Goal: Task Accomplishment & Management: Manage account settings

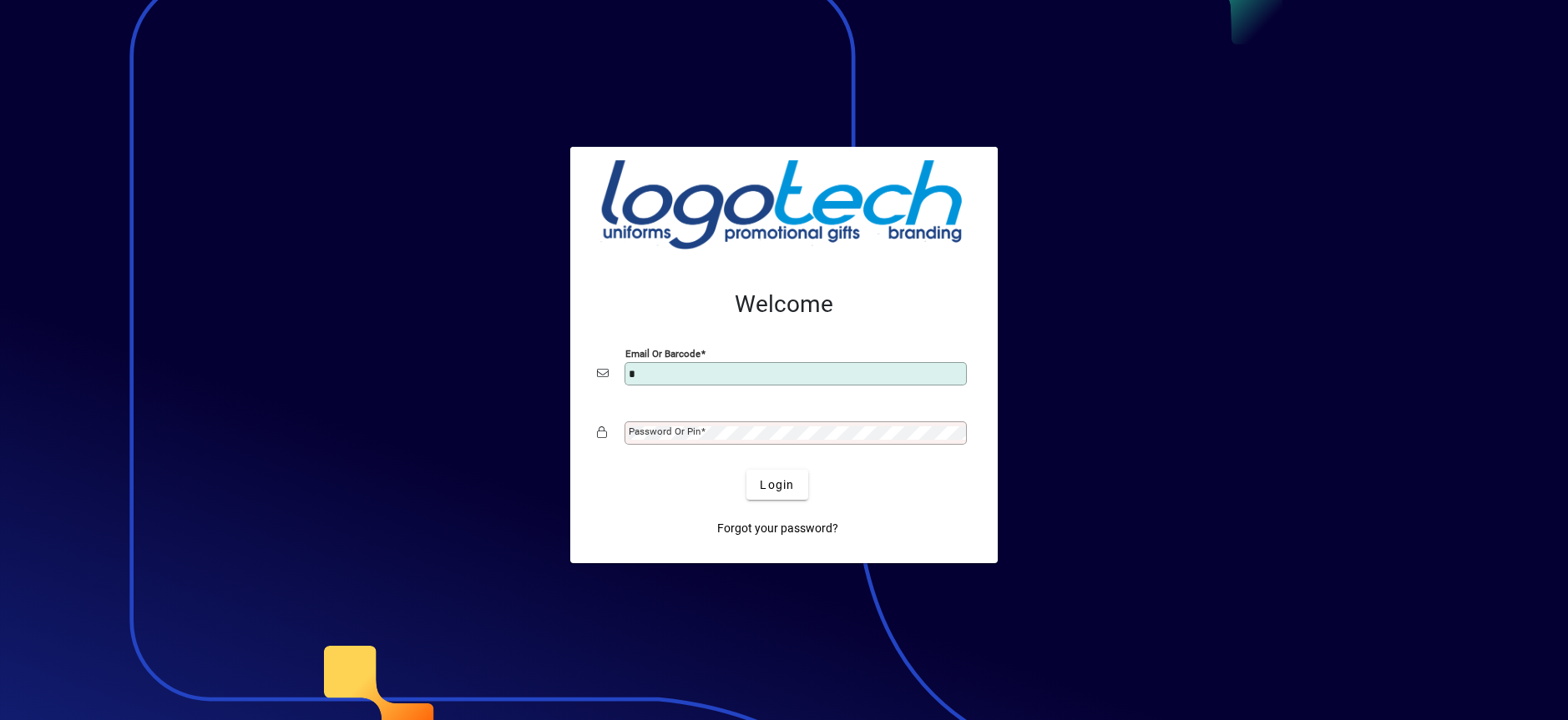
type input "**********"
click at [678, 430] on mat-label "Password or Pin" at bounding box center [664, 431] width 72 height 12
click at [746, 470] on button "Login" at bounding box center [776, 485] width 61 height 30
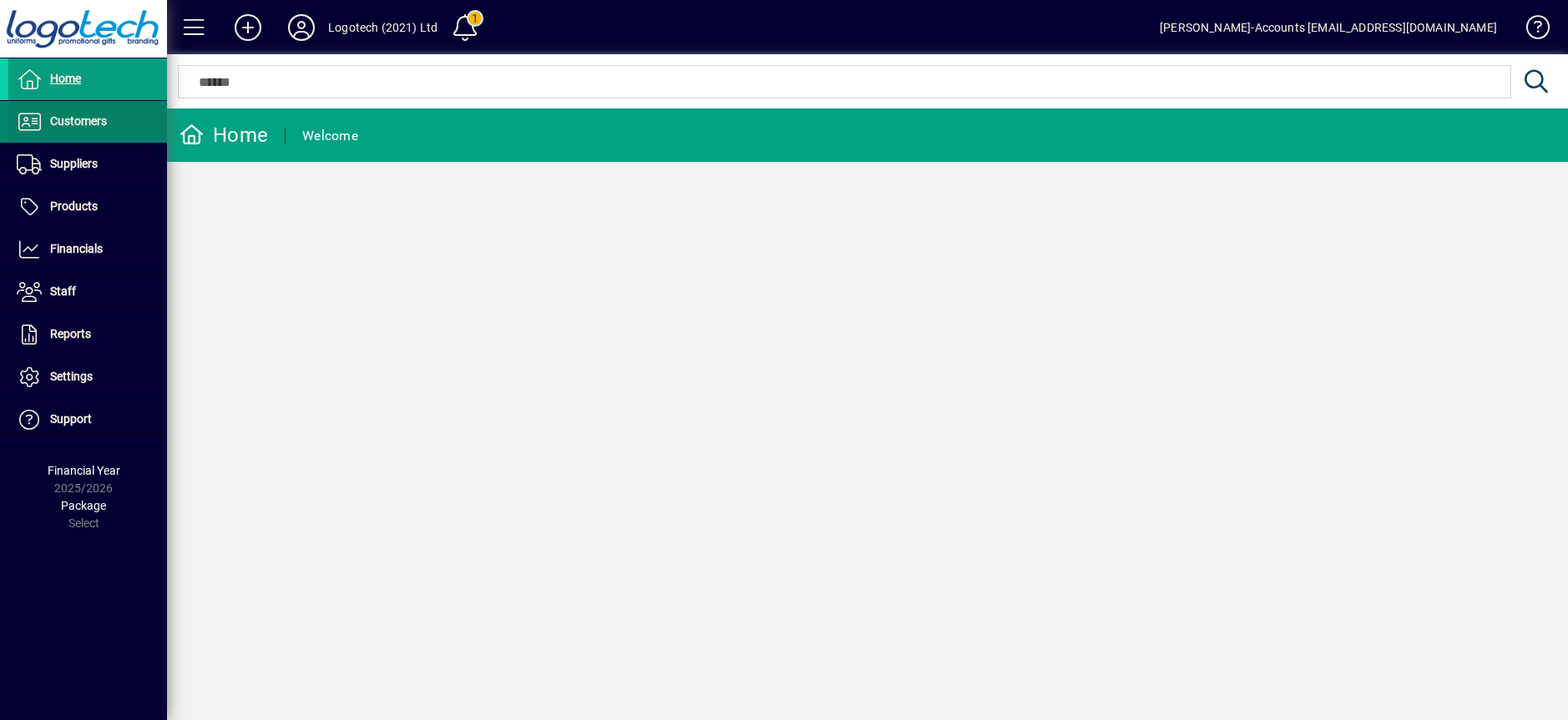
click at [80, 113] on span "Customers" at bounding box center [57, 122] width 99 height 20
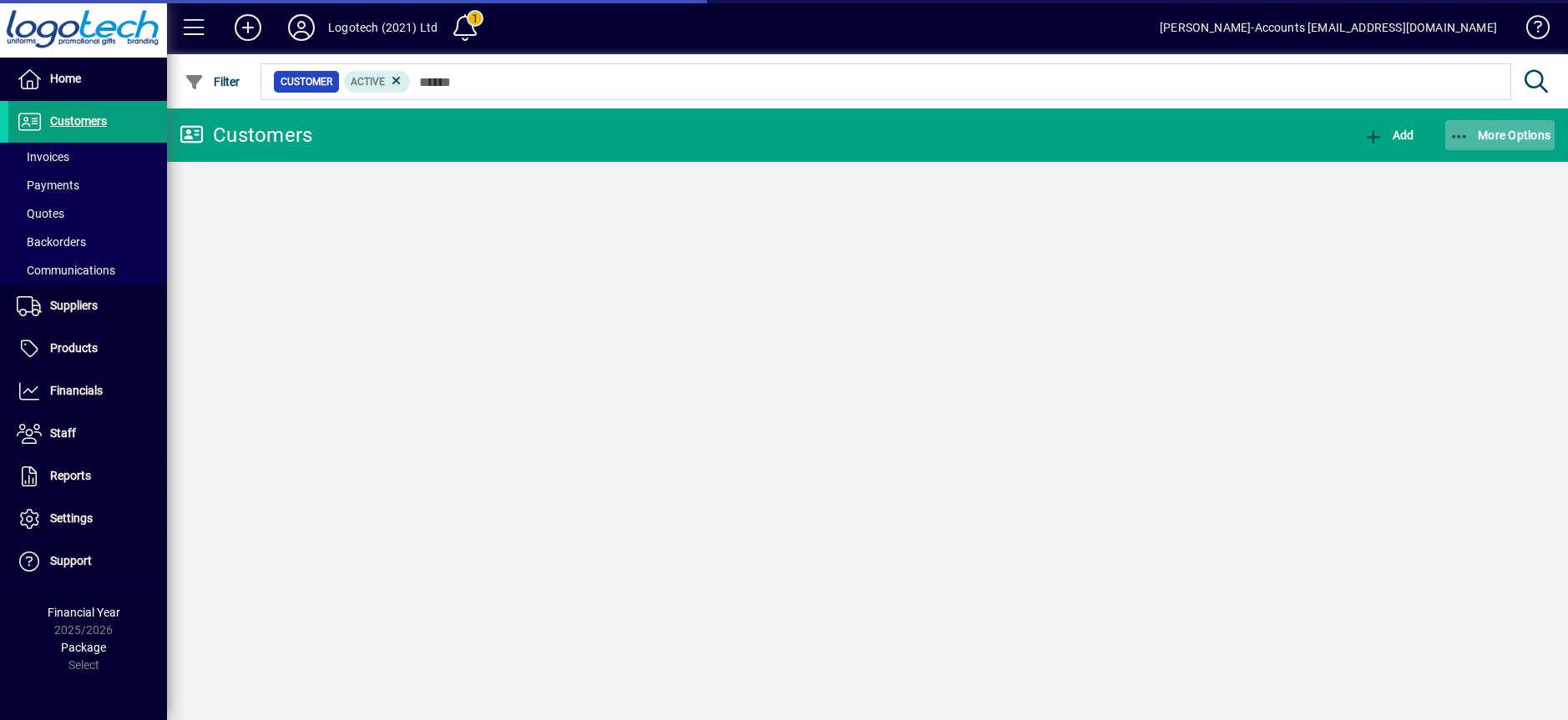
click at [1489, 135] on span "More Options" at bounding box center [1500, 135] width 102 height 13
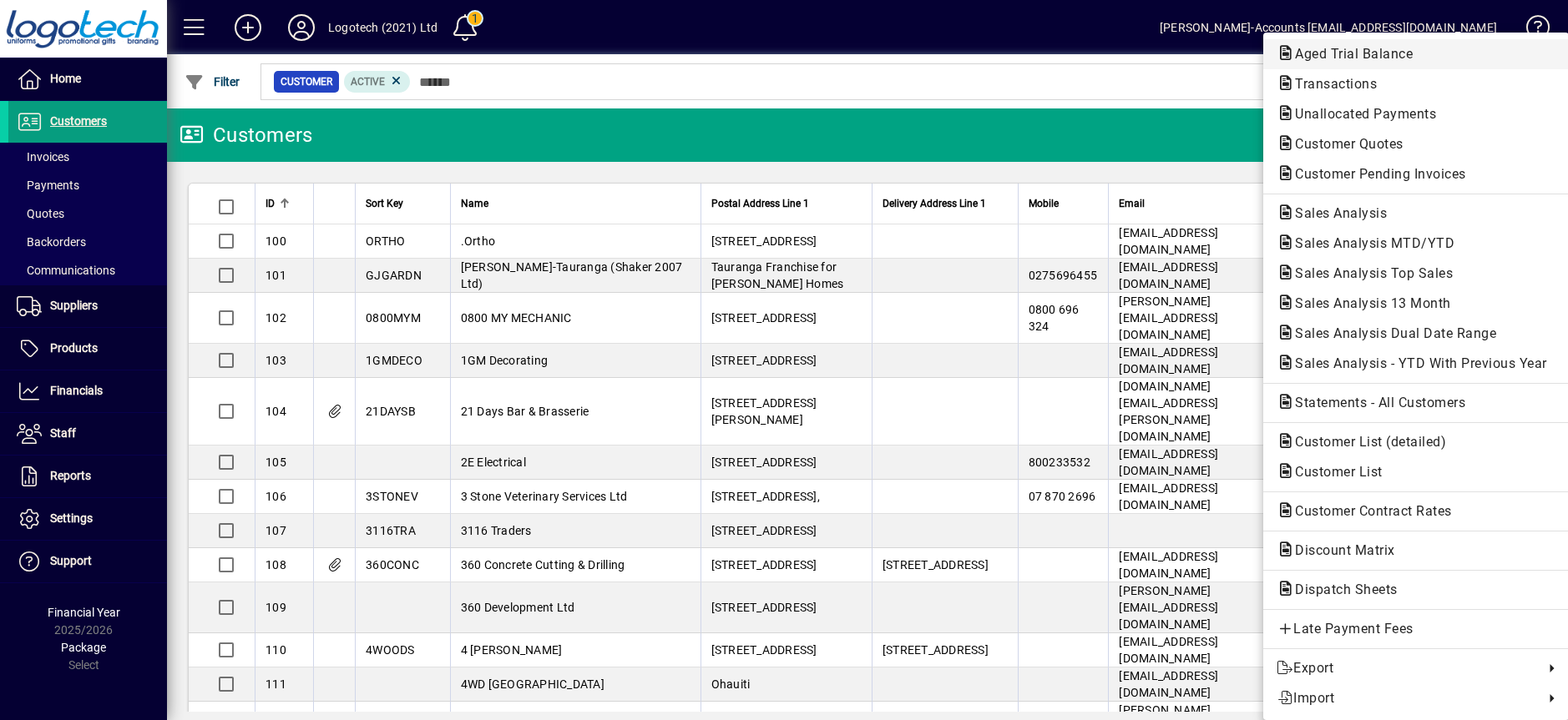
click at [1405, 57] on span "Aged Trial Balance" at bounding box center [1348, 54] width 145 height 16
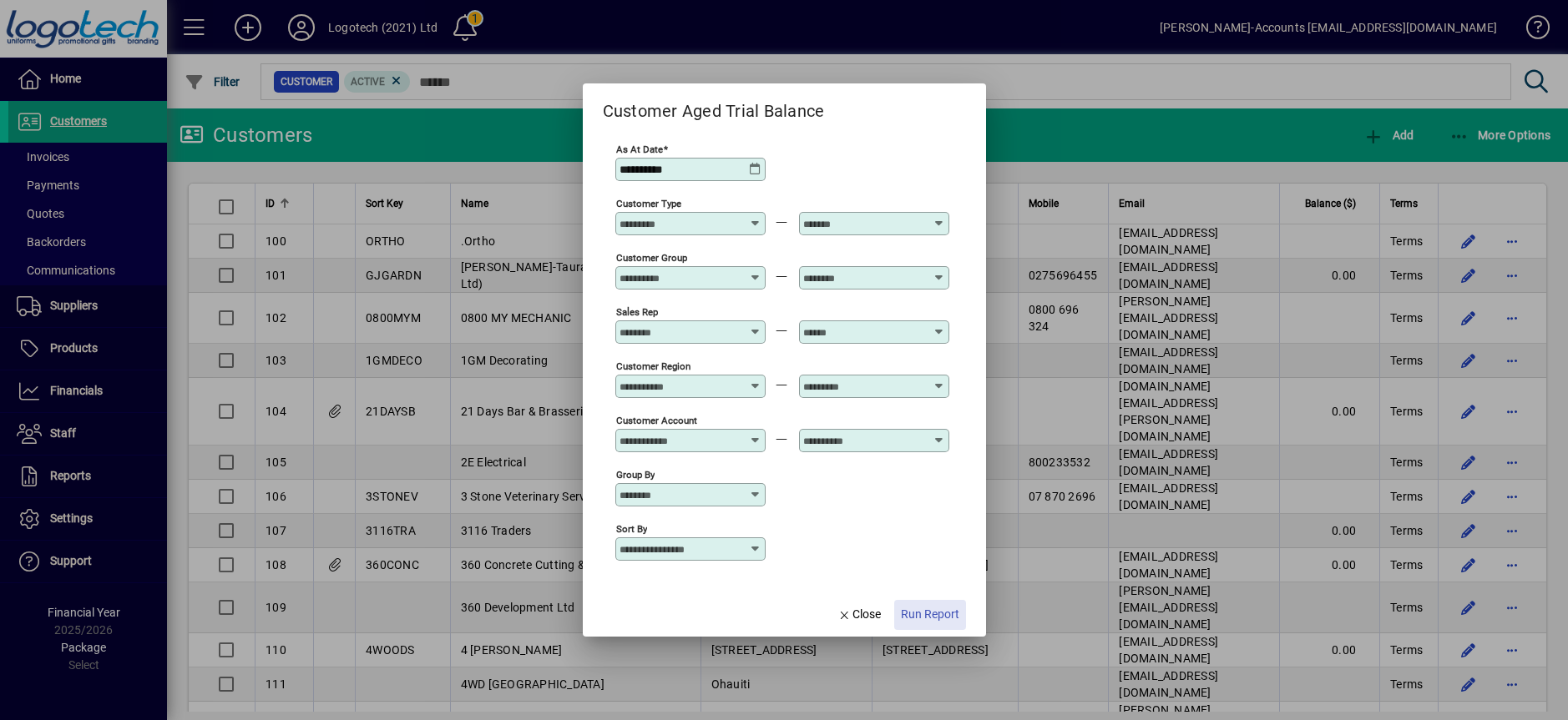
click at [936, 614] on span "Run Report" at bounding box center [930, 615] width 59 height 18
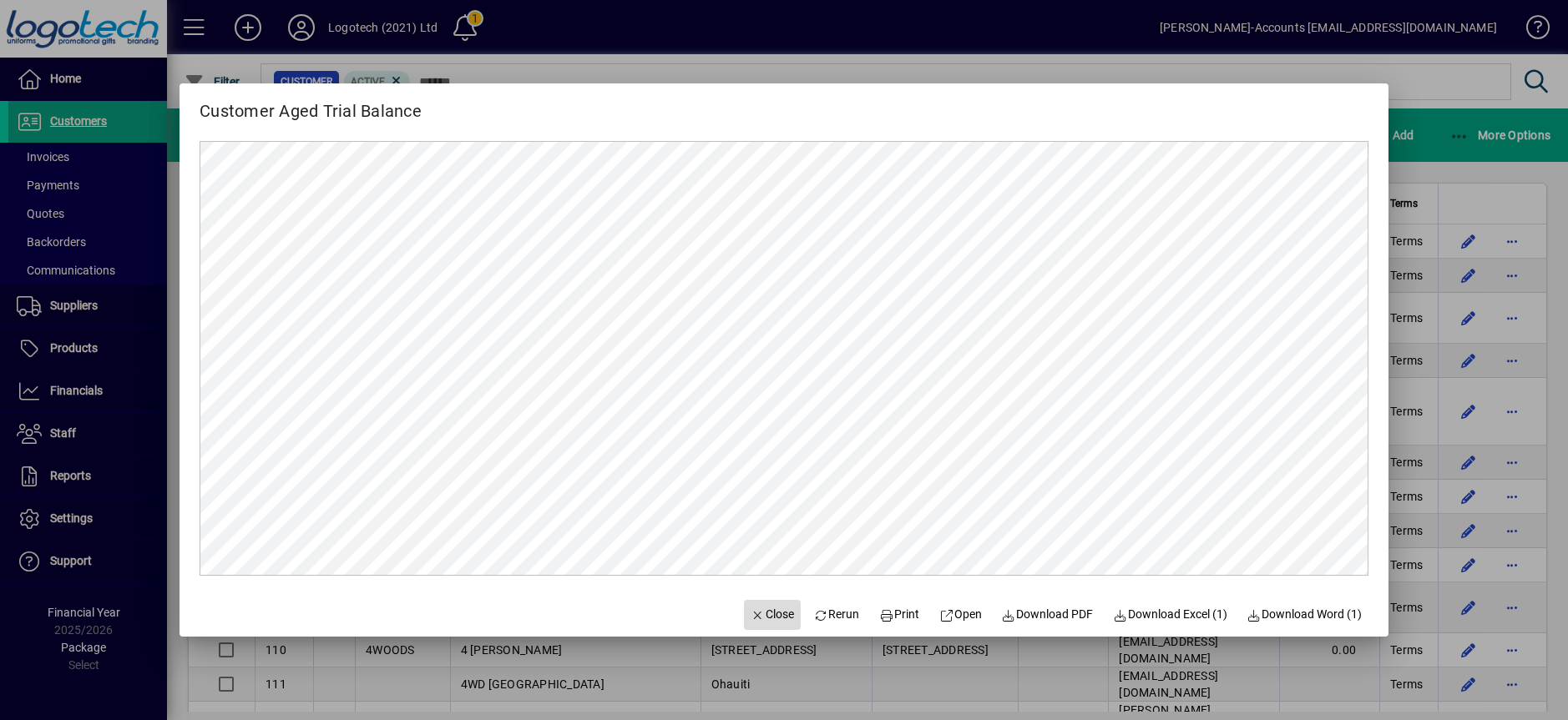
click at [760, 615] on span "Close" at bounding box center [772, 615] width 44 height 18
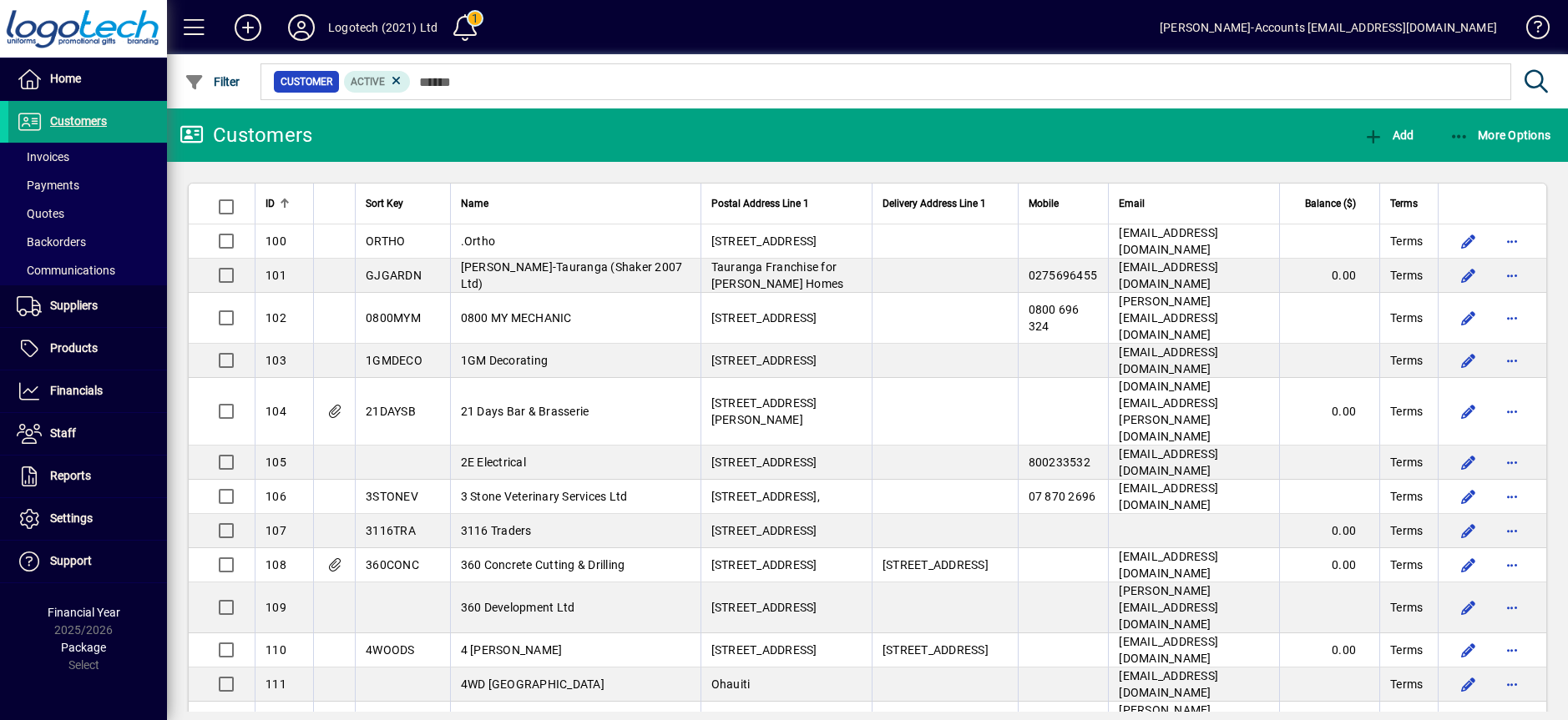
click at [515, 54] on div at bounding box center [959, 63] width 1401 height 19
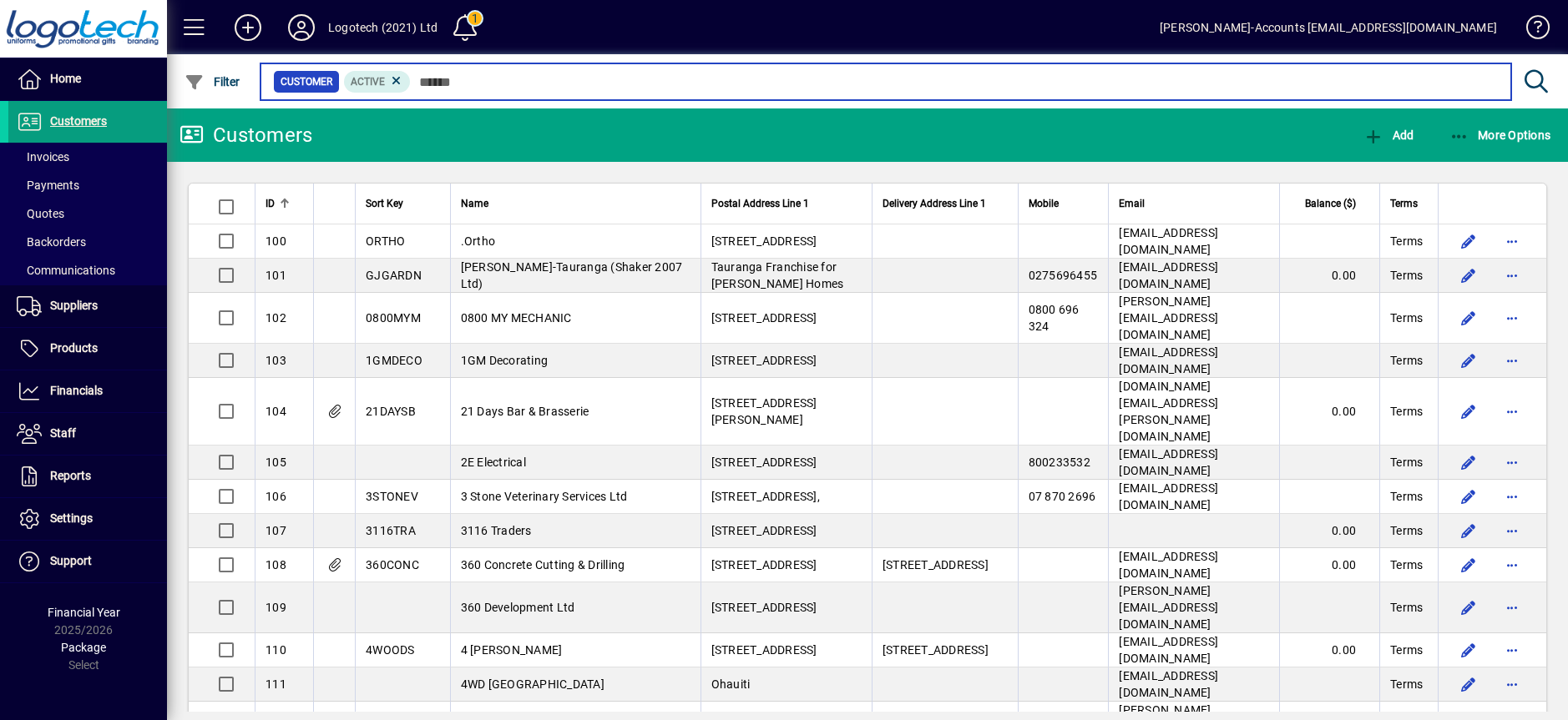
click at [515, 82] on input "text" at bounding box center [954, 82] width 1087 height 23
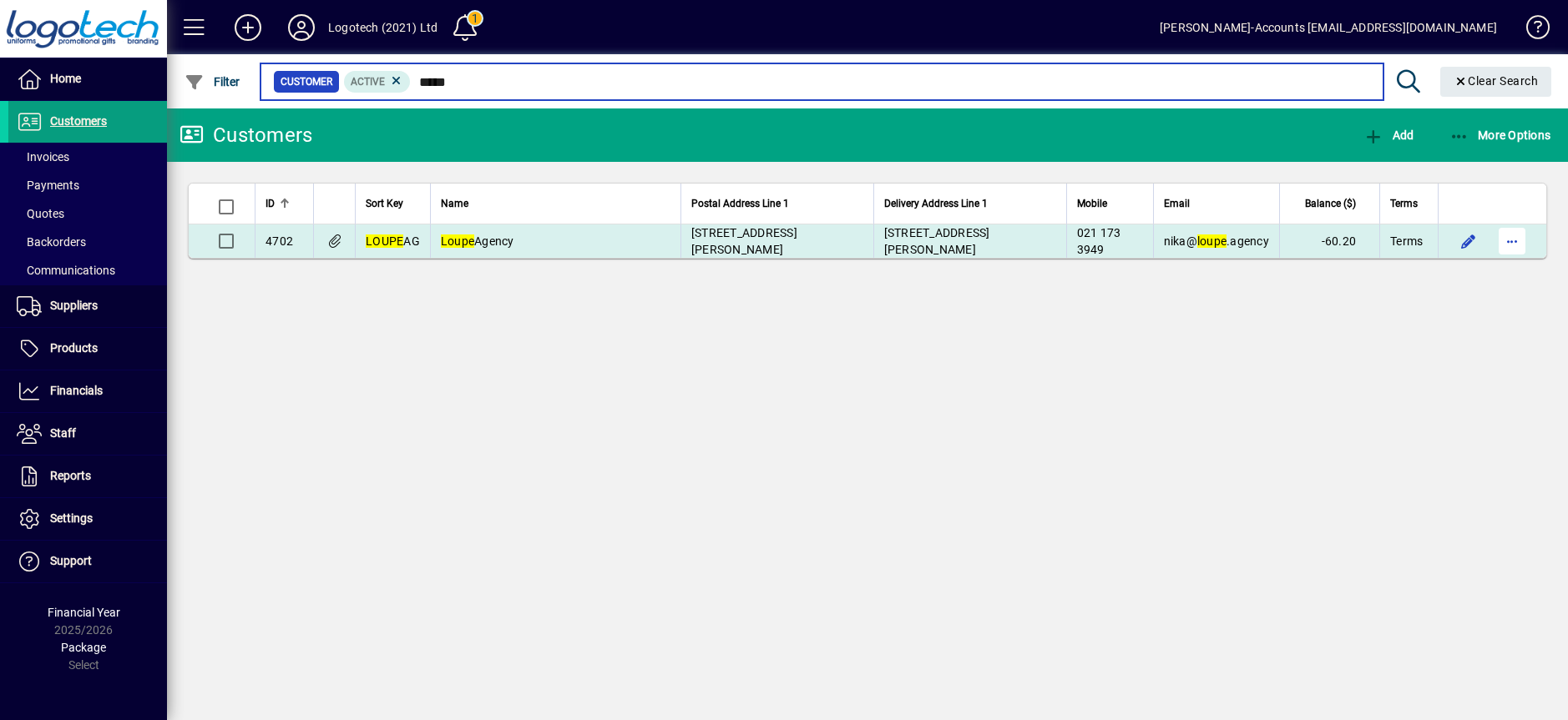
type input "*****"
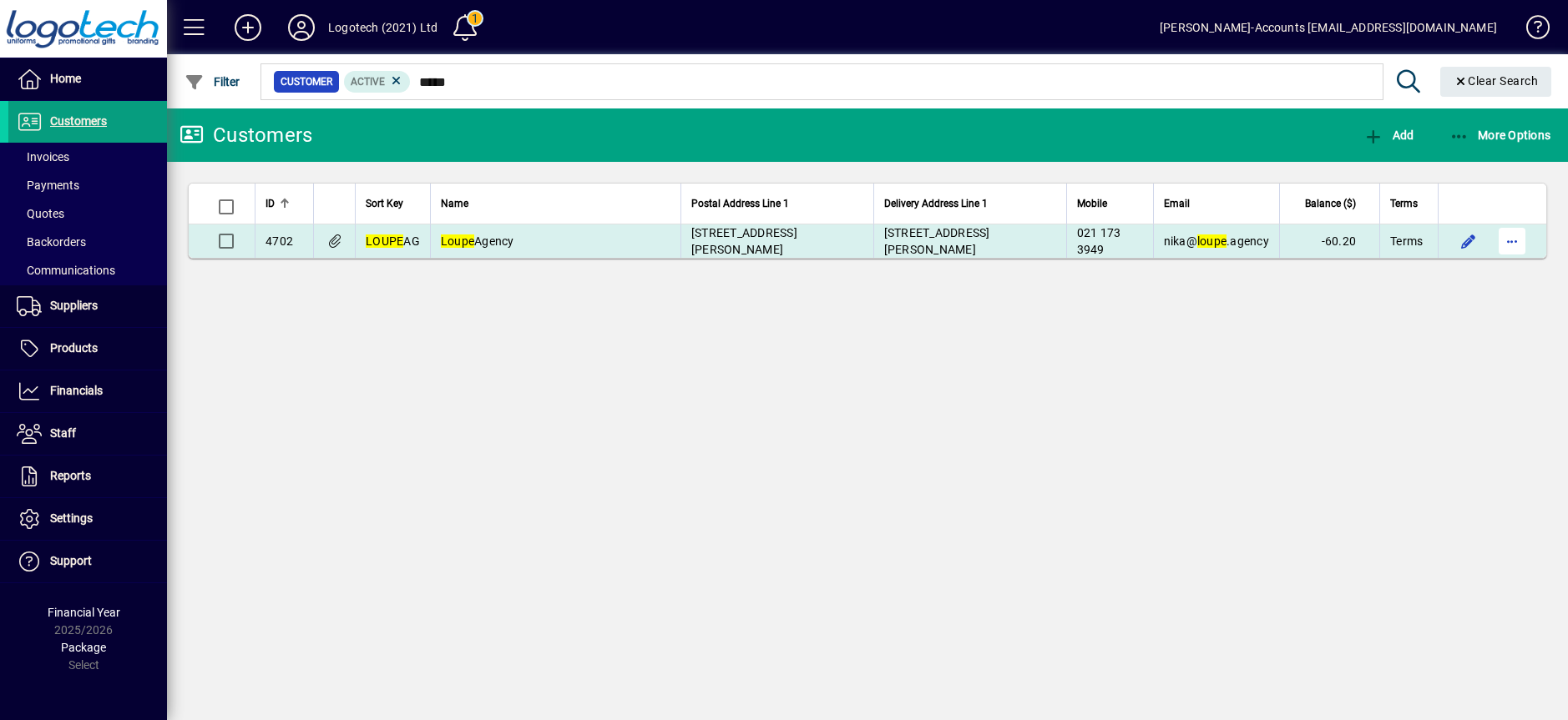
click at [1506, 238] on span "button" at bounding box center [1511, 241] width 40 height 40
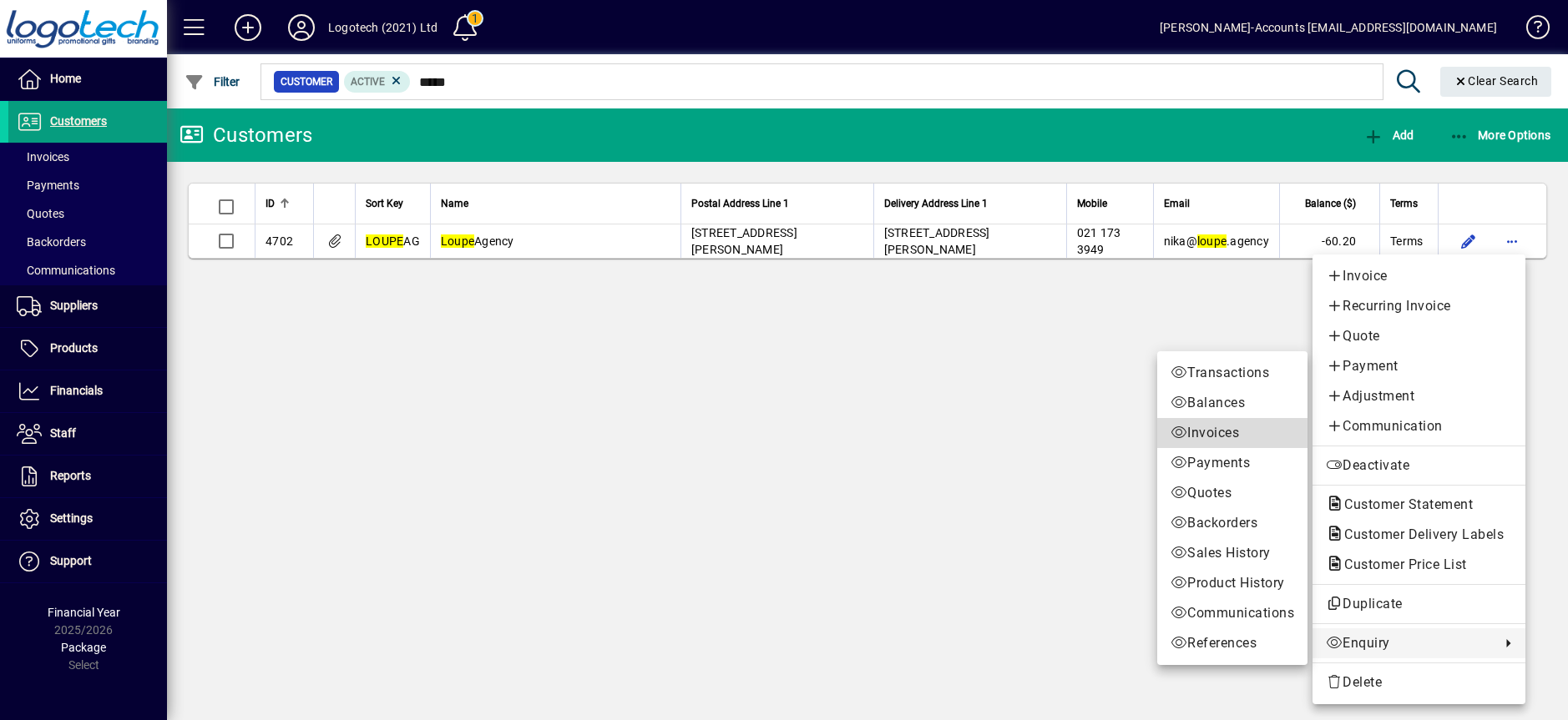
click at [1220, 431] on span "Invoices" at bounding box center [1231, 433] width 123 height 20
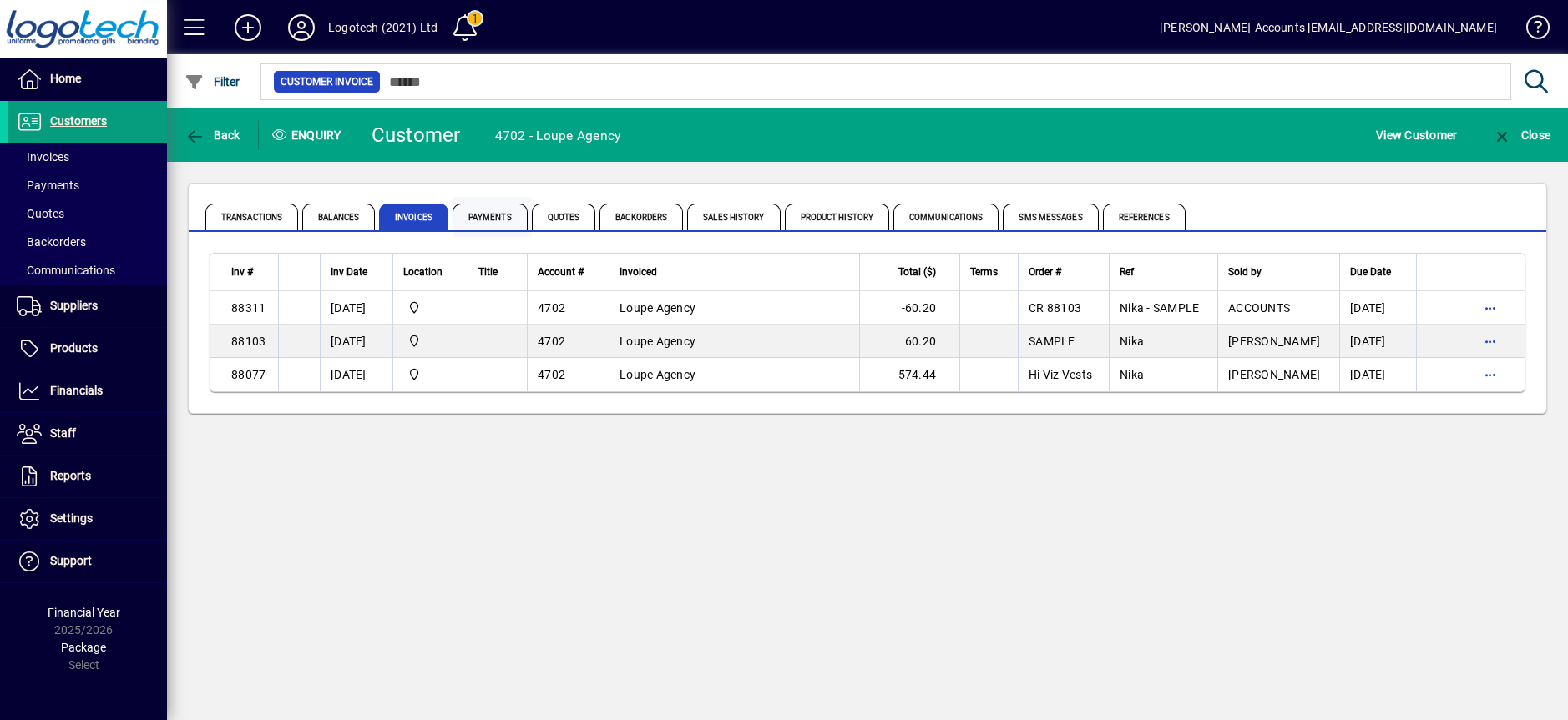
click at [498, 218] on span "Payments" at bounding box center [490, 217] width 75 height 27
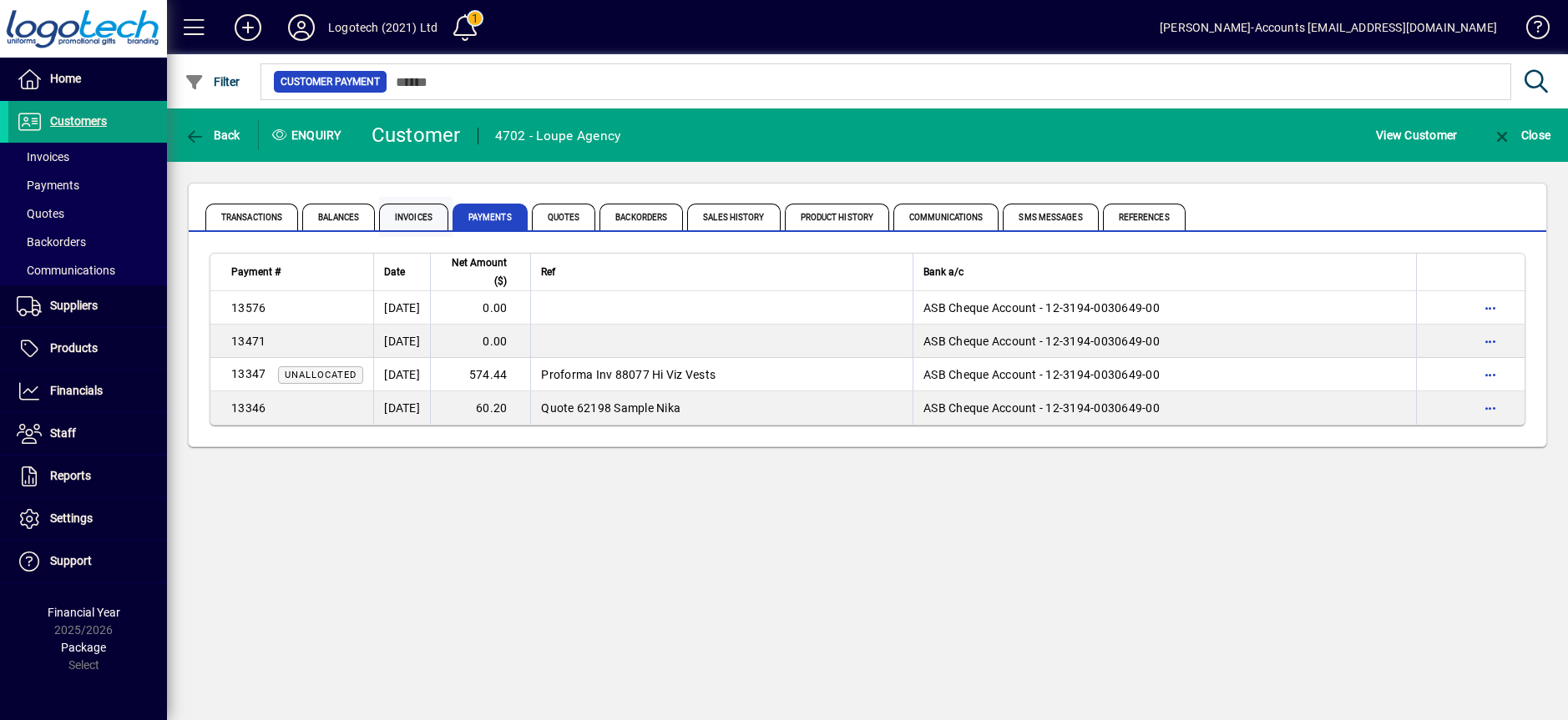
click at [422, 216] on span "Invoices" at bounding box center [414, 217] width 69 height 27
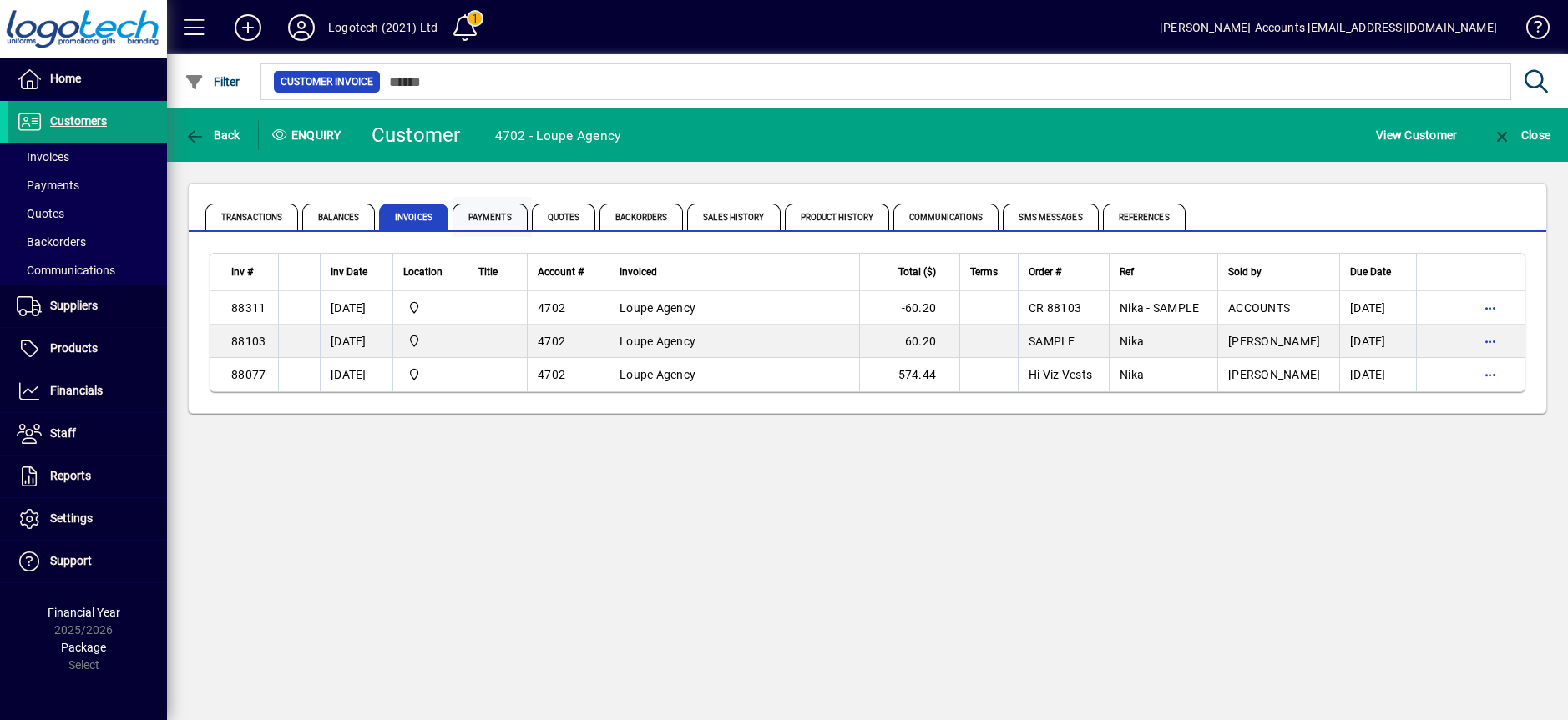
click at [484, 214] on span "Payments" at bounding box center [490, 217] width 75 height 27
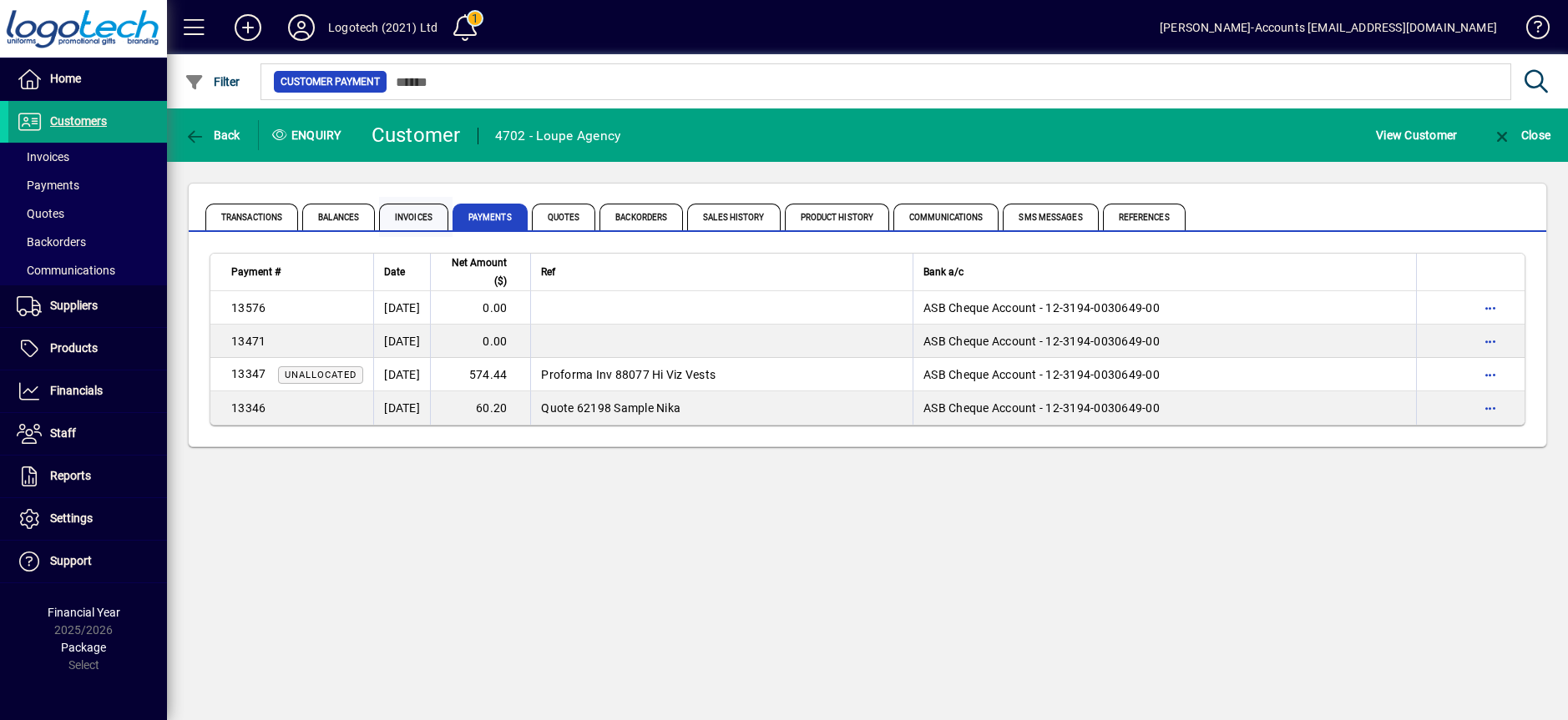
click at [416, 215] on span "Invoices" at bounding box center [414, 217] width 69 height 27
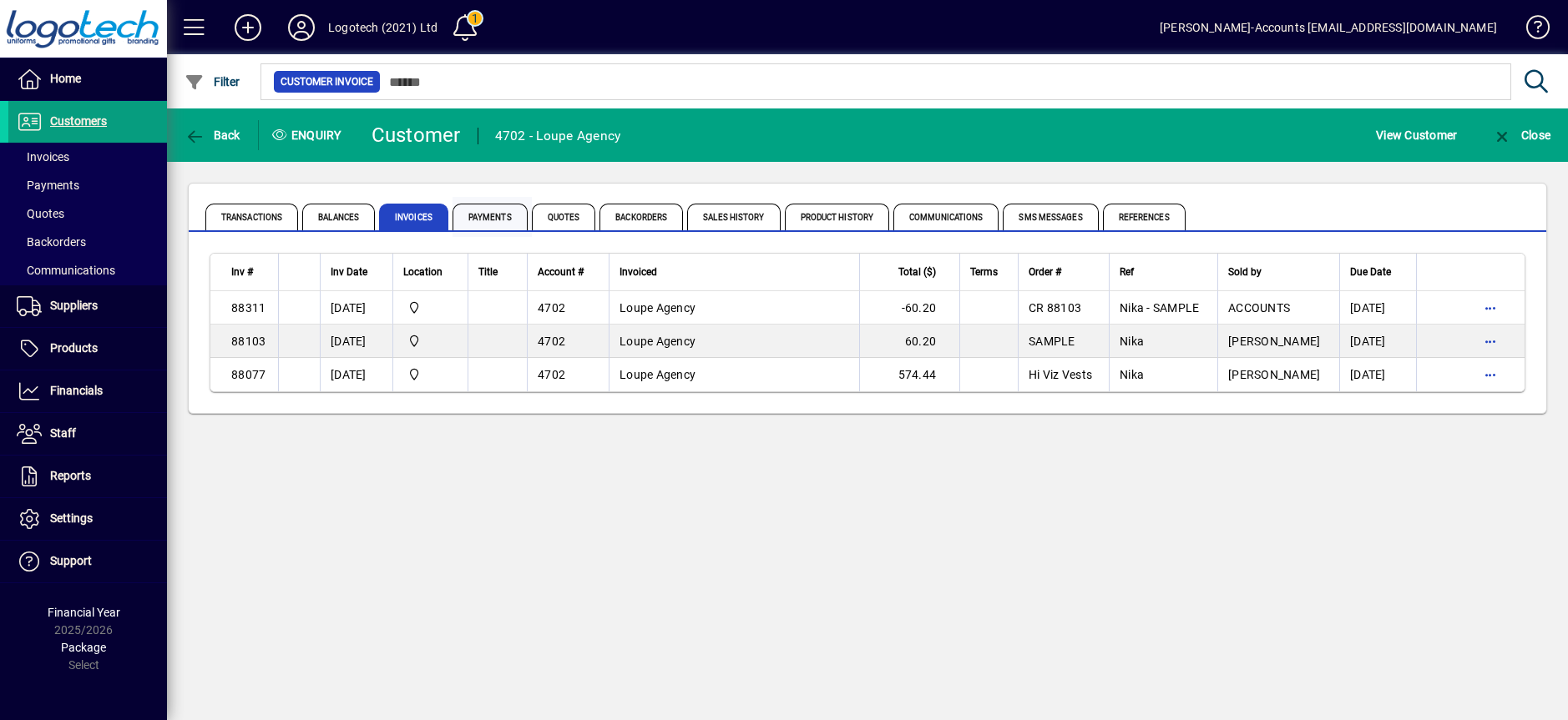
click at [482, 221] on span "Payments" at bounding box center [490, 217] width 75 height 27
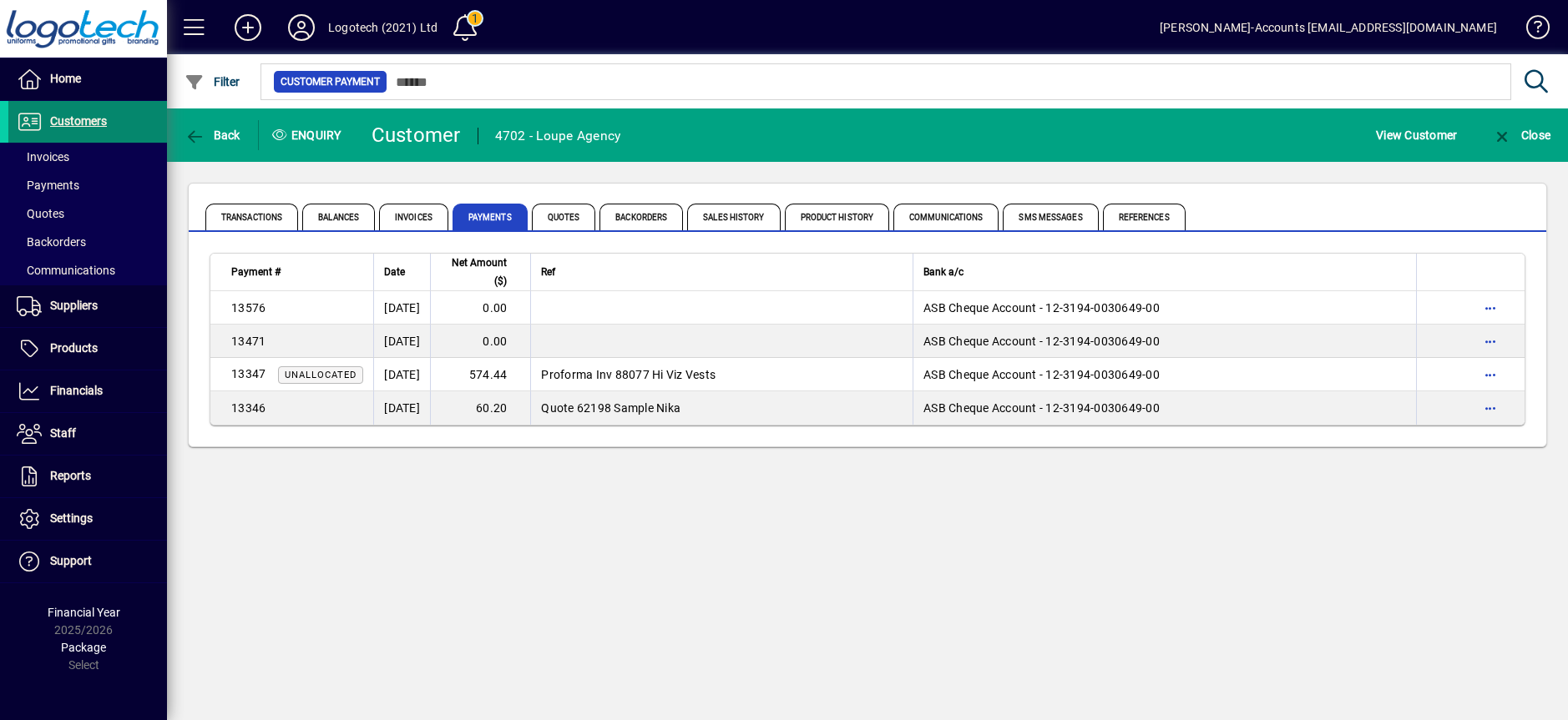
click at [85, 117] on span "Customers" at bounding box center [78, 121] width 57 height 13
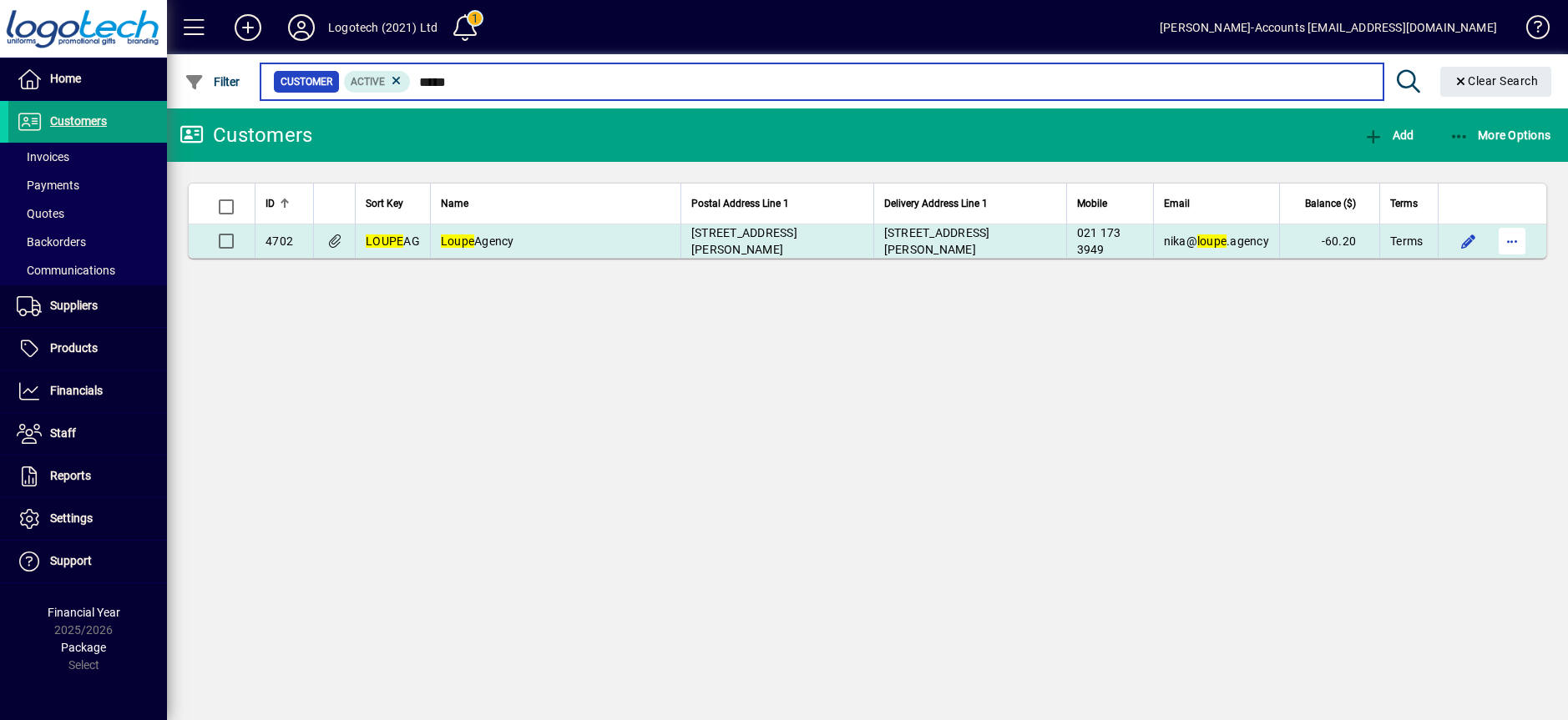
type input "*****"
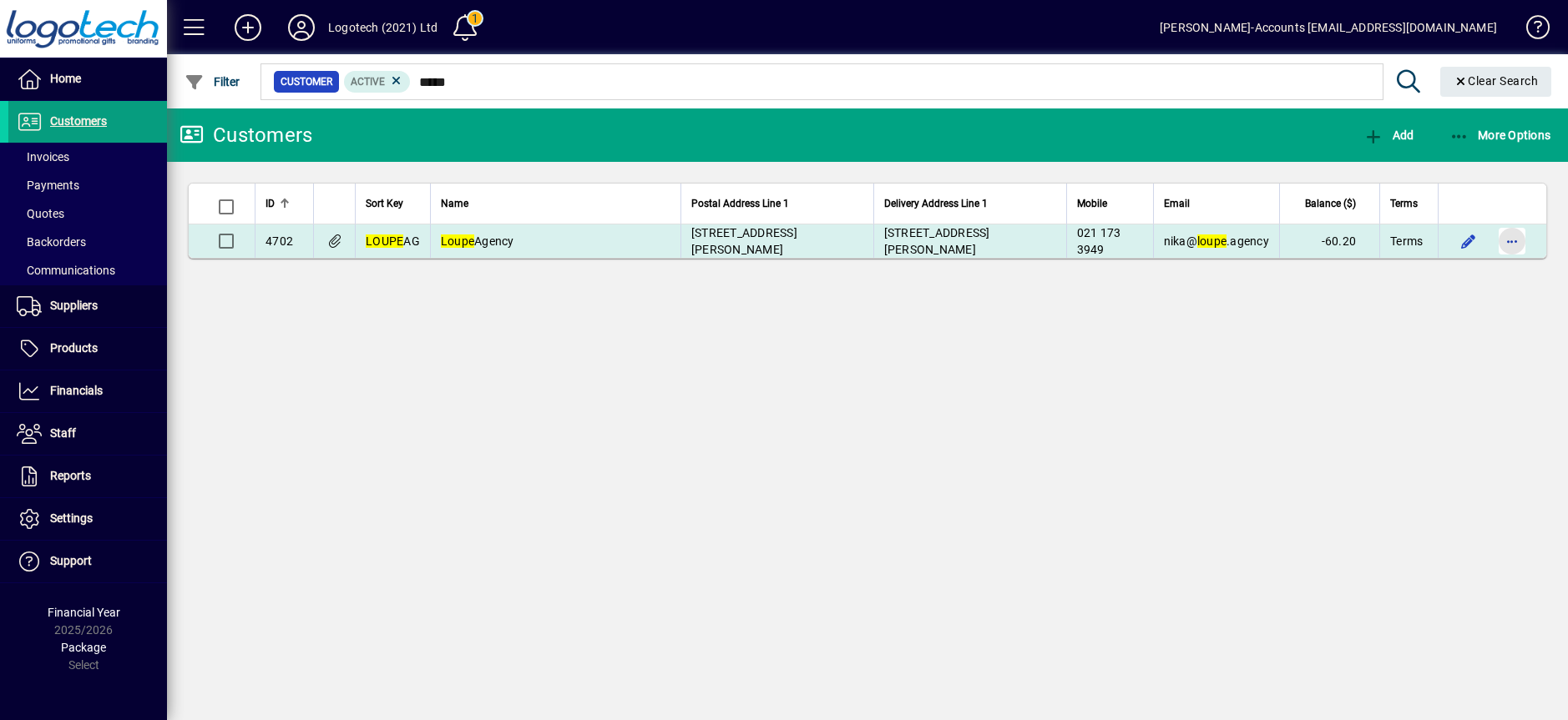
click at [1514, 241] on span "button" at bounding box center [1511, 241] width 40 height 40
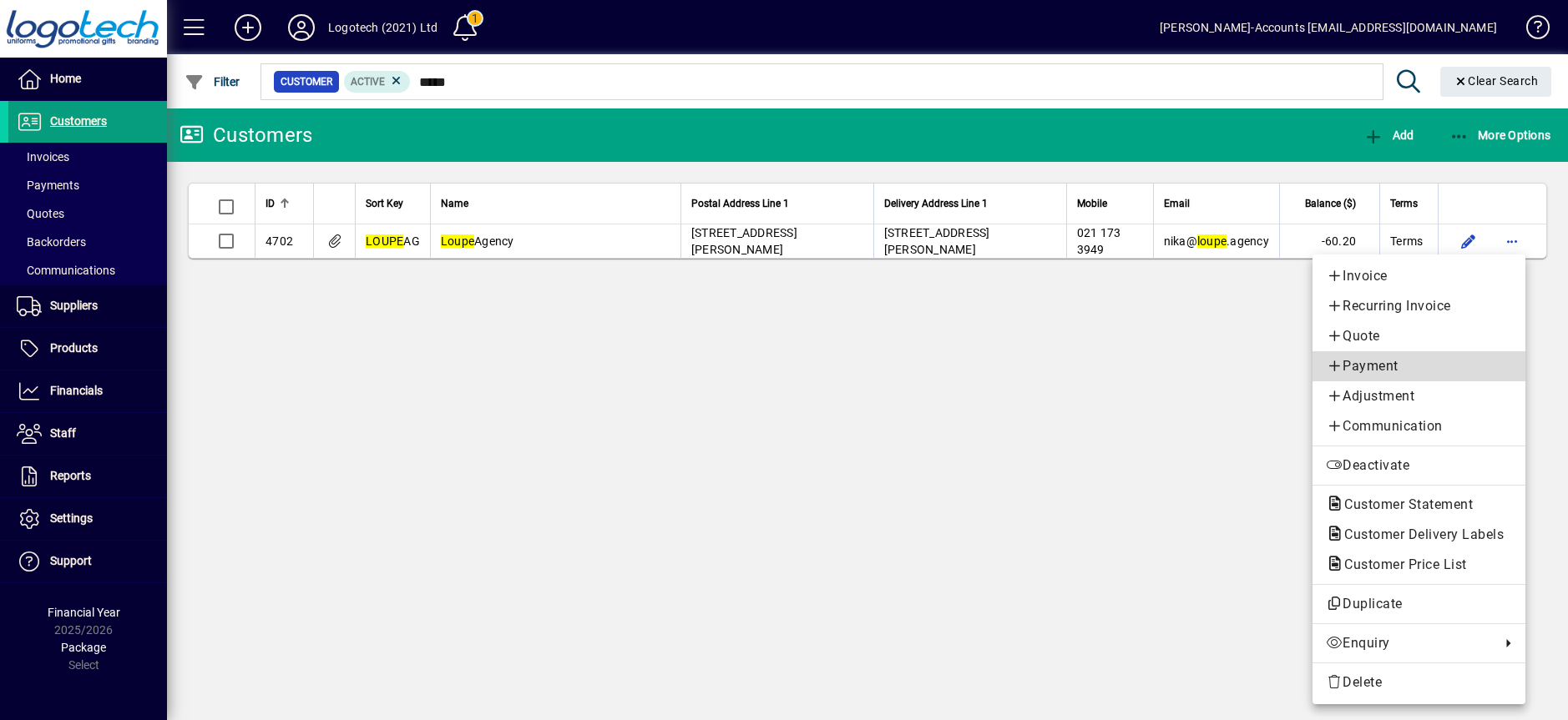
click at [1371, 357] on span "Payment" at bounding box center [1419, 366] width 186 height 20
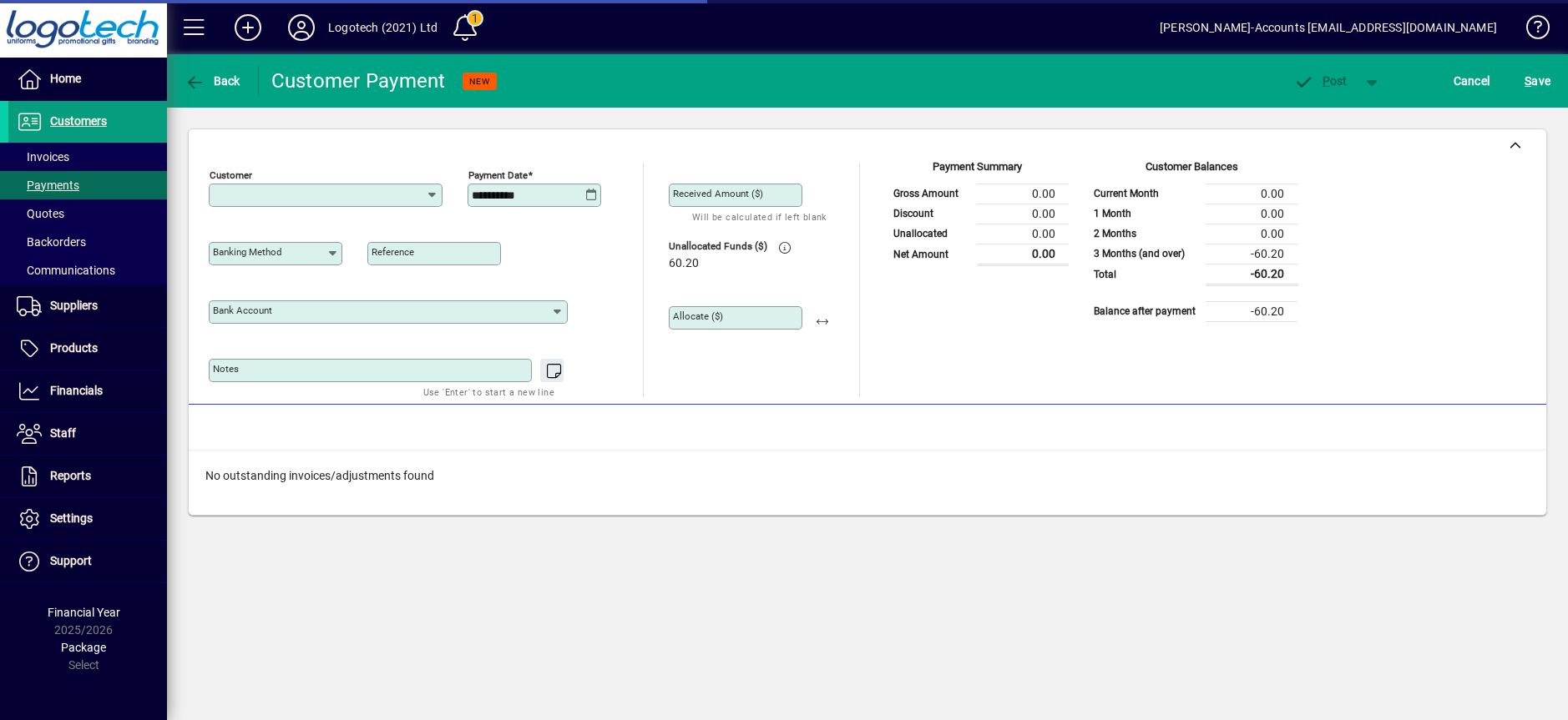
type input "**********"
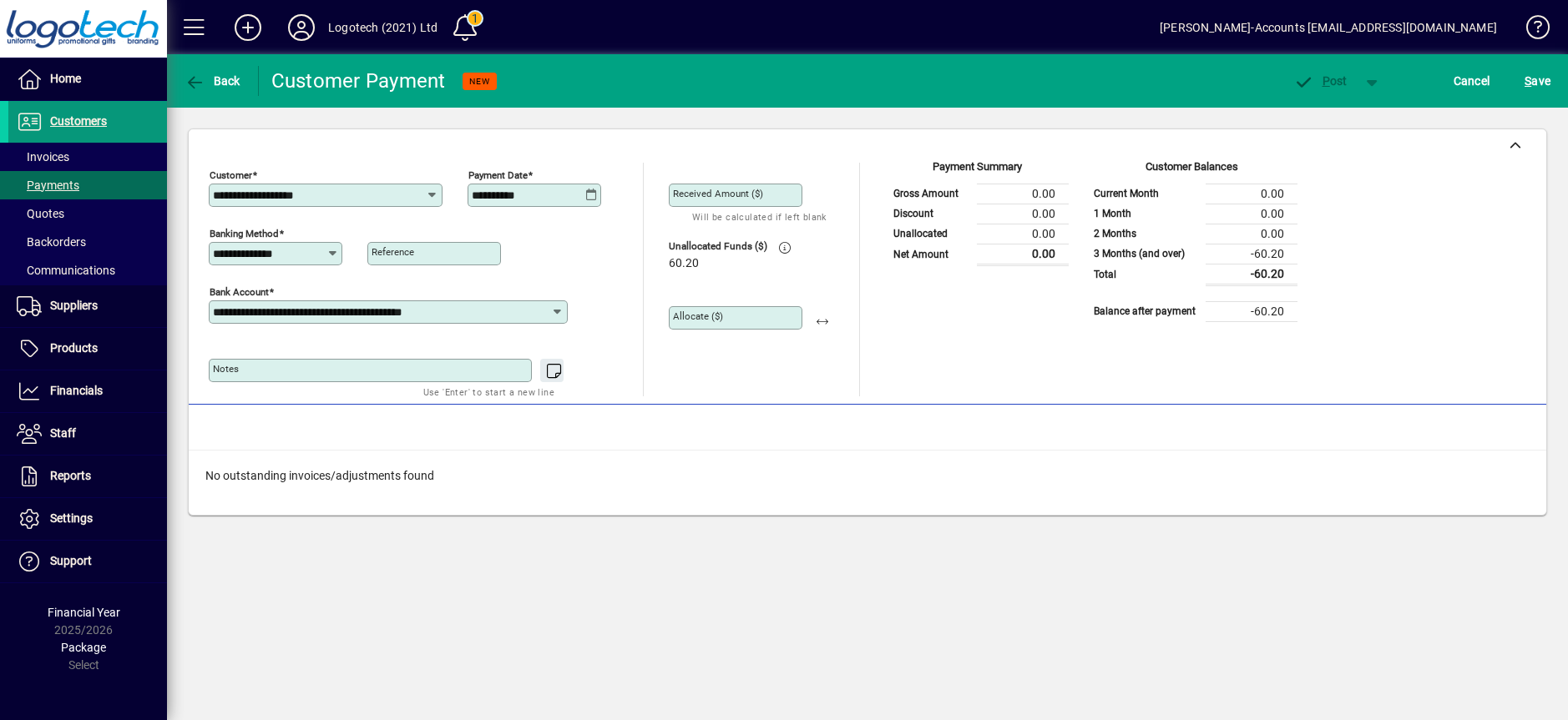
click at [75, 122] on span "Customers" at bounding box center [78, 121] width 57 height 13
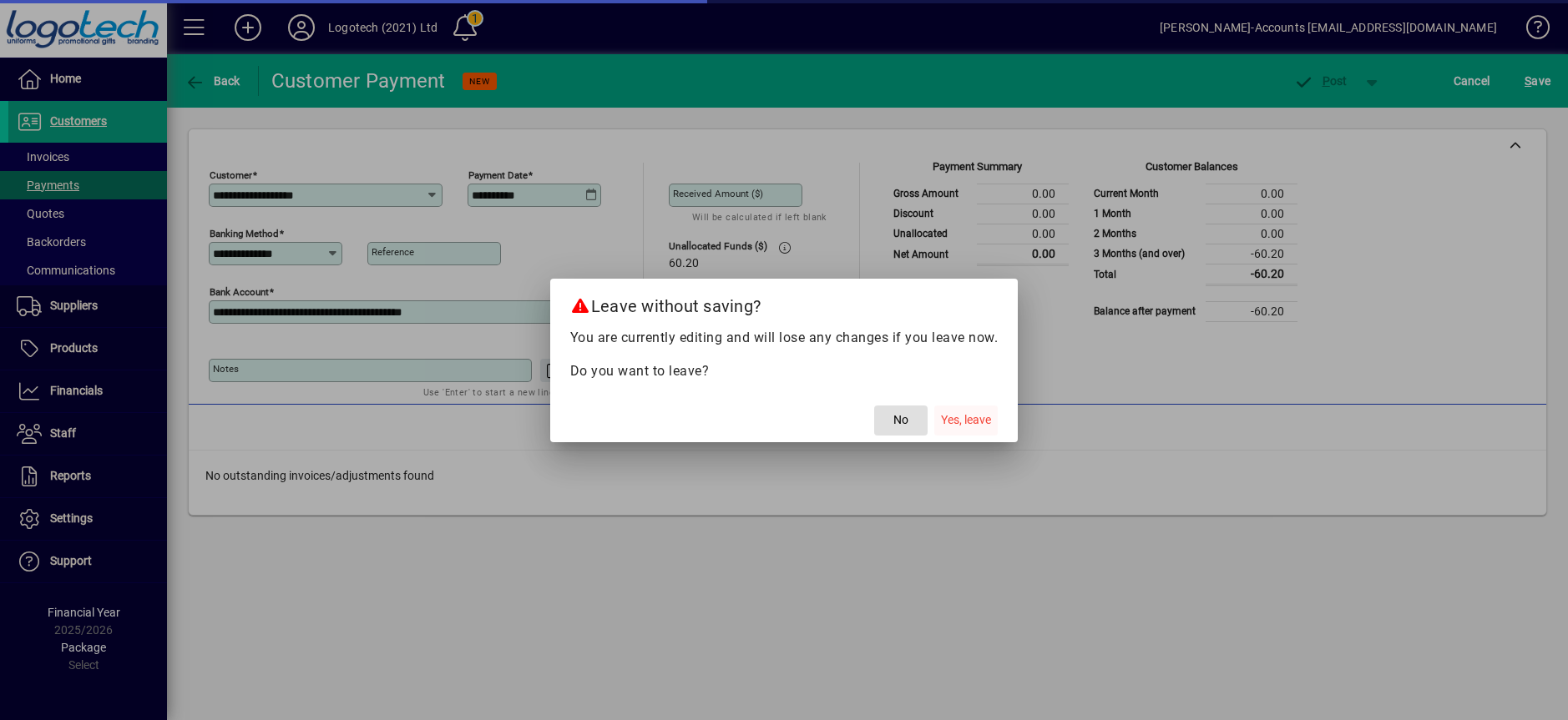
click at [969, 421] on span "Yes, leave" at bounding box center [966, 420] width 50 height 18
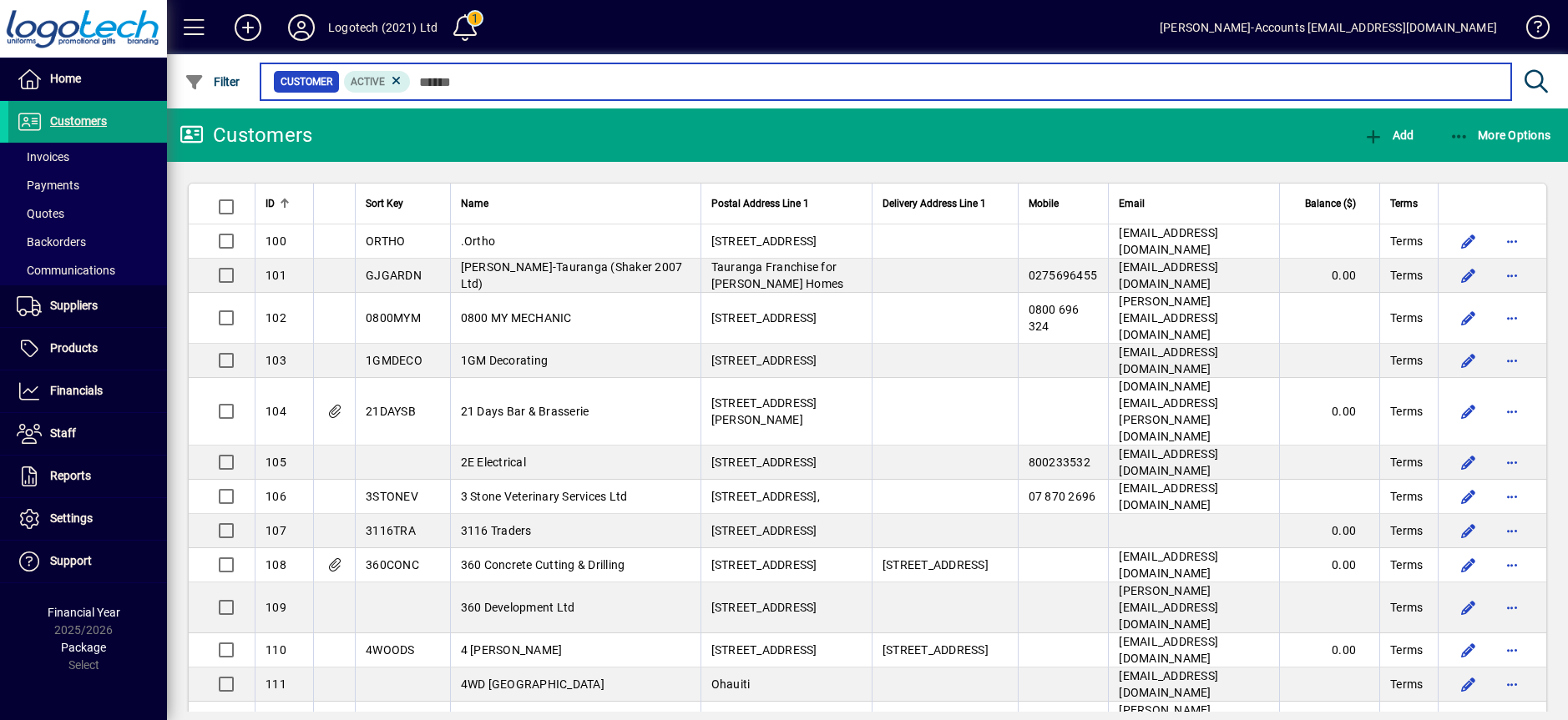
click at [449, 78] on input "text" at bounding box center [954, 82] width 1087 height 23
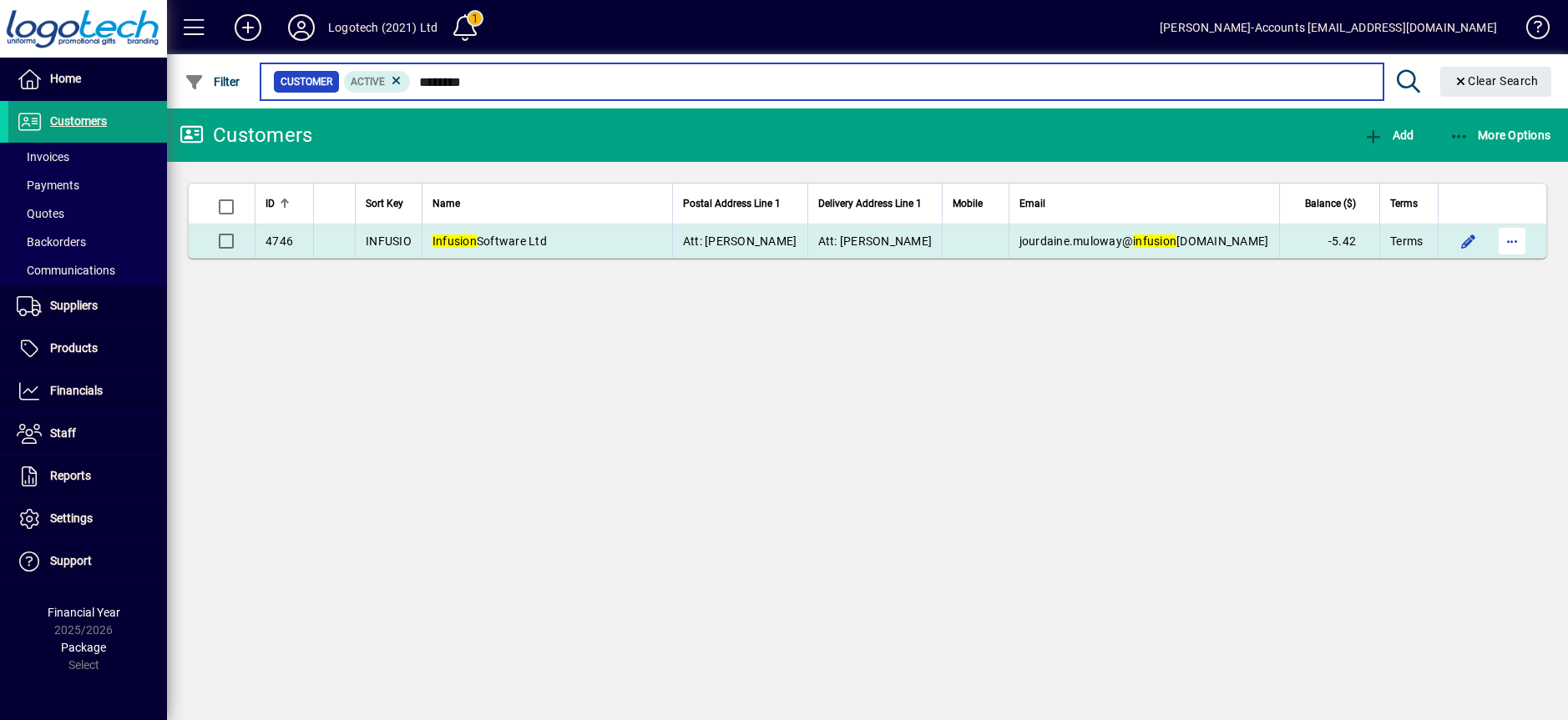
type input "********"
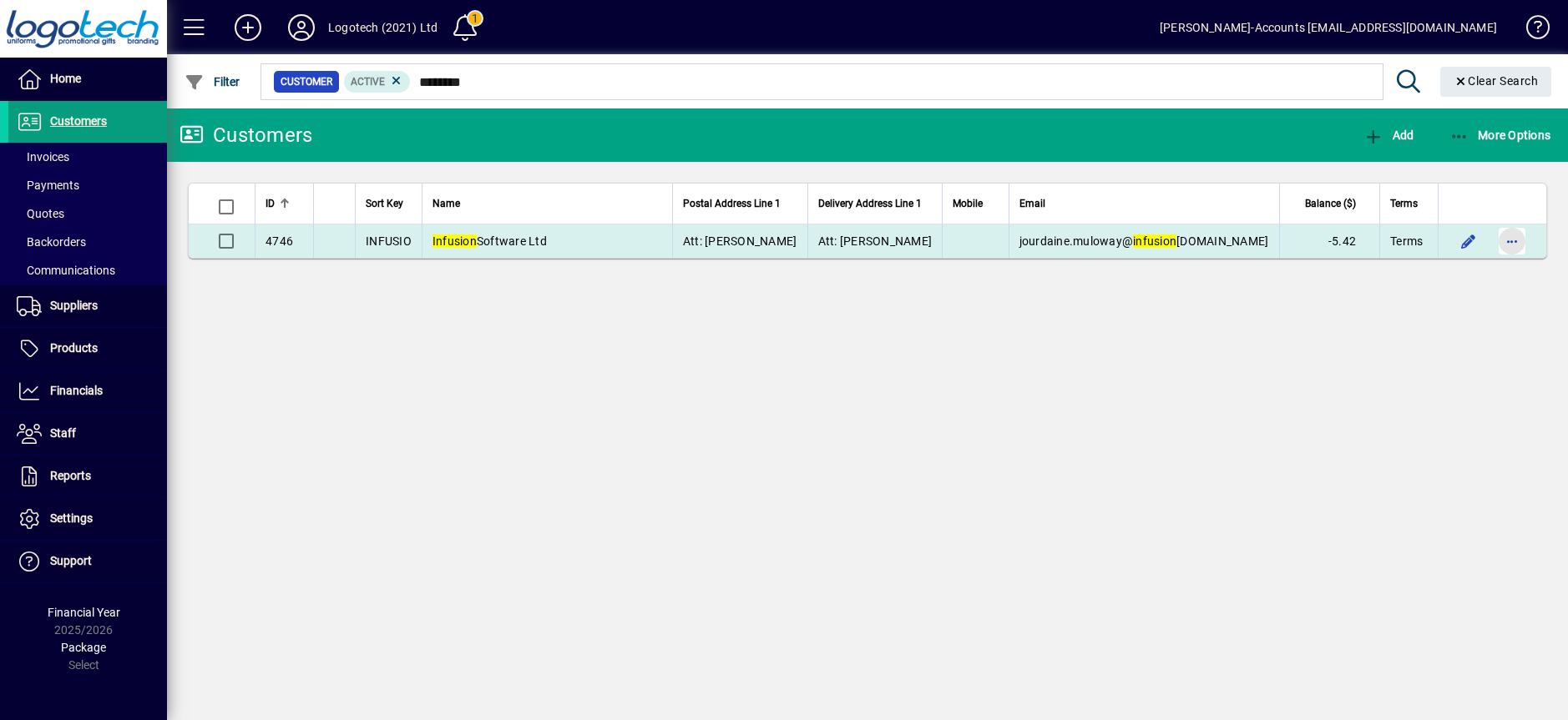
click at [1514, 240] on span "button" at bounding box center [1511, 241] width 40 height 40
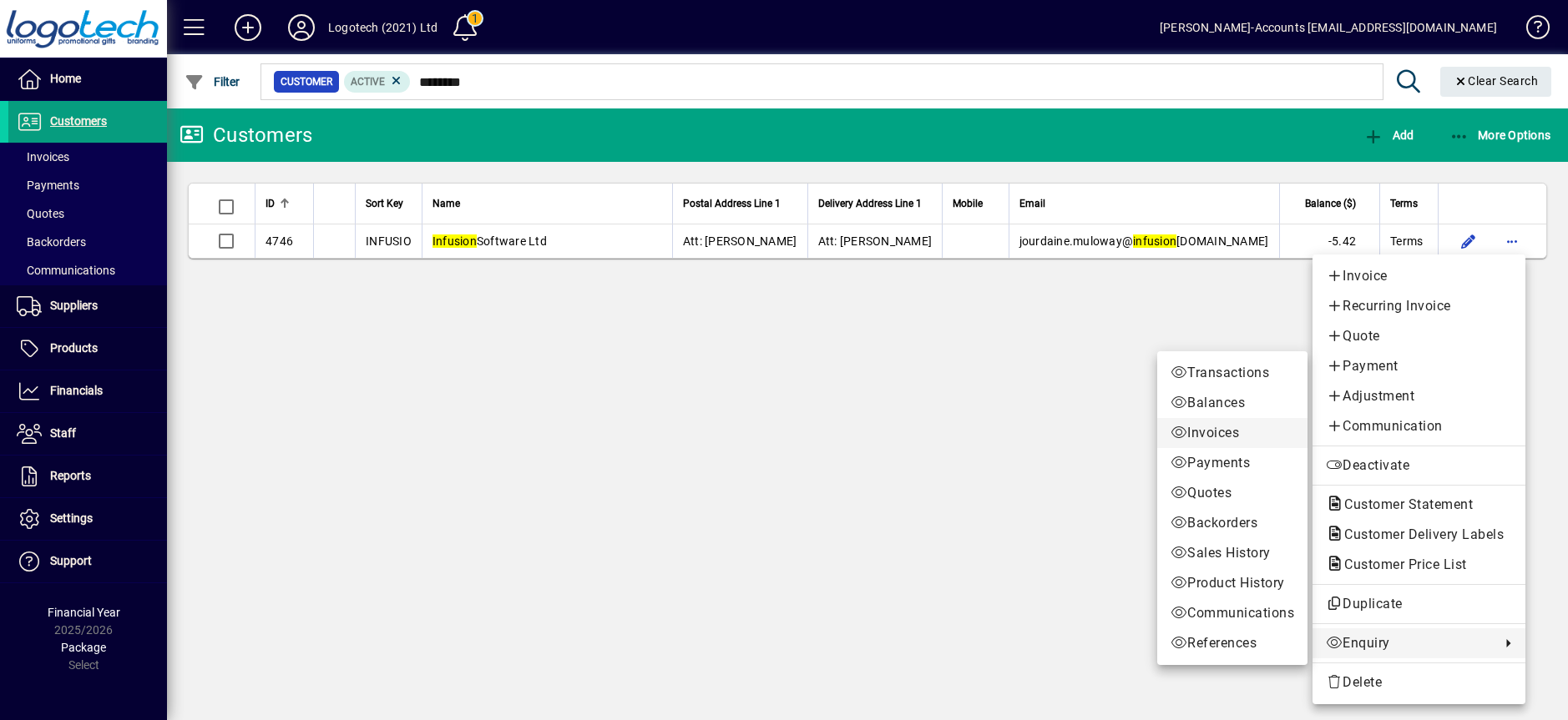
click at [1234, 428] on span "Invoices" at bounding box center [1231, 433] width 123 height 20
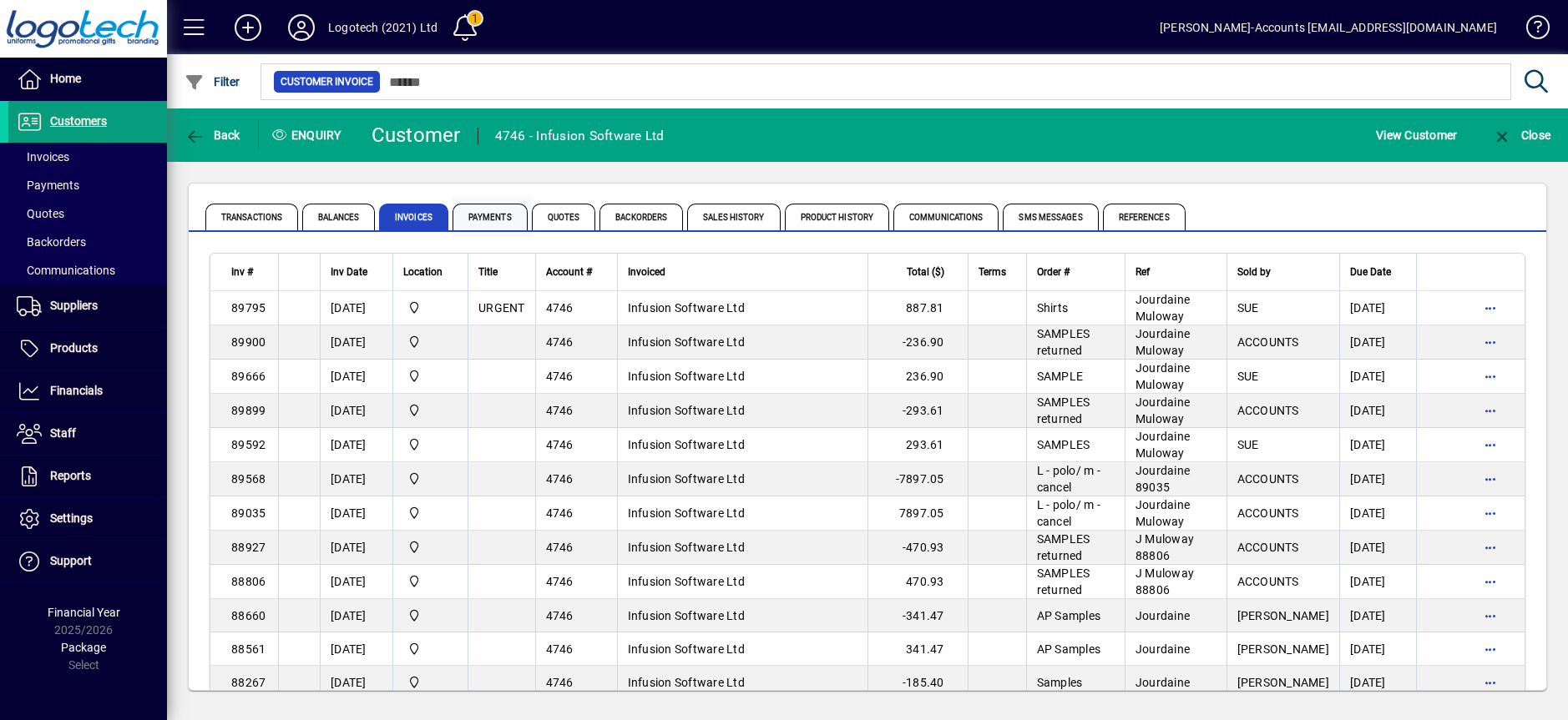
click at [492, 216] on span "Payments" at bounding box center [490, 217] width 75 height 27
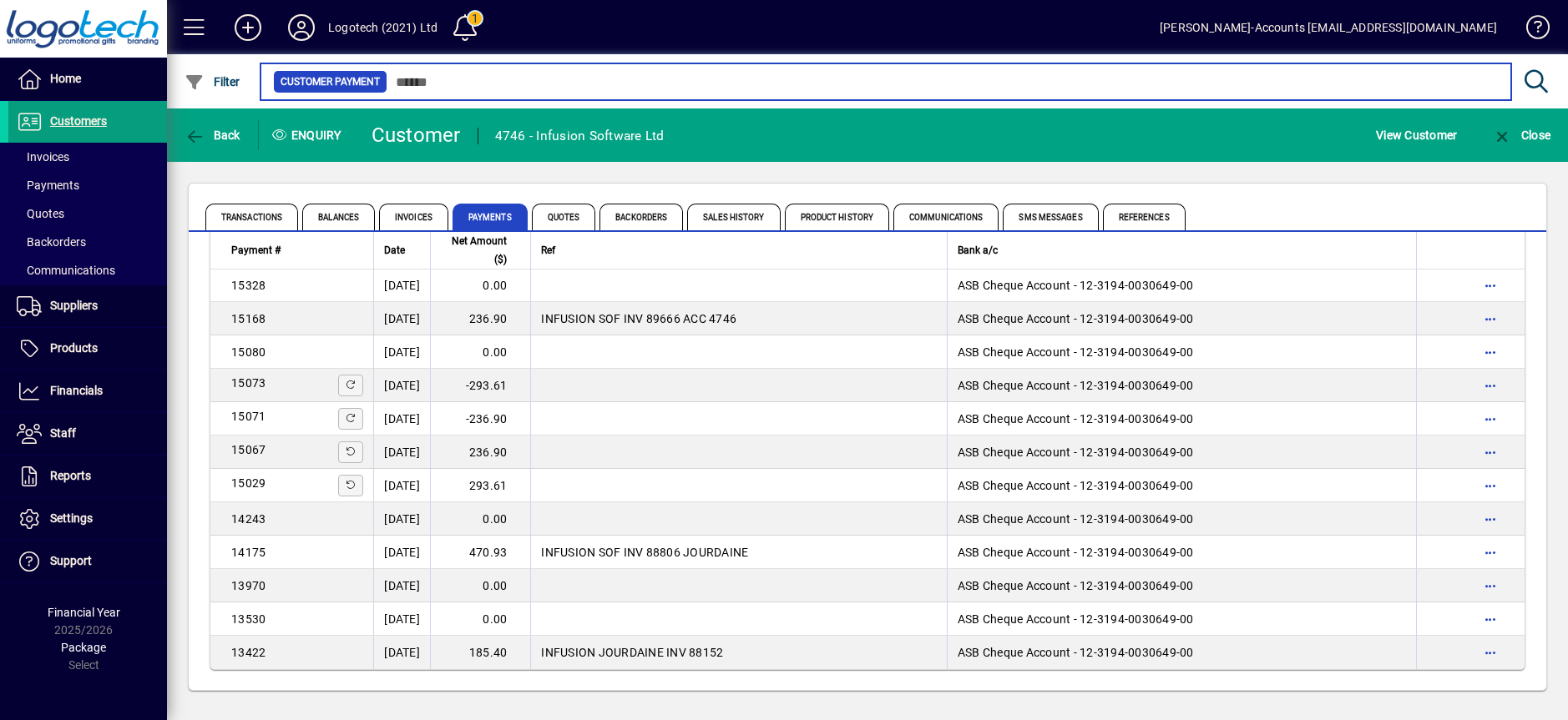
scroll to position [91, 0]
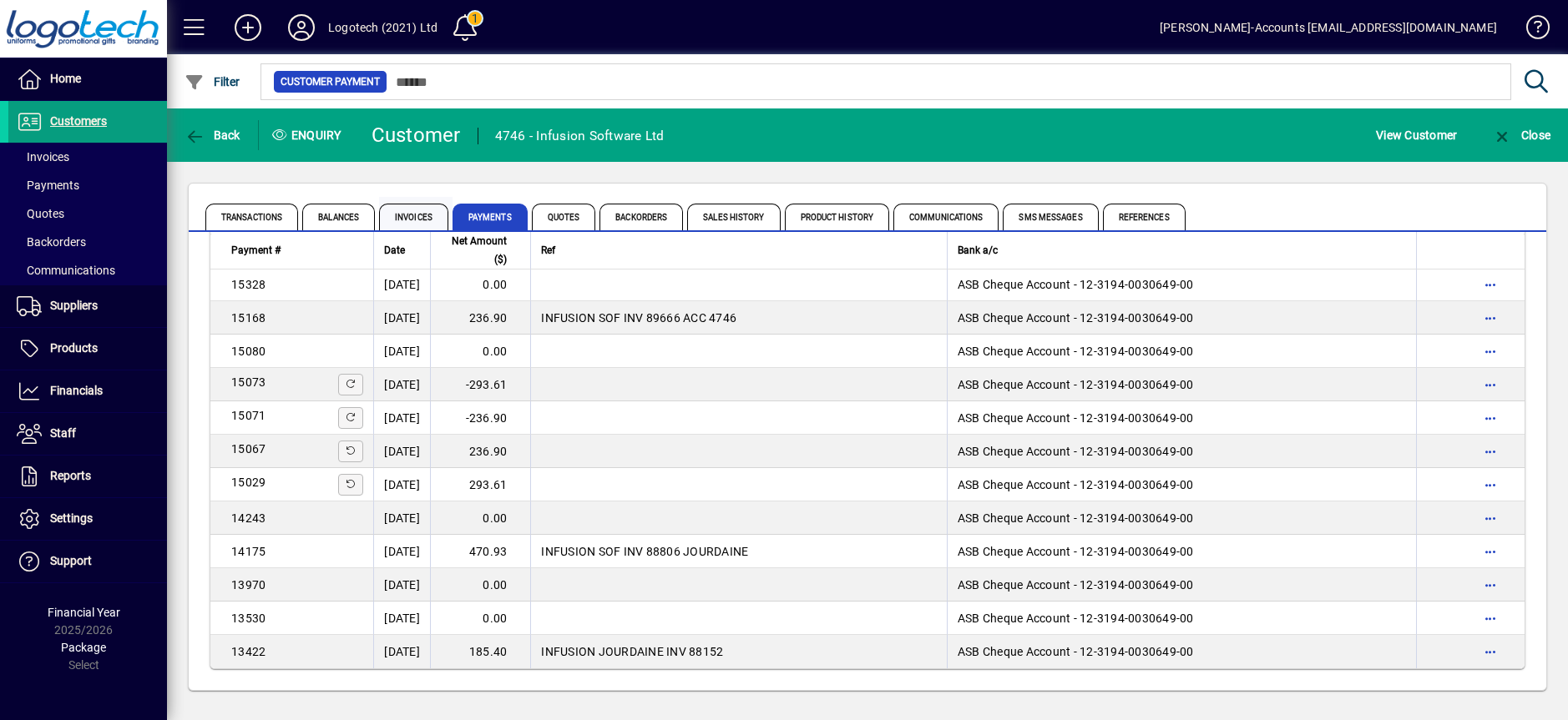
click at [416, 220] on span "Invoices" at bounding box center [414, 217] width 69 height 27
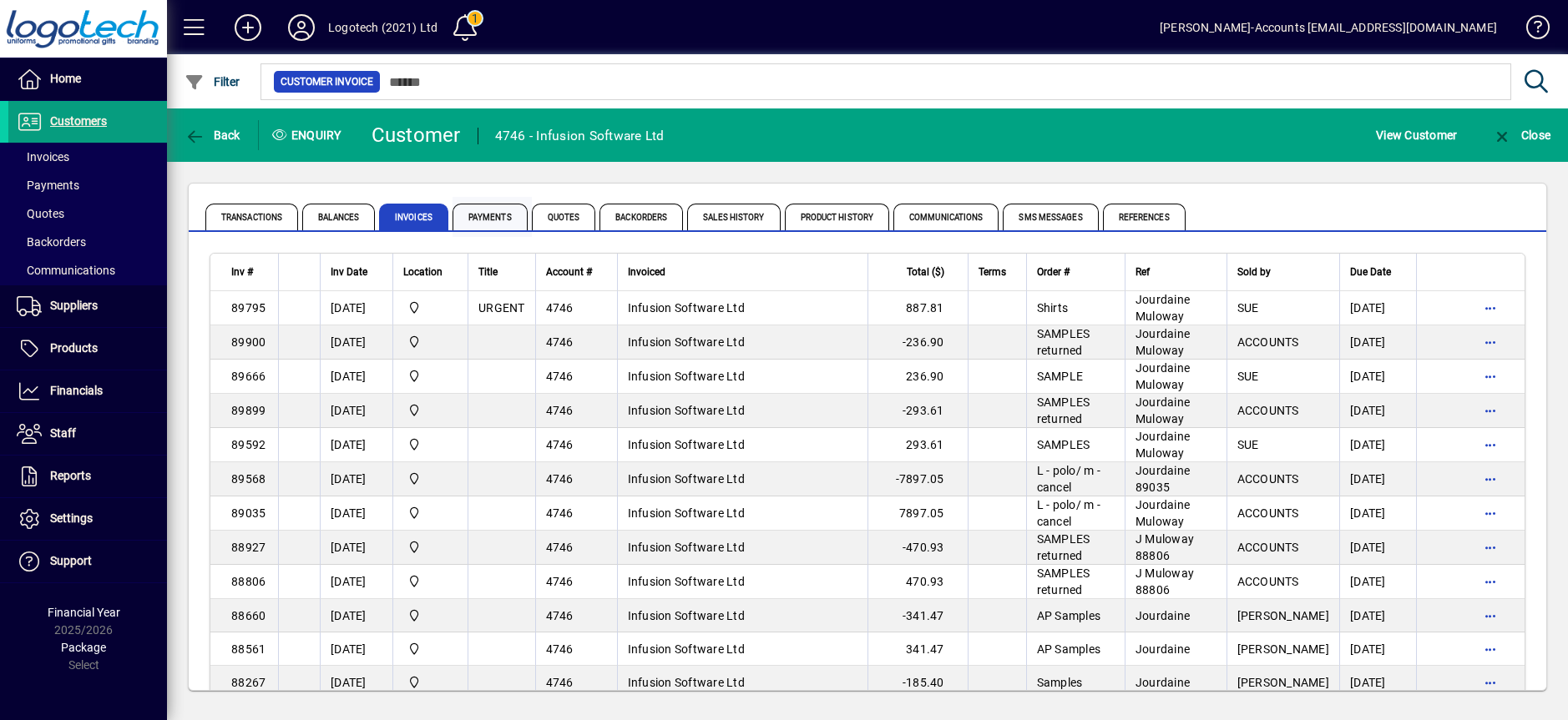
click at [482, 218] on span "Payments" at bounding box center [490, 217] width 75 height 27
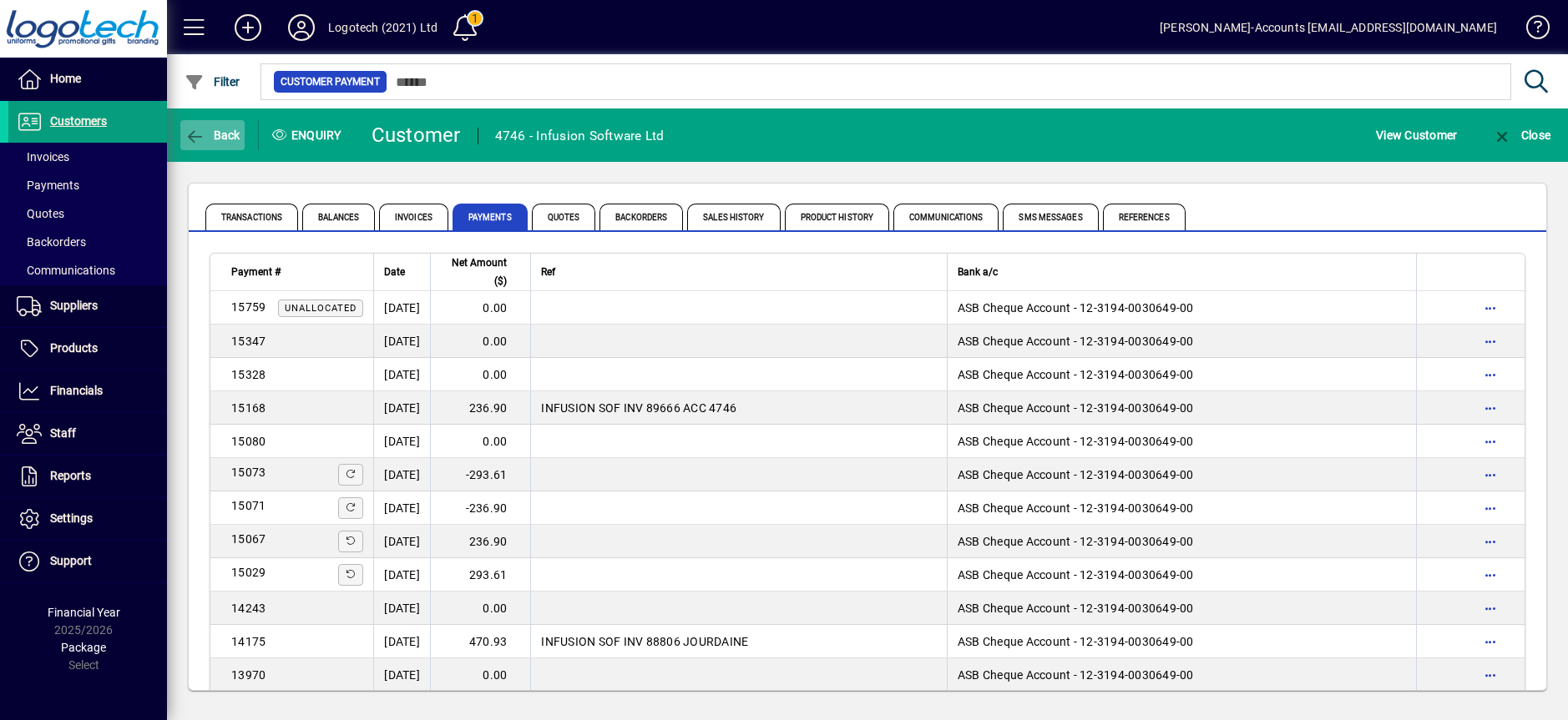
click at [218, 134] on span "Back" at bounding box center [212, 135] width 56 height 13
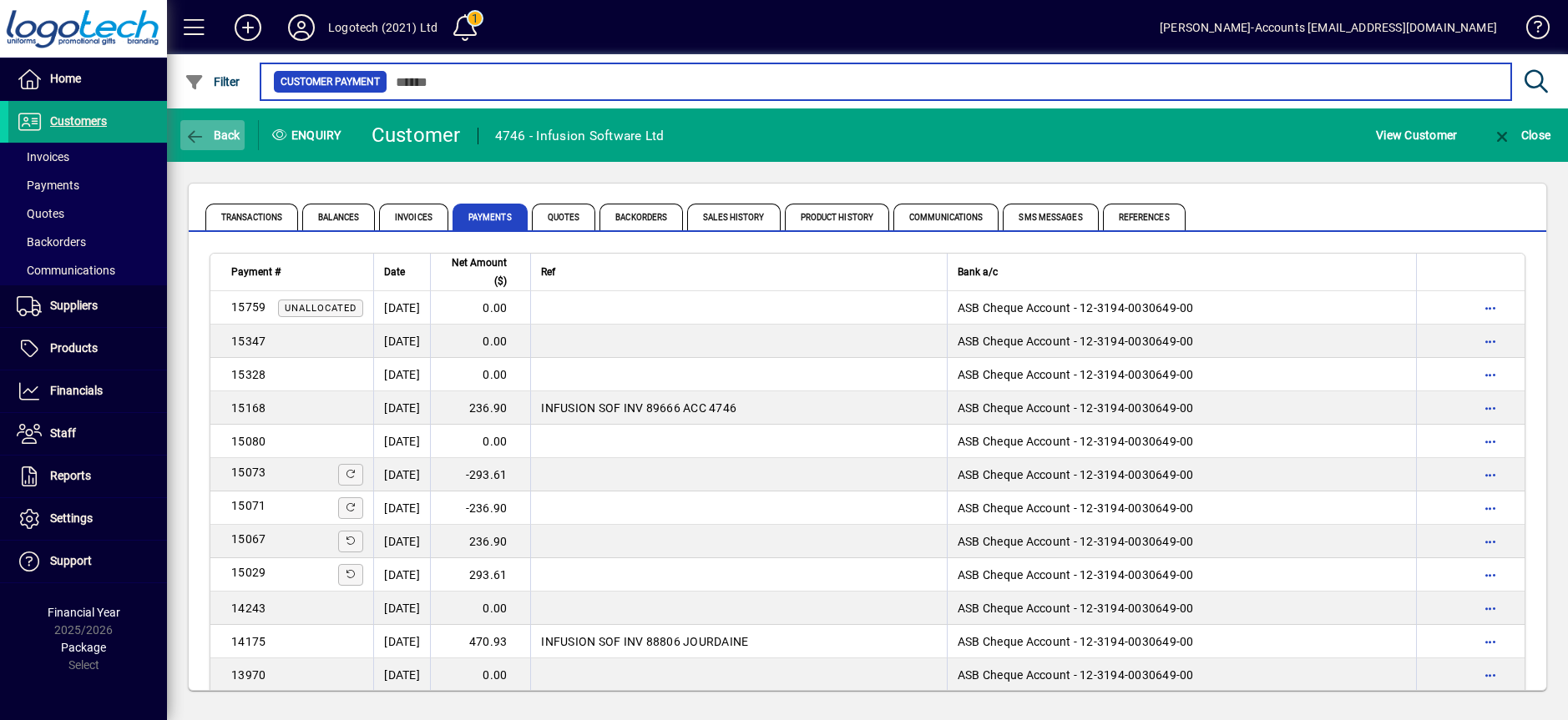
type input "********"
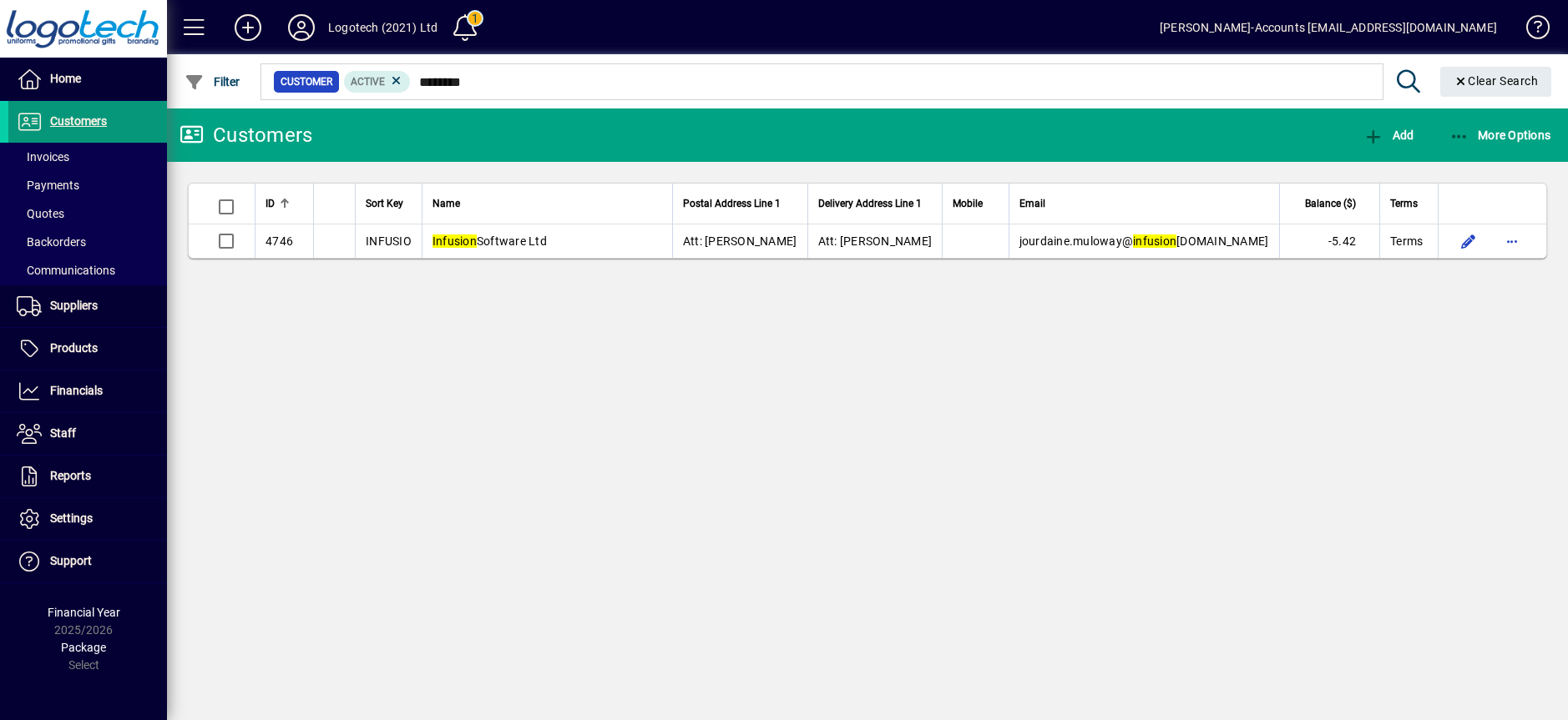
click at [80, 116] on span "Customers" at bounding box center [78, 121] width 57 height 13
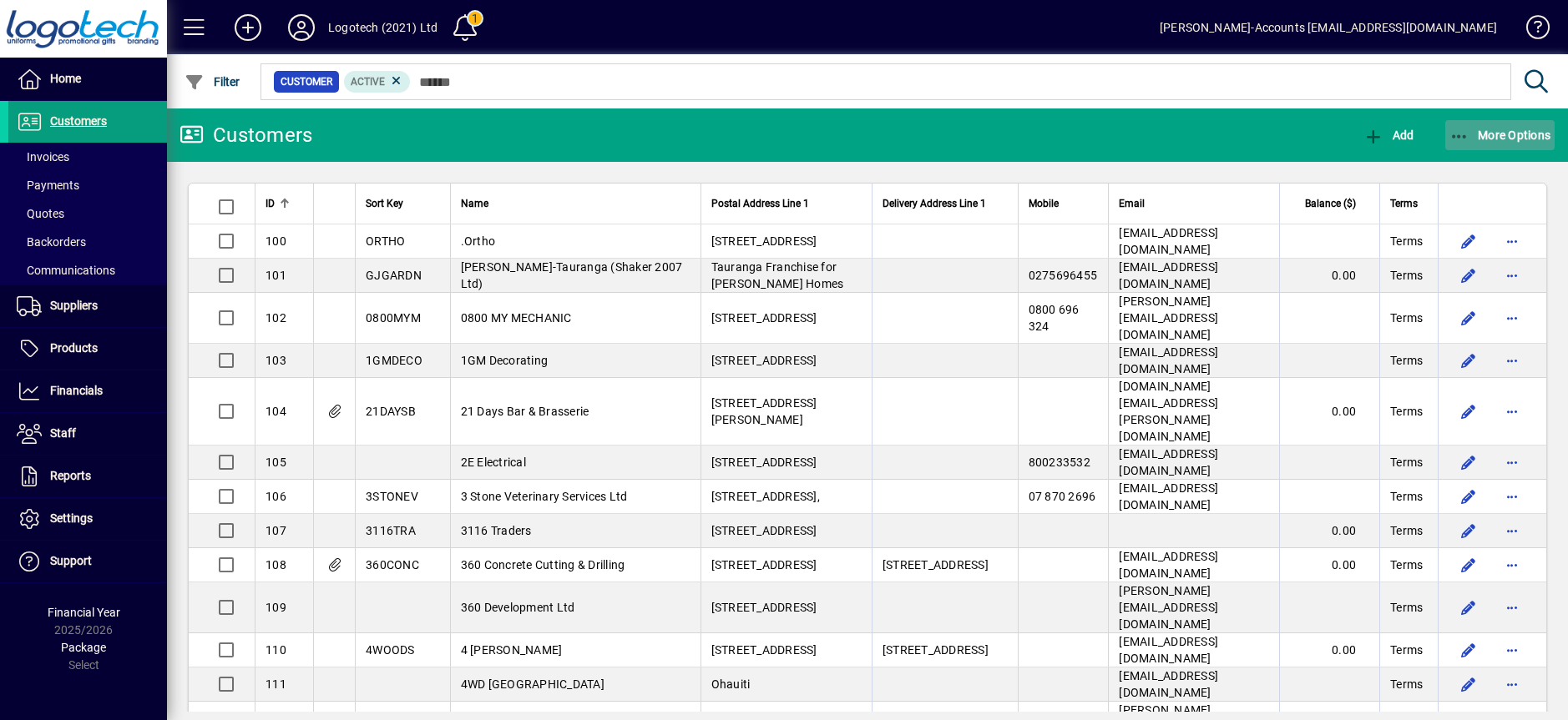
click at [1509, 132] on span "More Options" at bounding box center [1500, 135] width 102 height 13
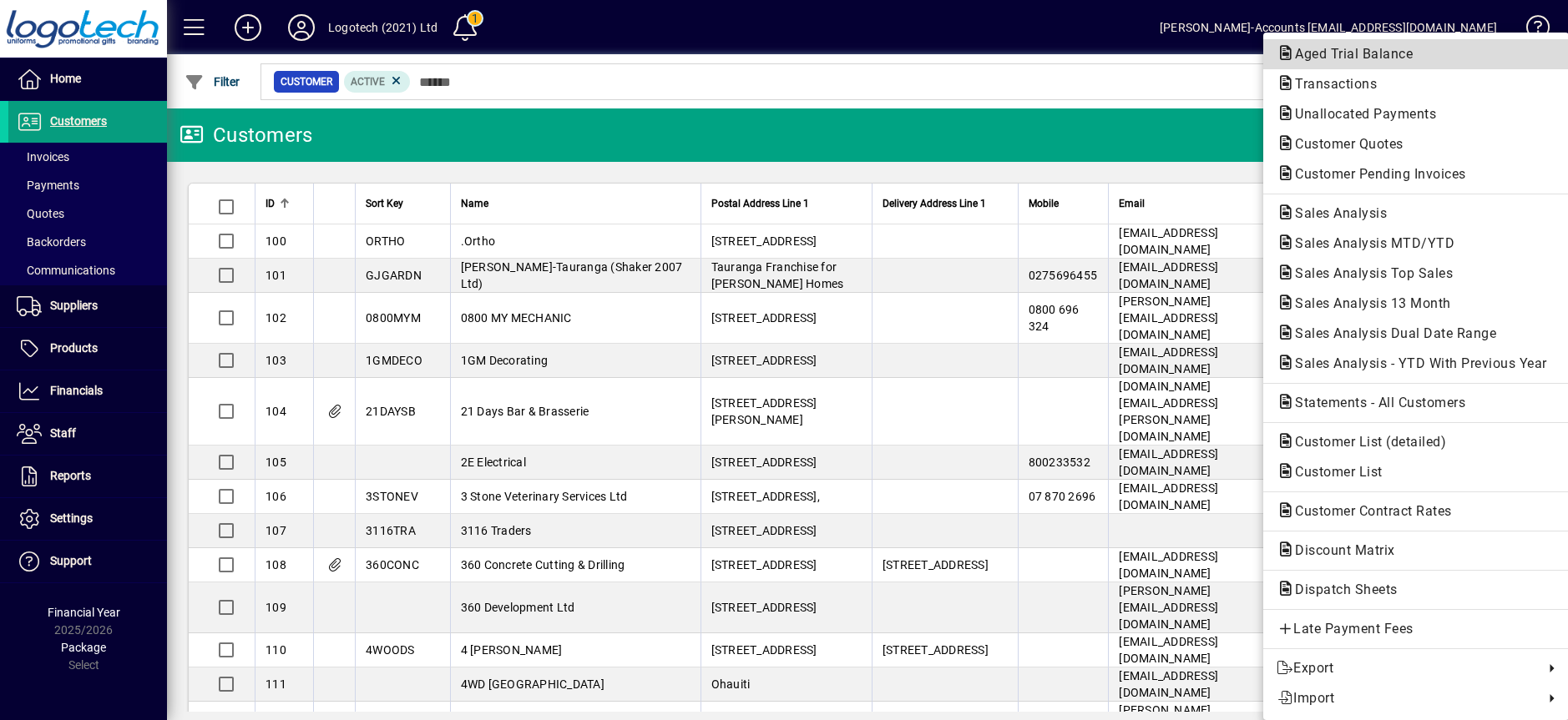
click at [1410, 54] on span "Aged Trial Balance" at bounding box center [1348, 54] width 145 height 16
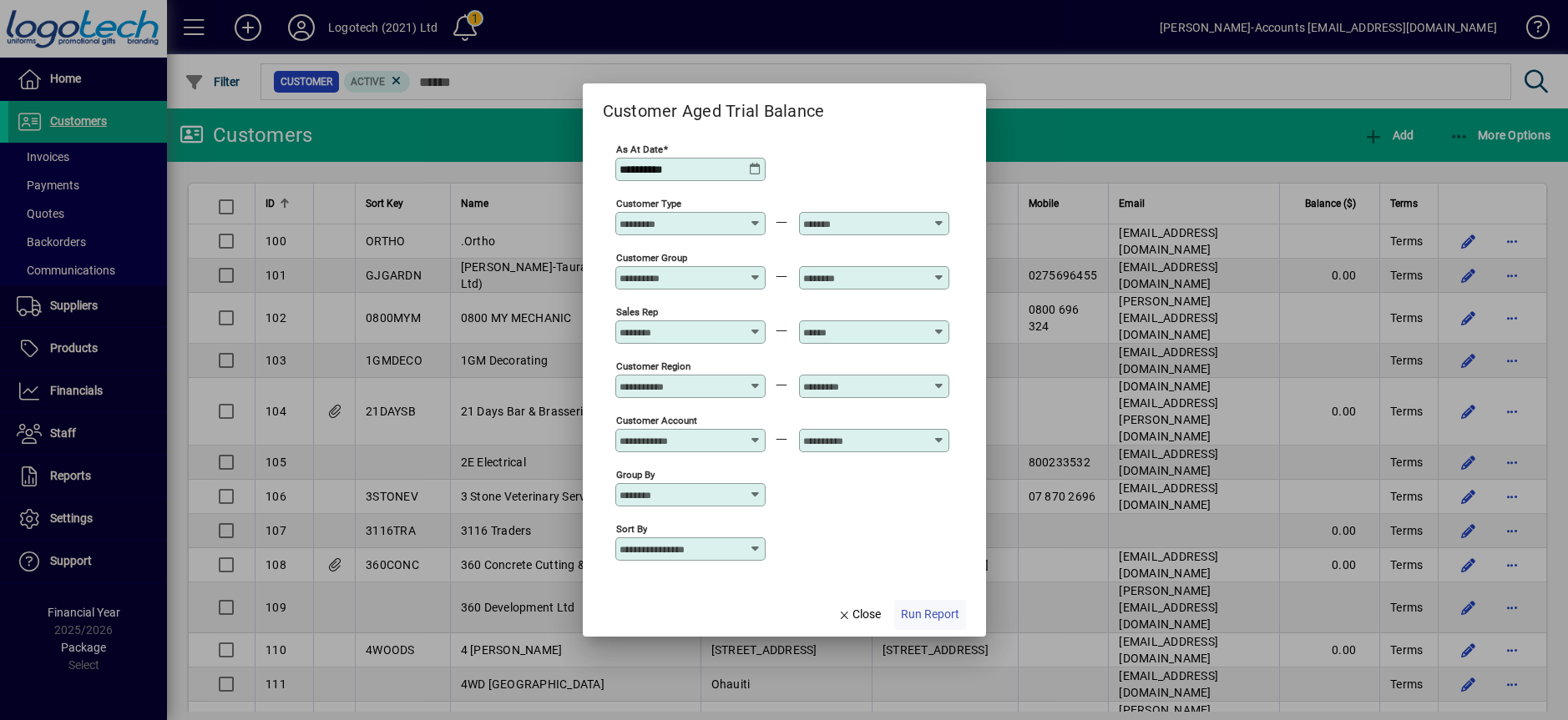
click at [929, 613] on span "Run Report" at bounding box center [930, 615] width 59 height 18
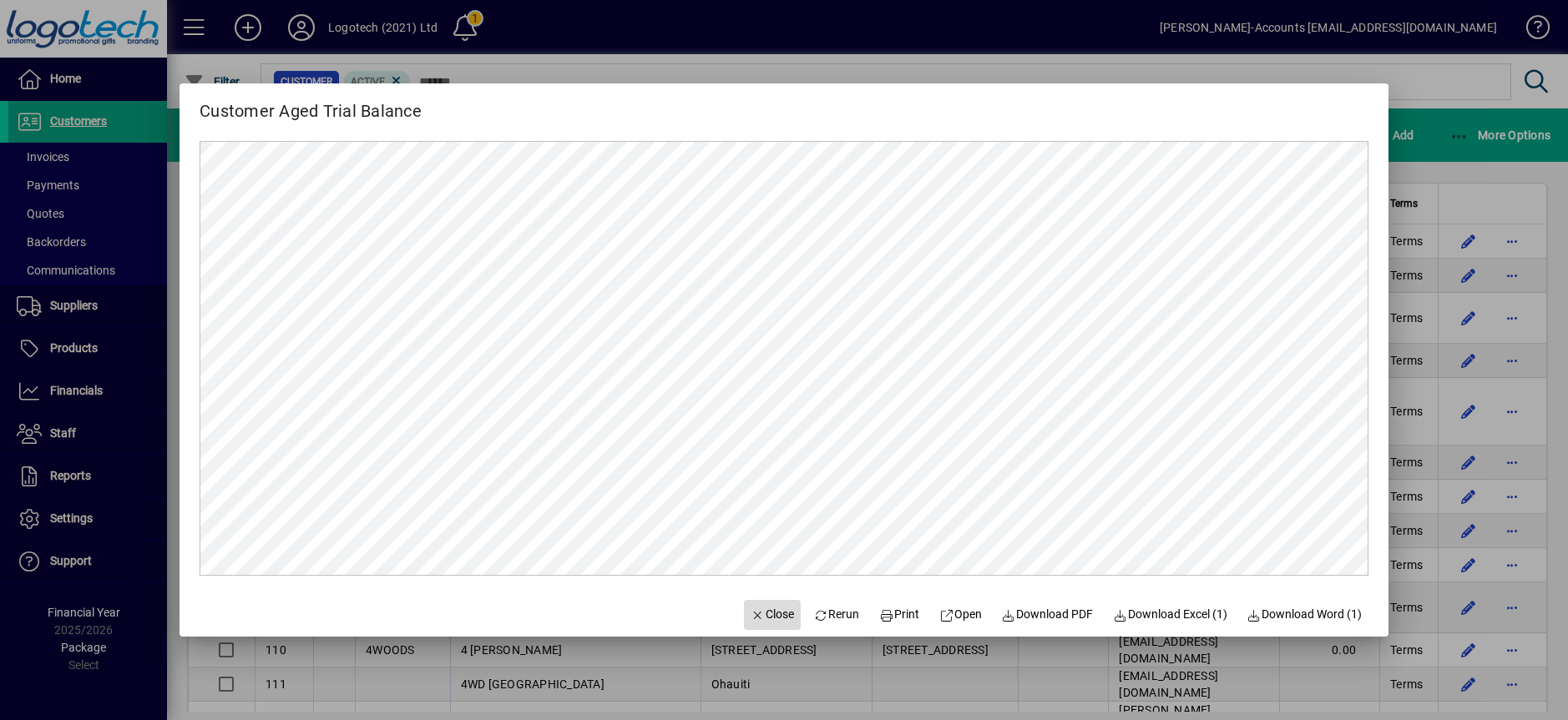
click at [752, 613] on span "Close" at bounding box center [772, 615] width 44 height 18
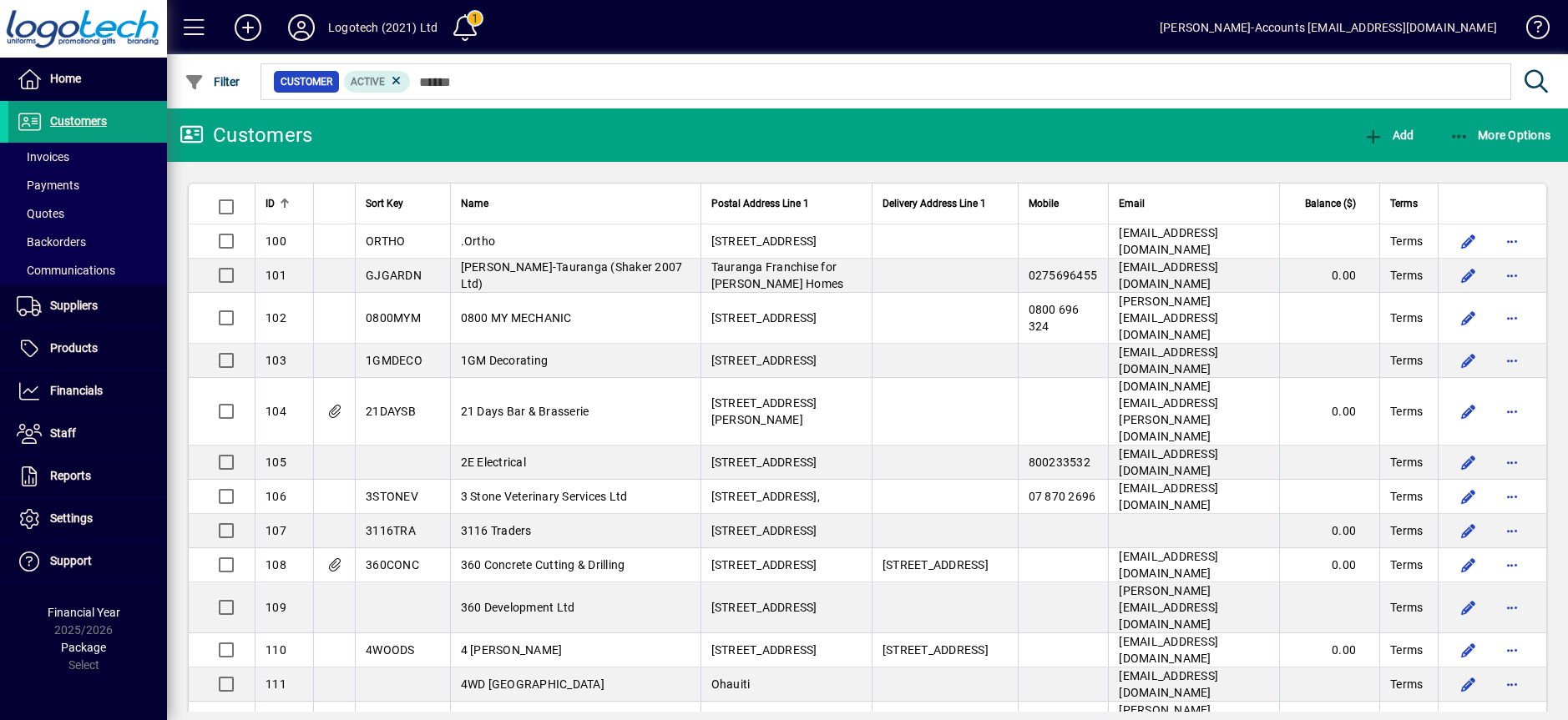
drag, startPoint x: 78, startPoint y: 126, endPoint x: 202, endPoint y: 108, distance: 125.3
click at [78, 127] on span "Customers" at bounding box center [78, 121] width 57 height 13
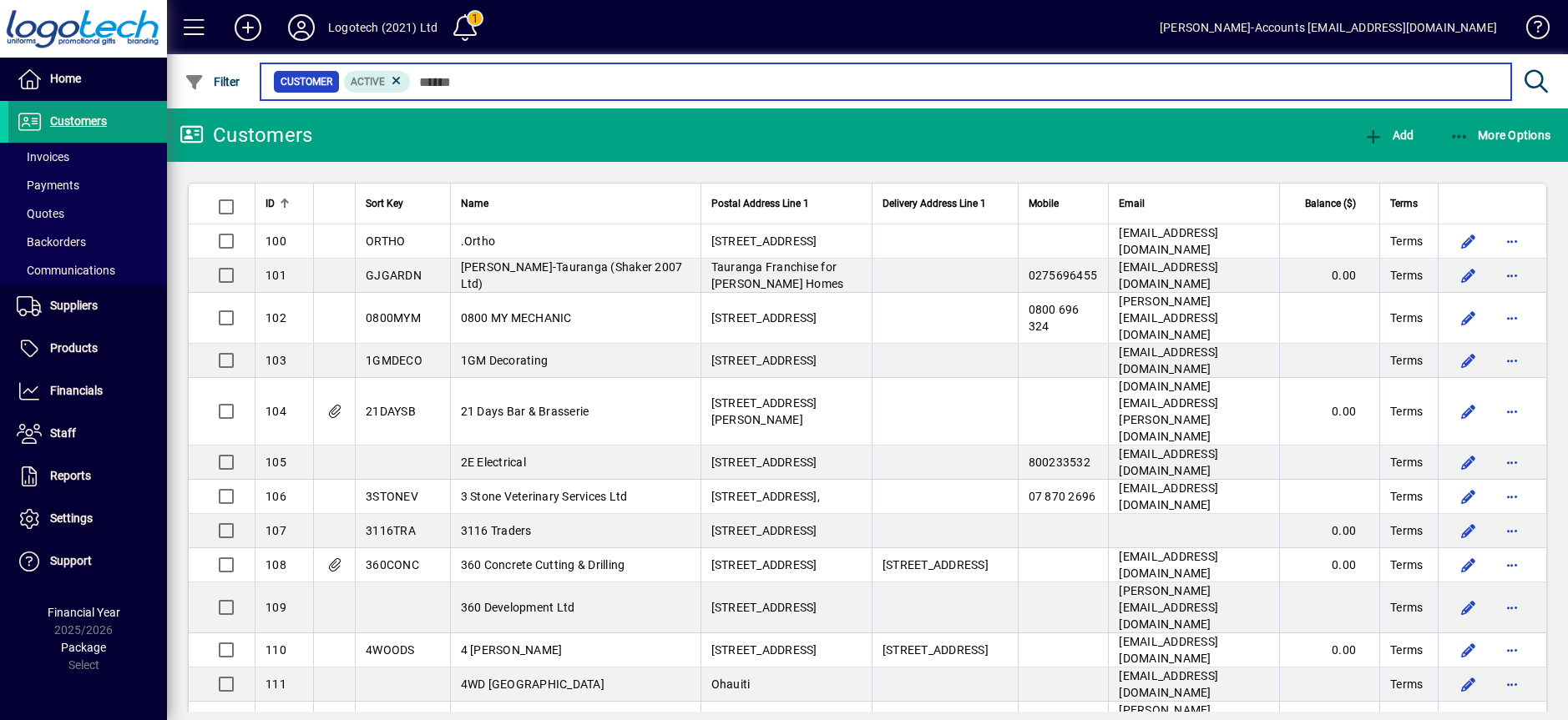
click at [428, 81] on input "text" at bounding box center [954, 82] width 1087 height 23
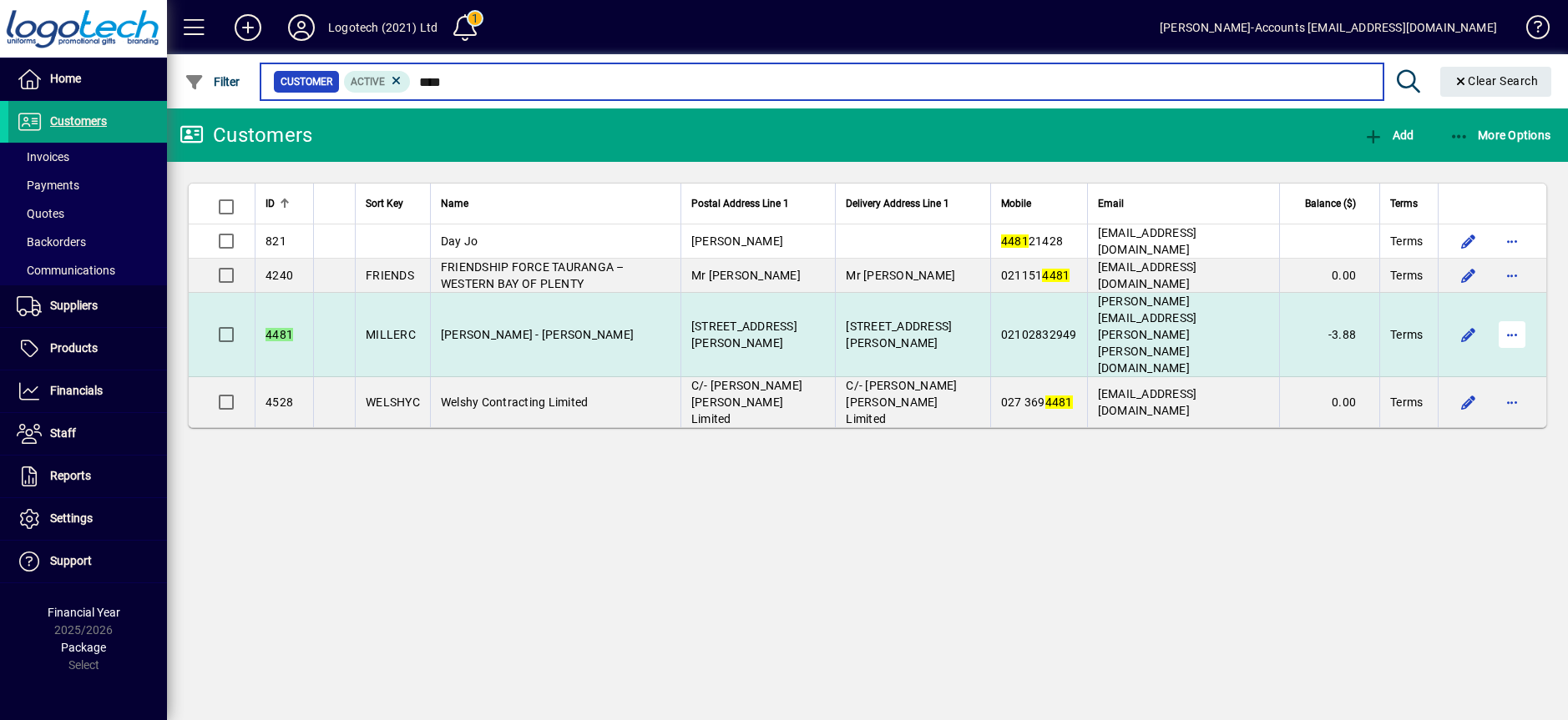
type input "****"
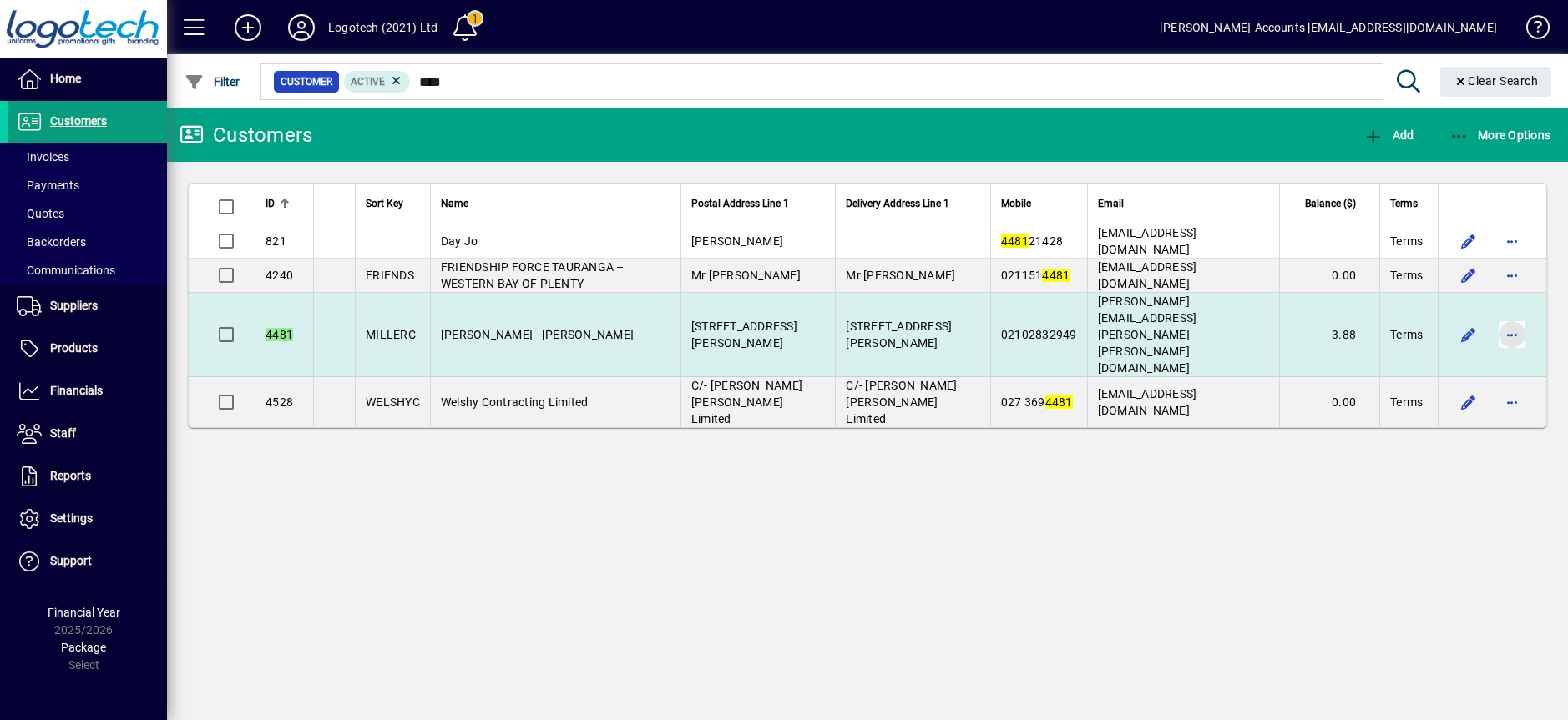
click at [1509, 314] on span "button" at bounding box center [1511, 334] width 40 height 40
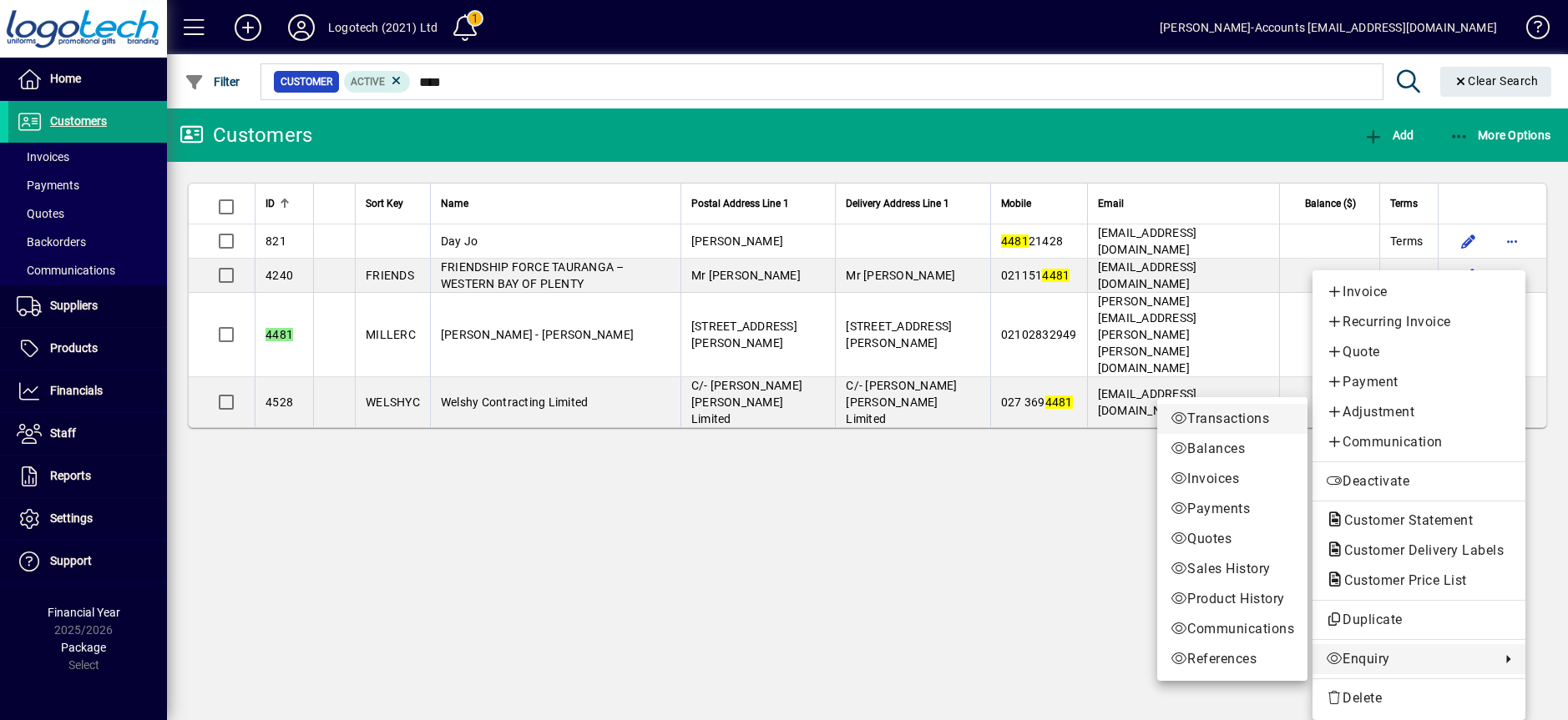
click at [1213, 415] on span "Transactions" at bounding box center [1231, 419] width 123 height 20
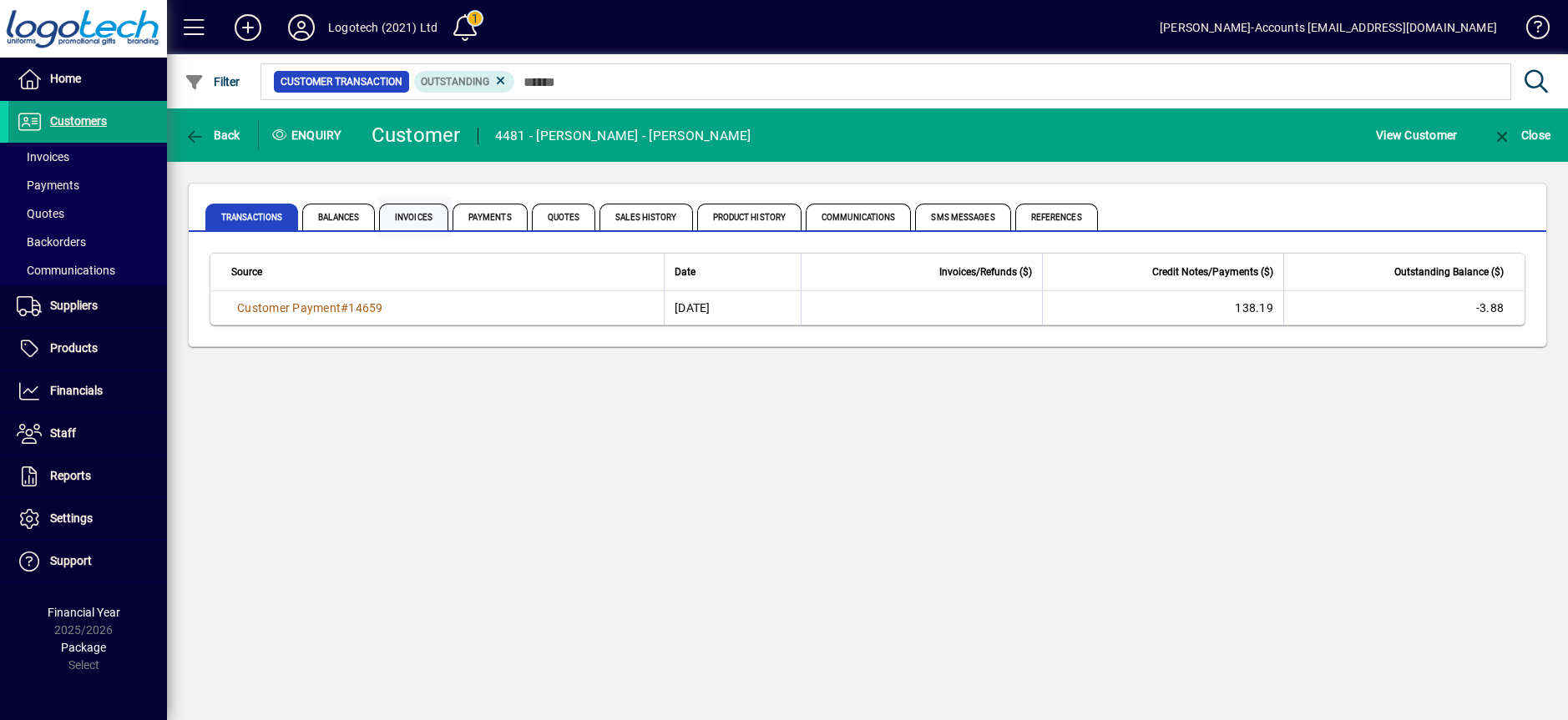
click at [410, 216] on span "Invoices" at bounding box center [414, 217] width 69 height 27
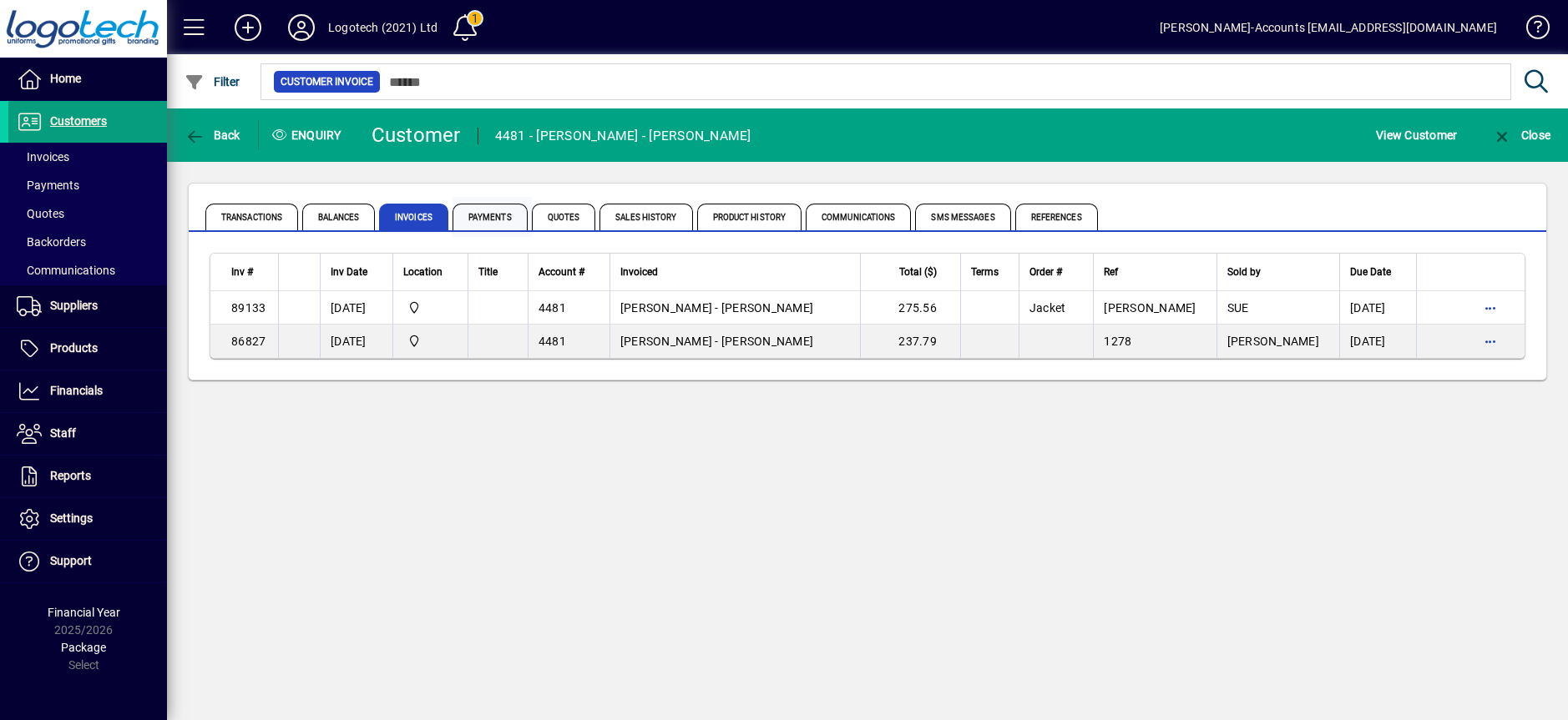
click at [488, 218] on span "Payments" at bounding box center [490, 217] width 75 height 27
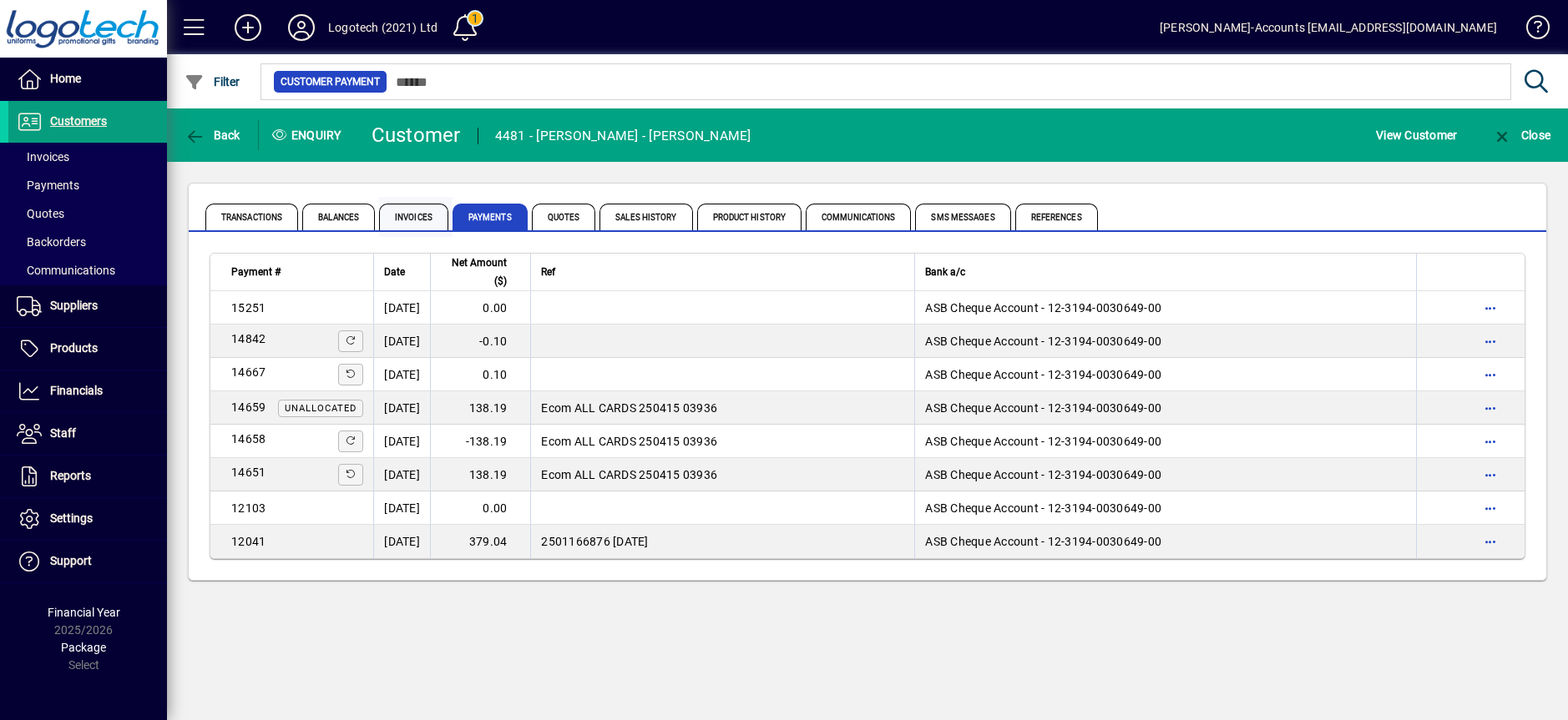
click at [418, 218] on span "Invoices" at bounding box center [414, 217] width 69 height 27
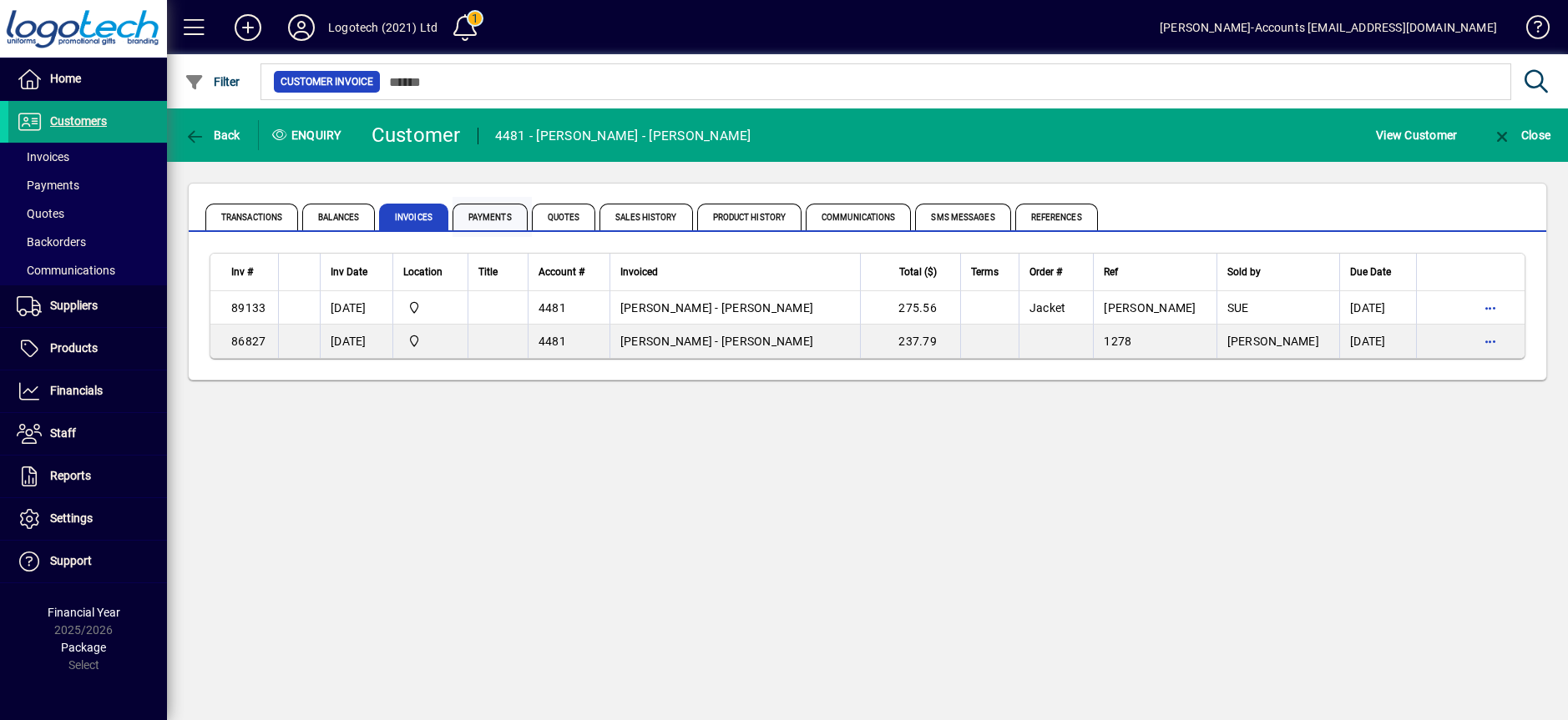
click at [483, 218] on span "Payments" at bounding box center [490, 217] width 75 height 27
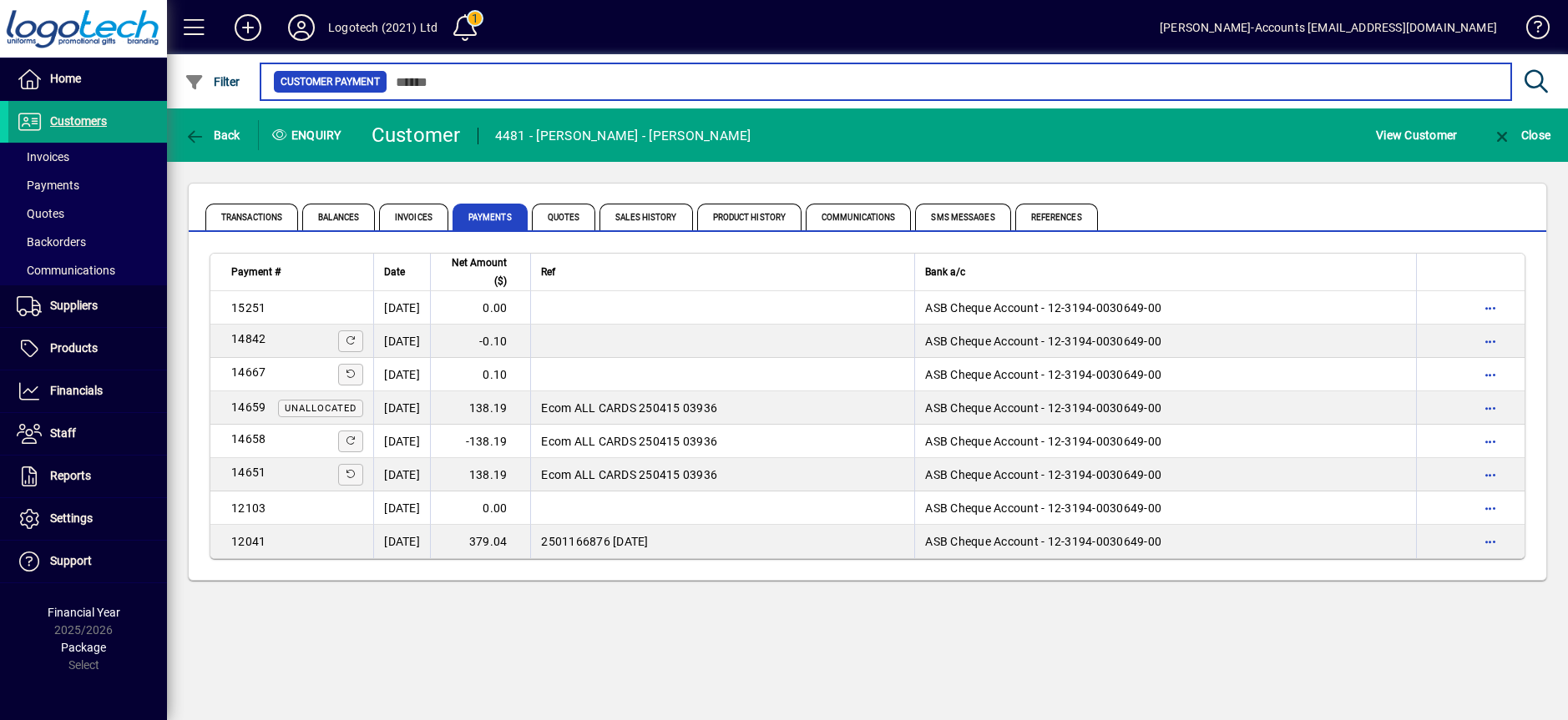
click at [427, 83] on input "text" at bounding box center [942, 82] width 1110 height 23
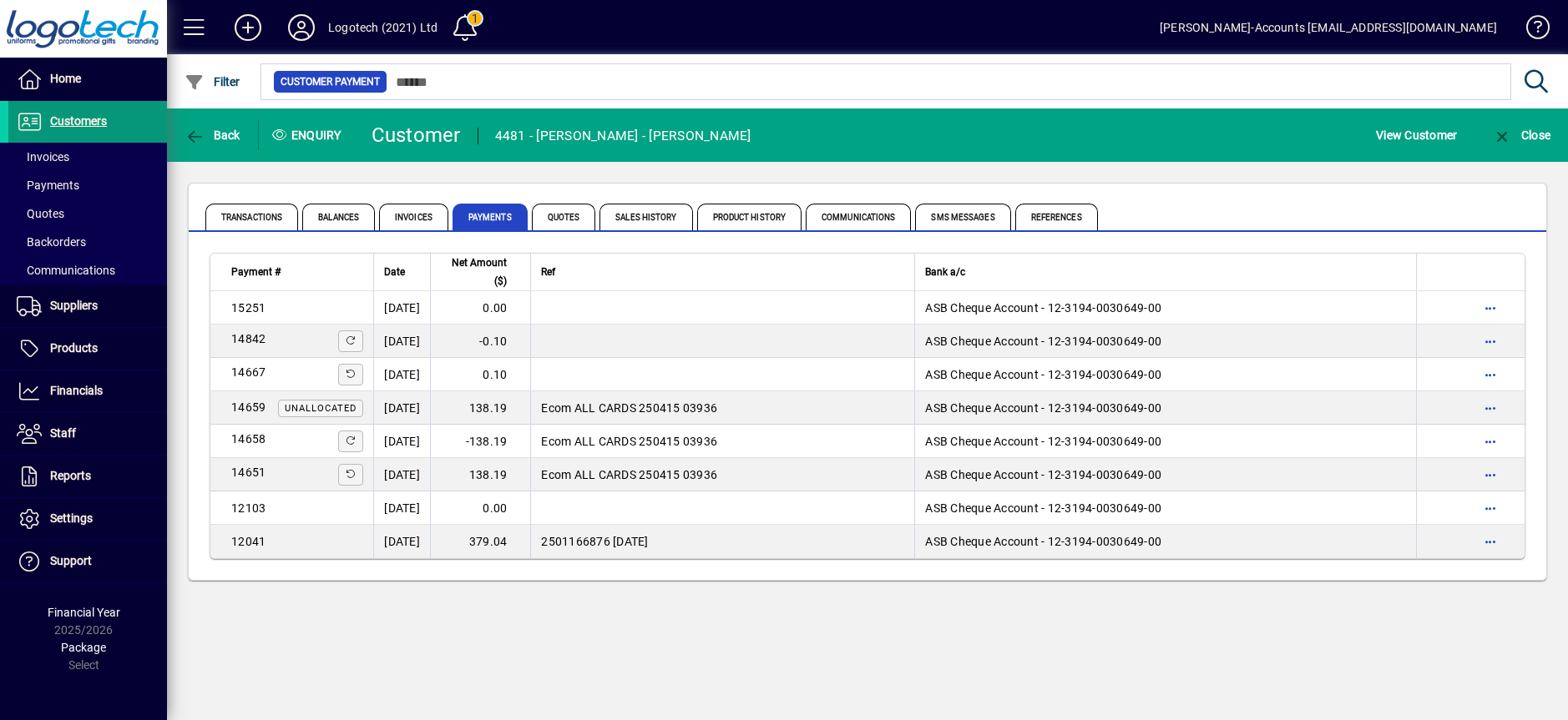
click at [95, 127] on span "Customers" at bounding box center [78, 121] width 57 height 13
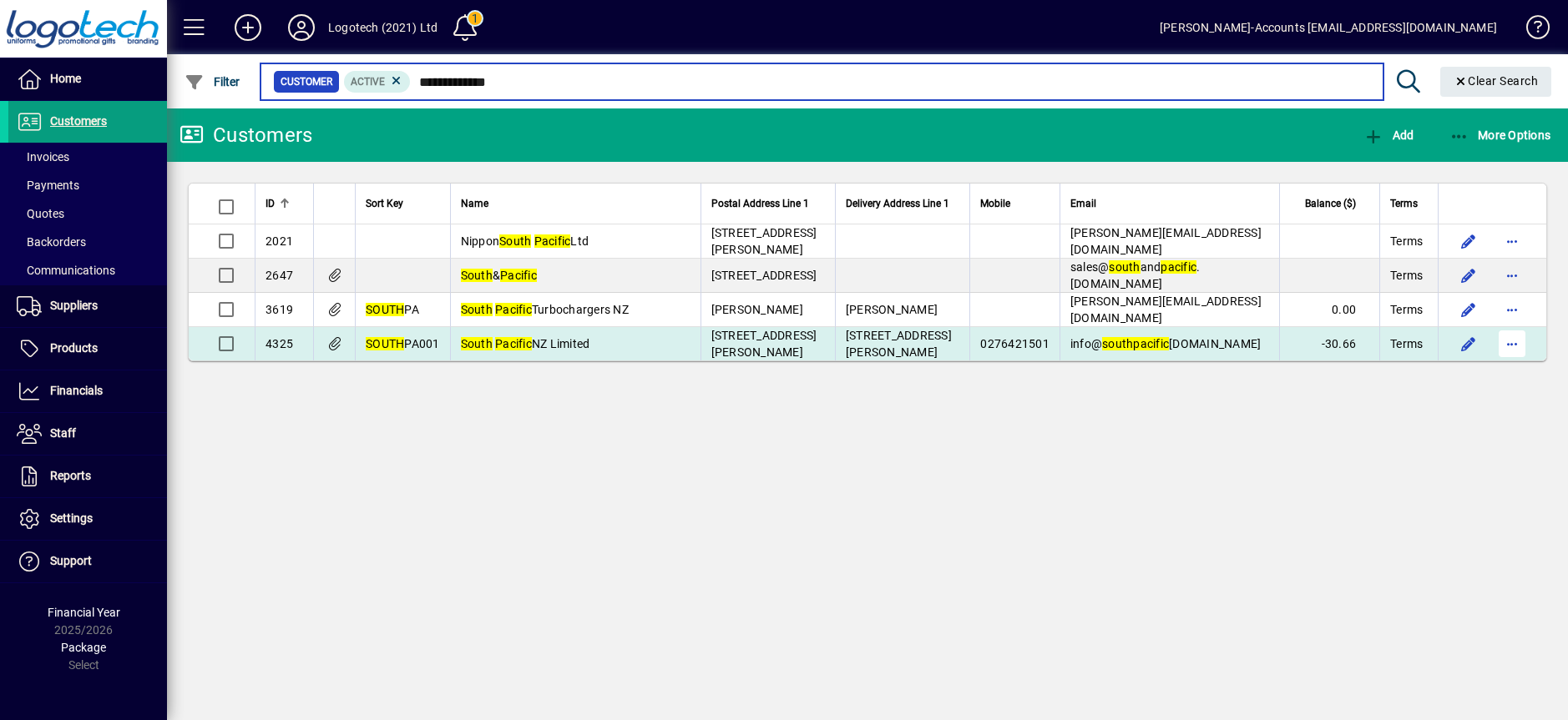
type input "**********"
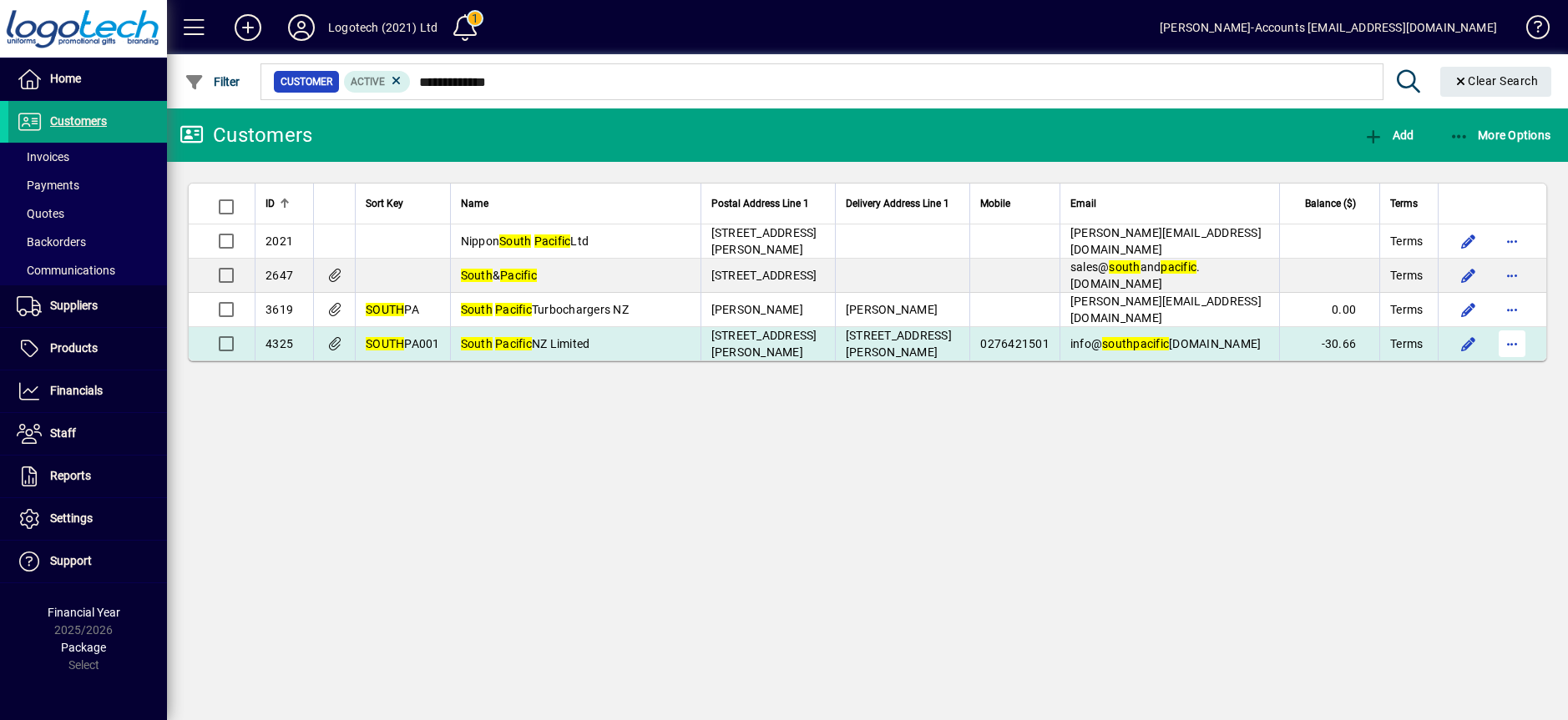
click at [1518, 351] on span "button" at bounding box center [1511, 344] width 40 height 40
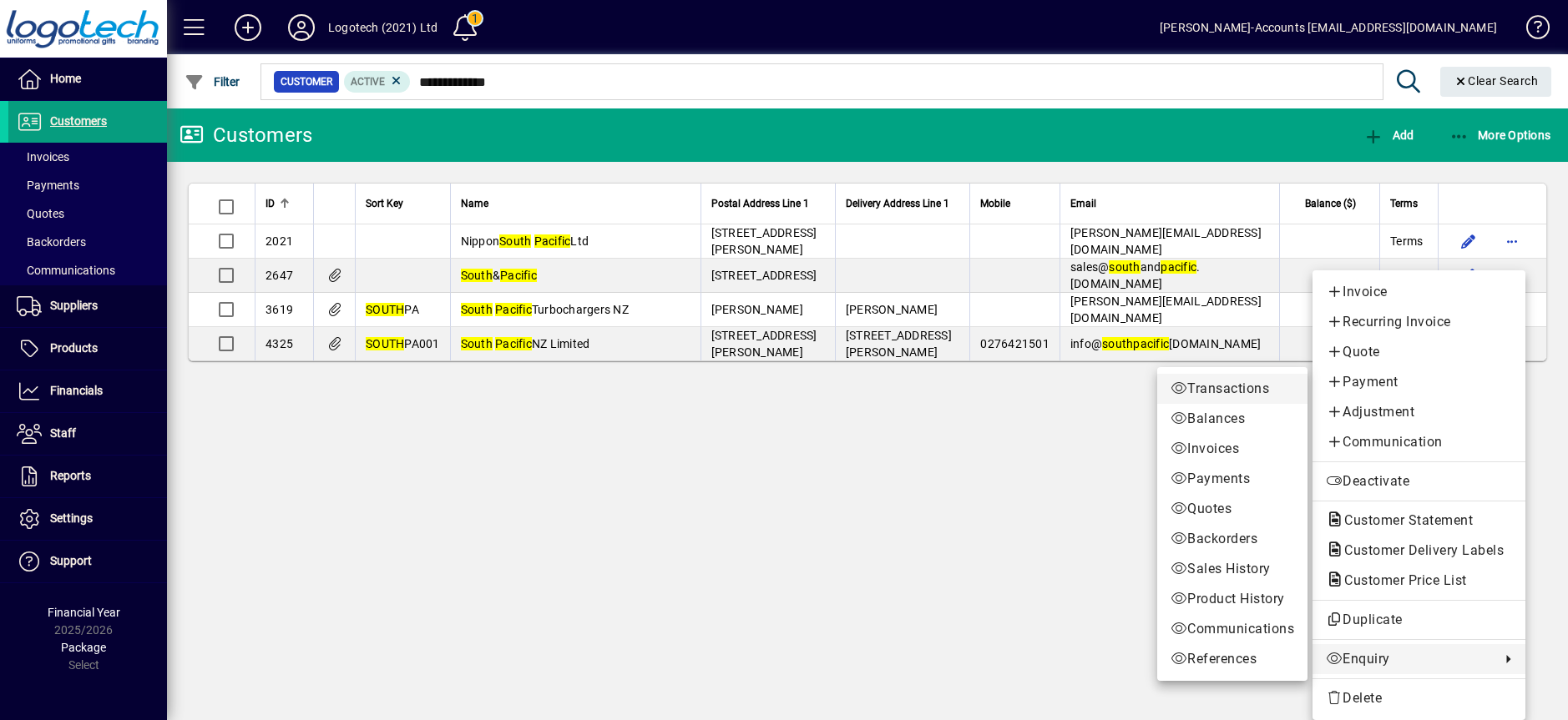
click at [1241, 387] on span "Transactions" at bounding box center [1231, 389] width 123 height 20
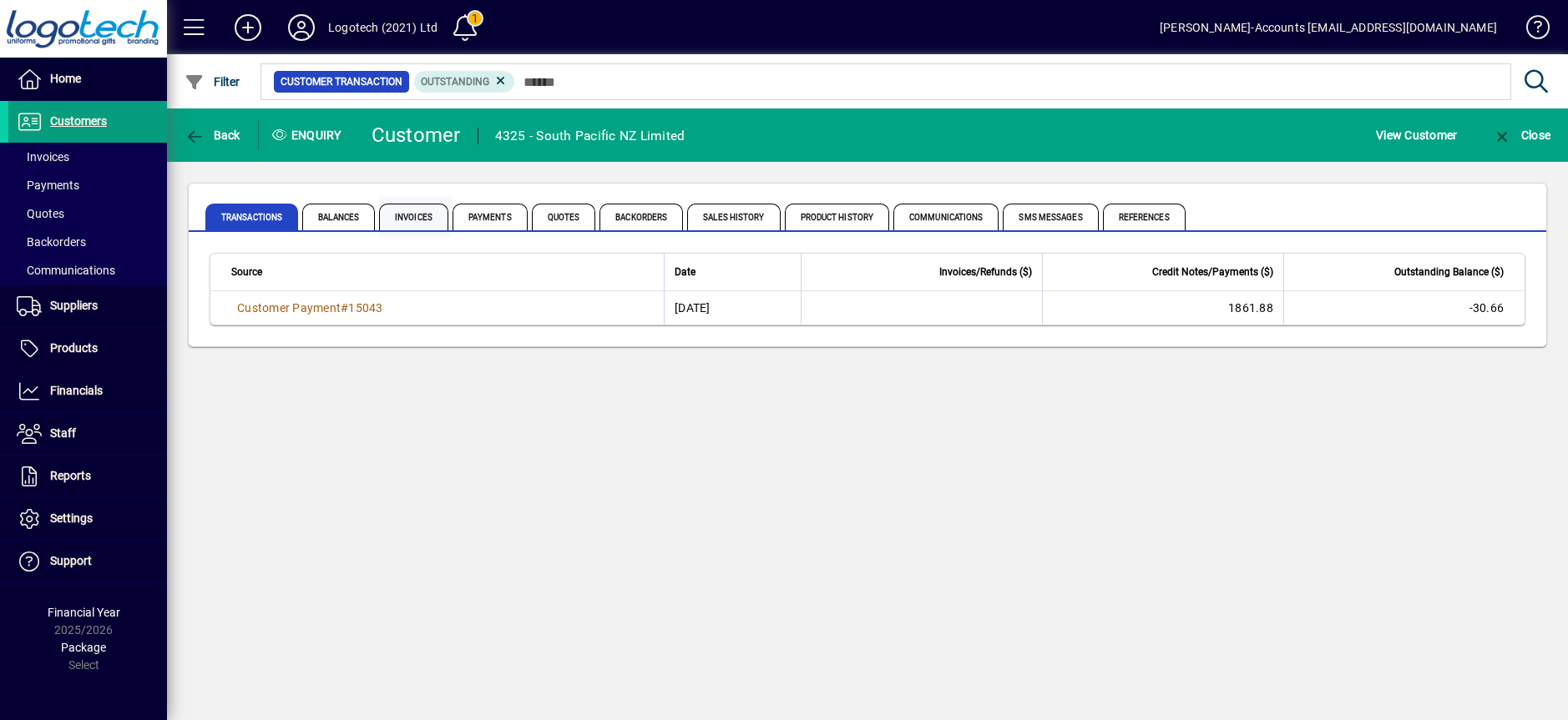
click at [424, 211] on span "Invoices" at bounding box center [414, 217] width 69 height 27
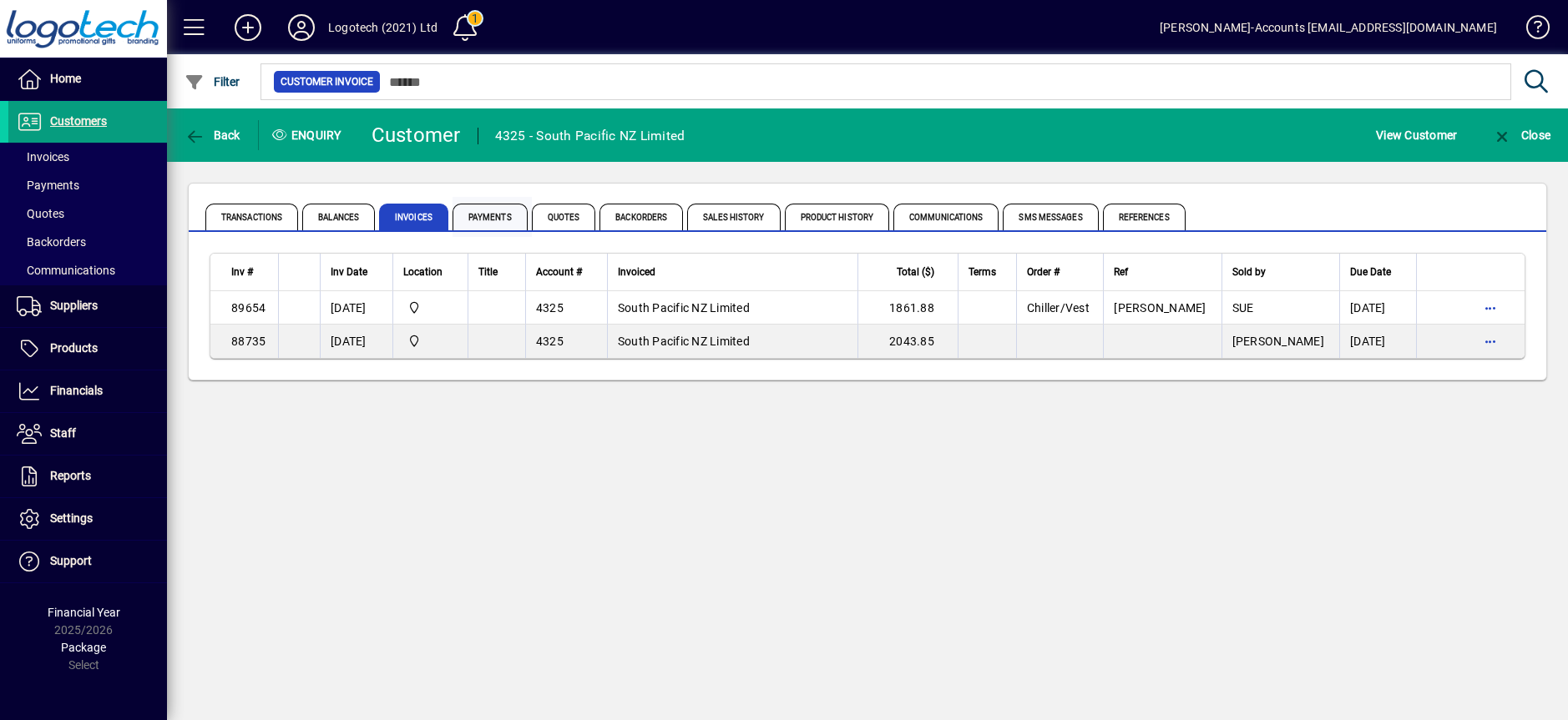
click at [479, 217] on span "Payments" at bounding box center [490, 217] width 75 height 27
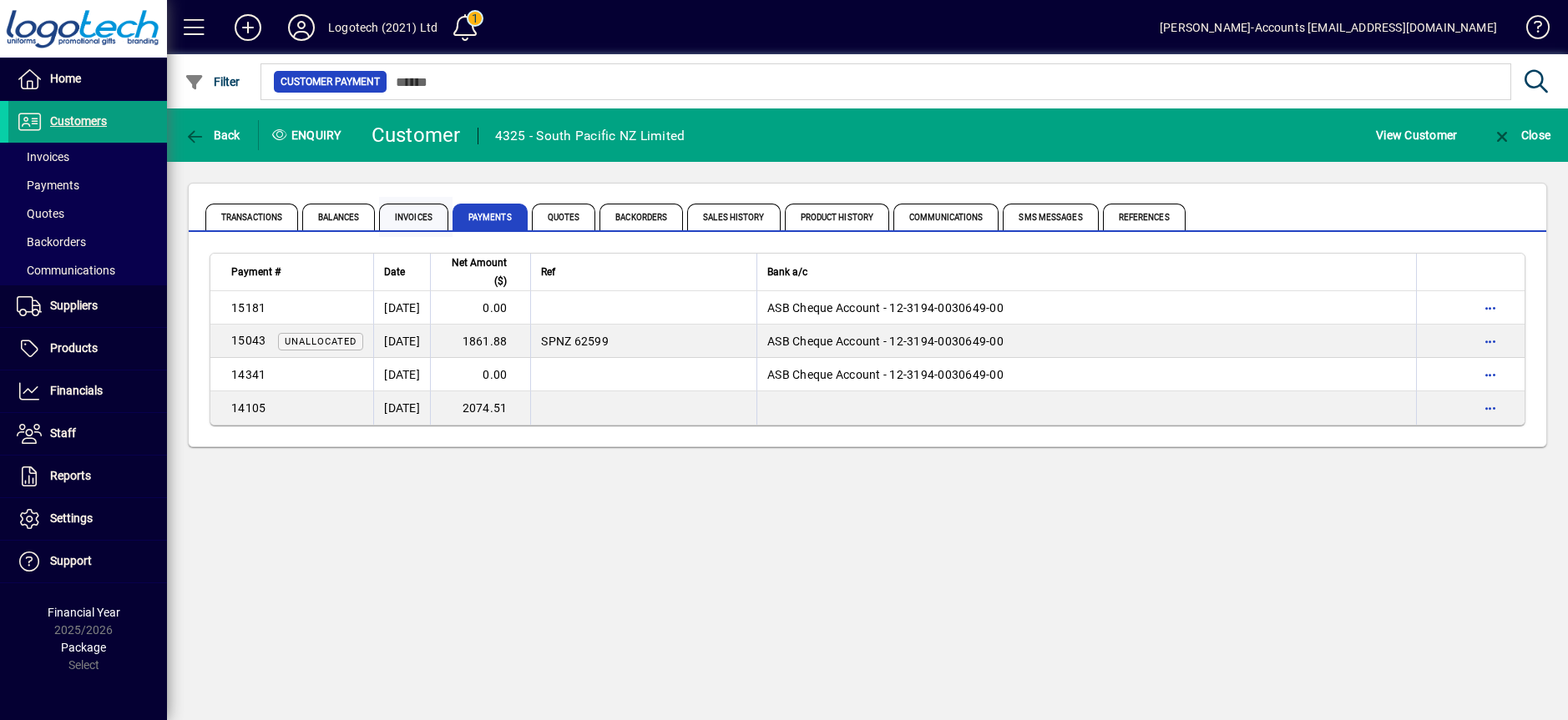
click at [411, 214] on span "Invoices" at bounding box center [414, 217] width 69 height 27
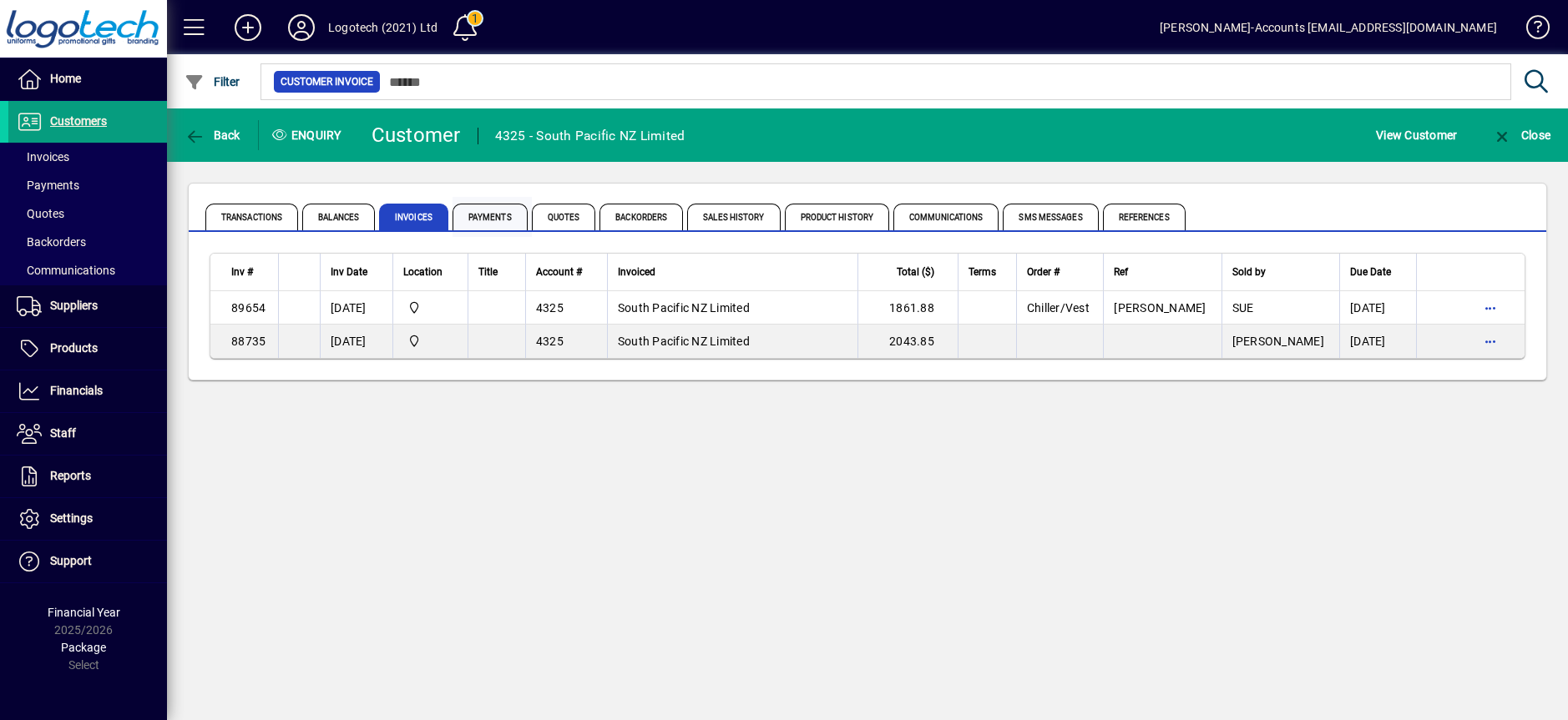
click at [480, 213] on span "Payments" at bounding box center [490, 217] width 75 height 27
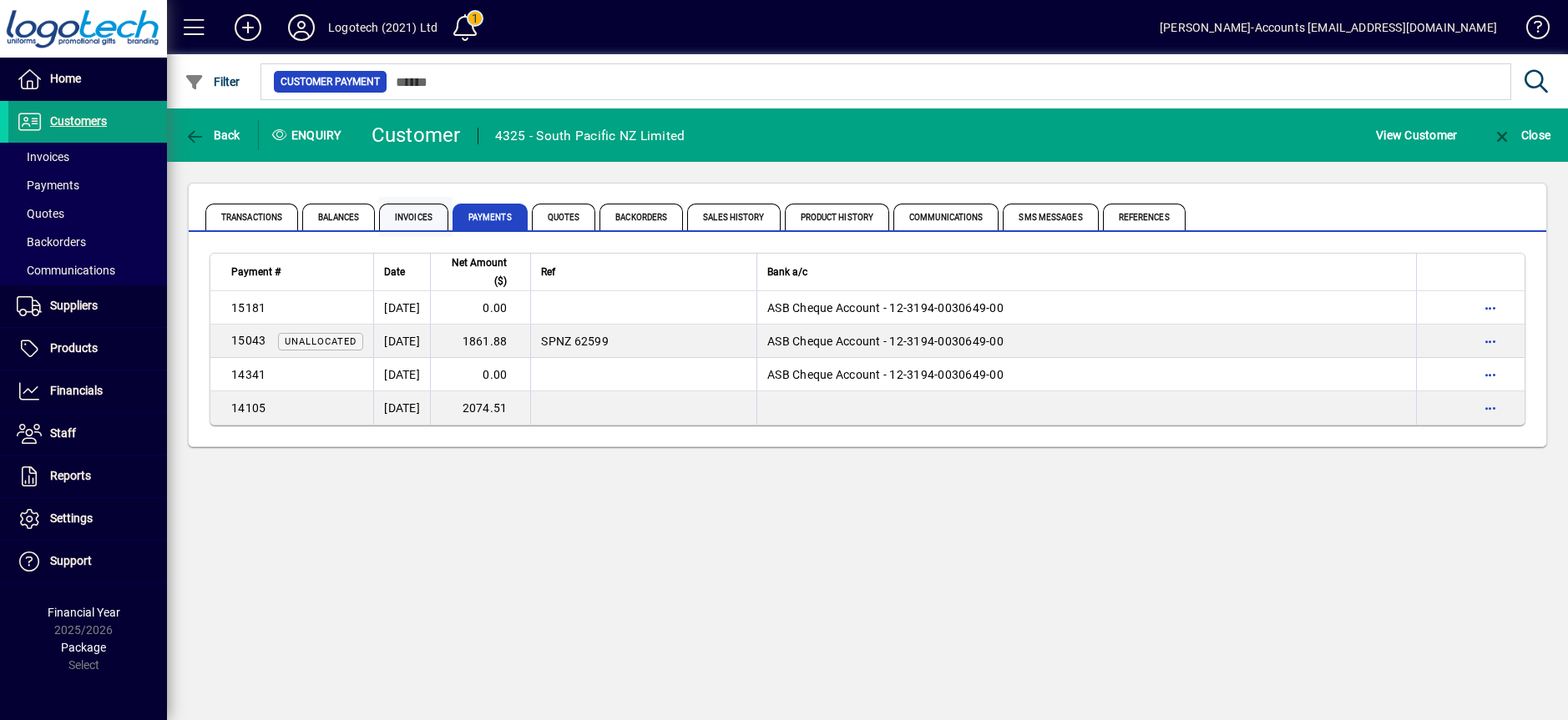
click at [408, 213] on span "Invoices" at bounding box center [414, 217] width 69 height 27
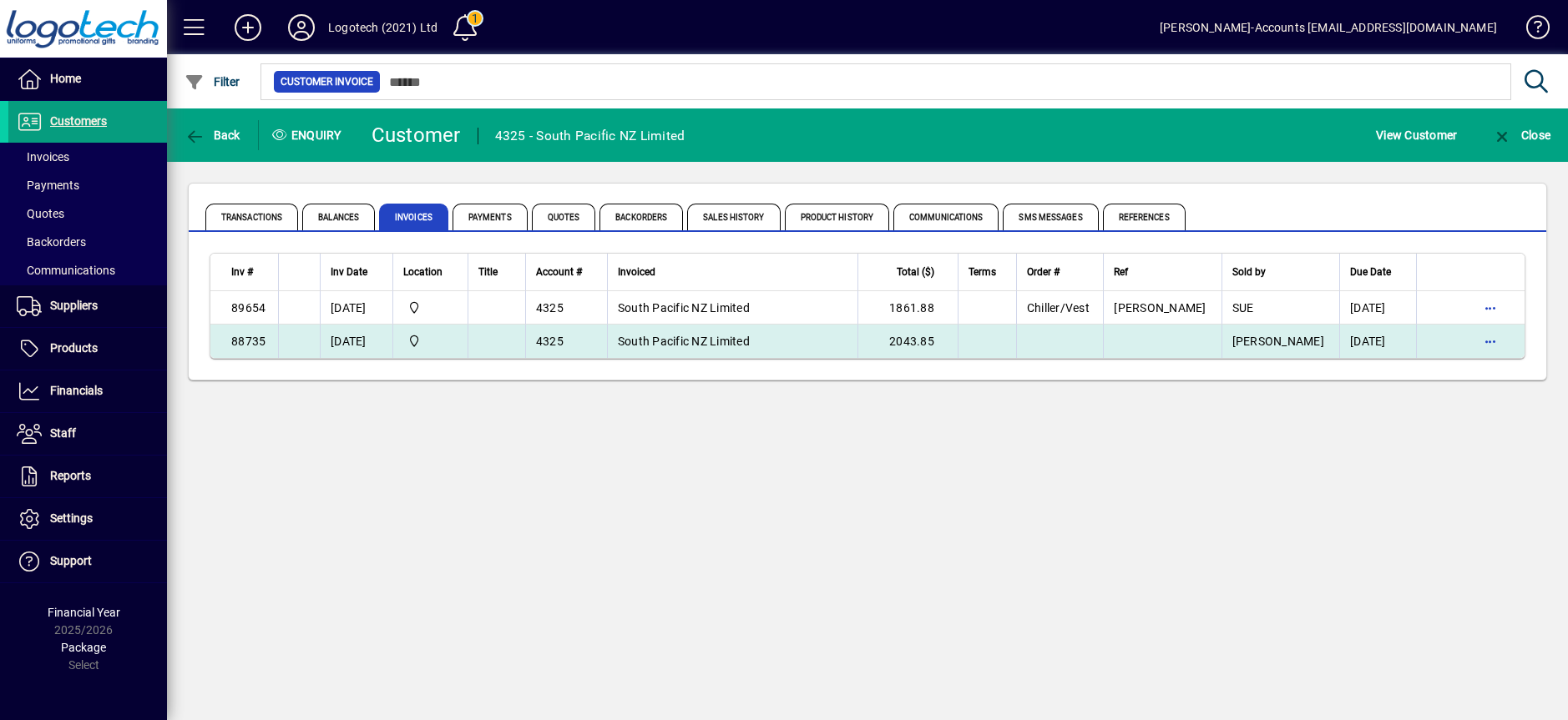
click at [373, 347] on td "[DATE]" at bounding box center [356, 342] width 73 height 34
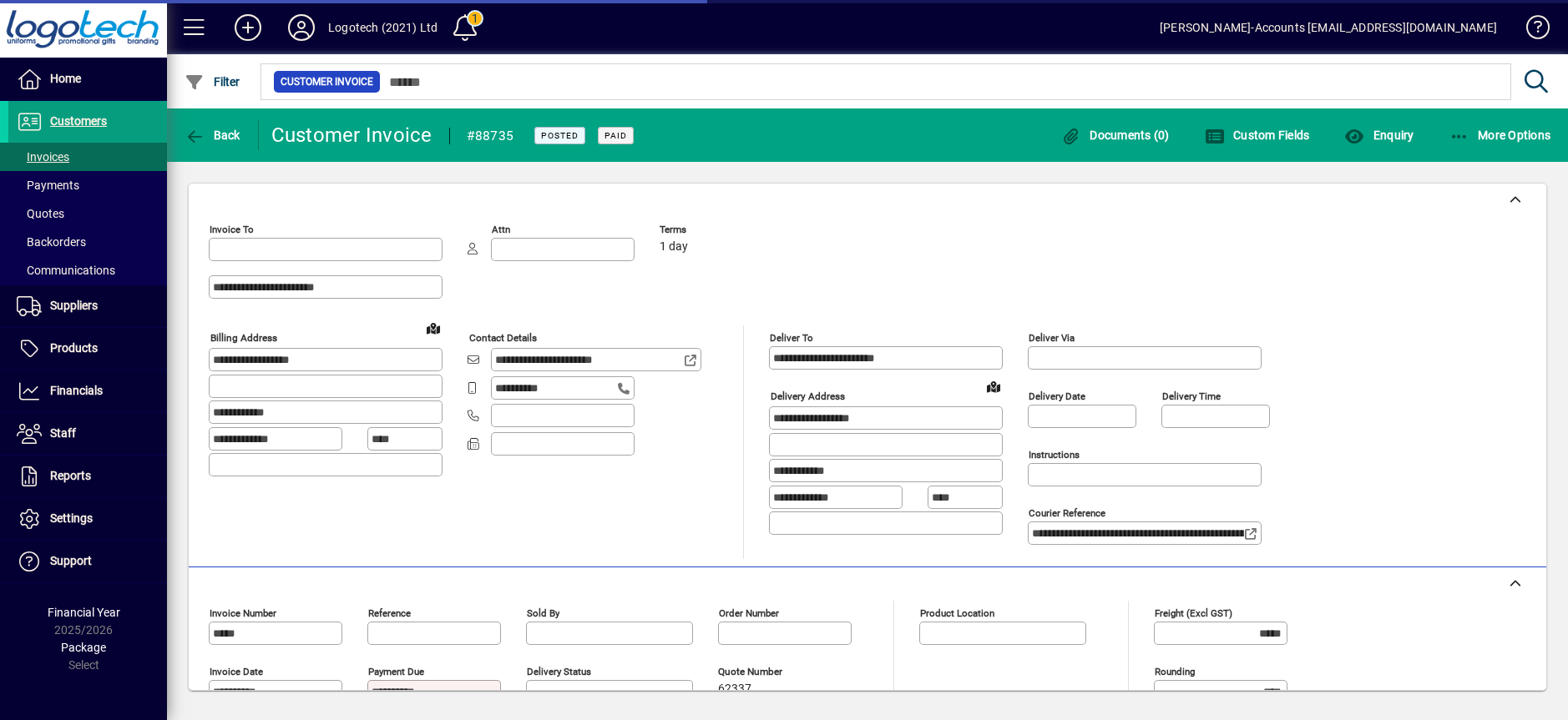
type input "**********"
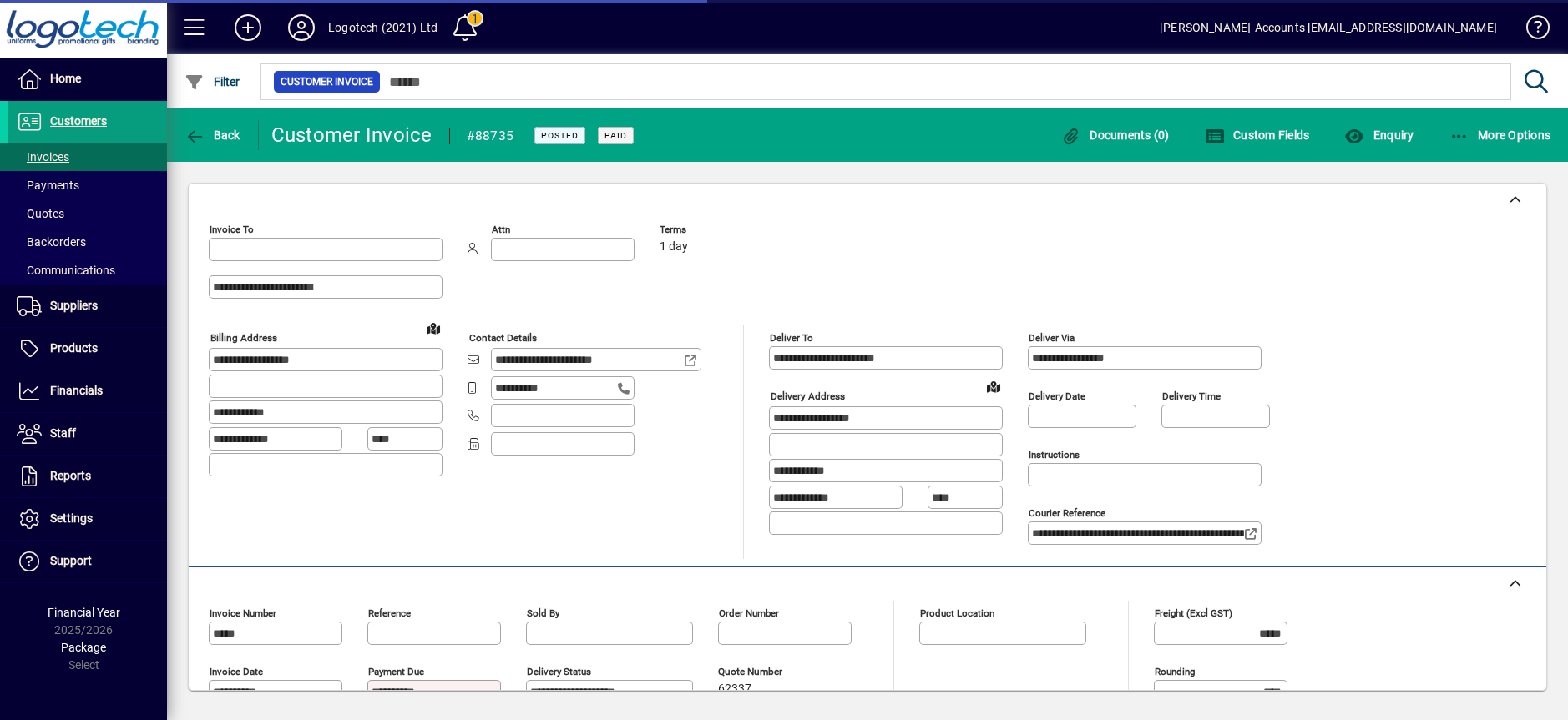
type input "*******"
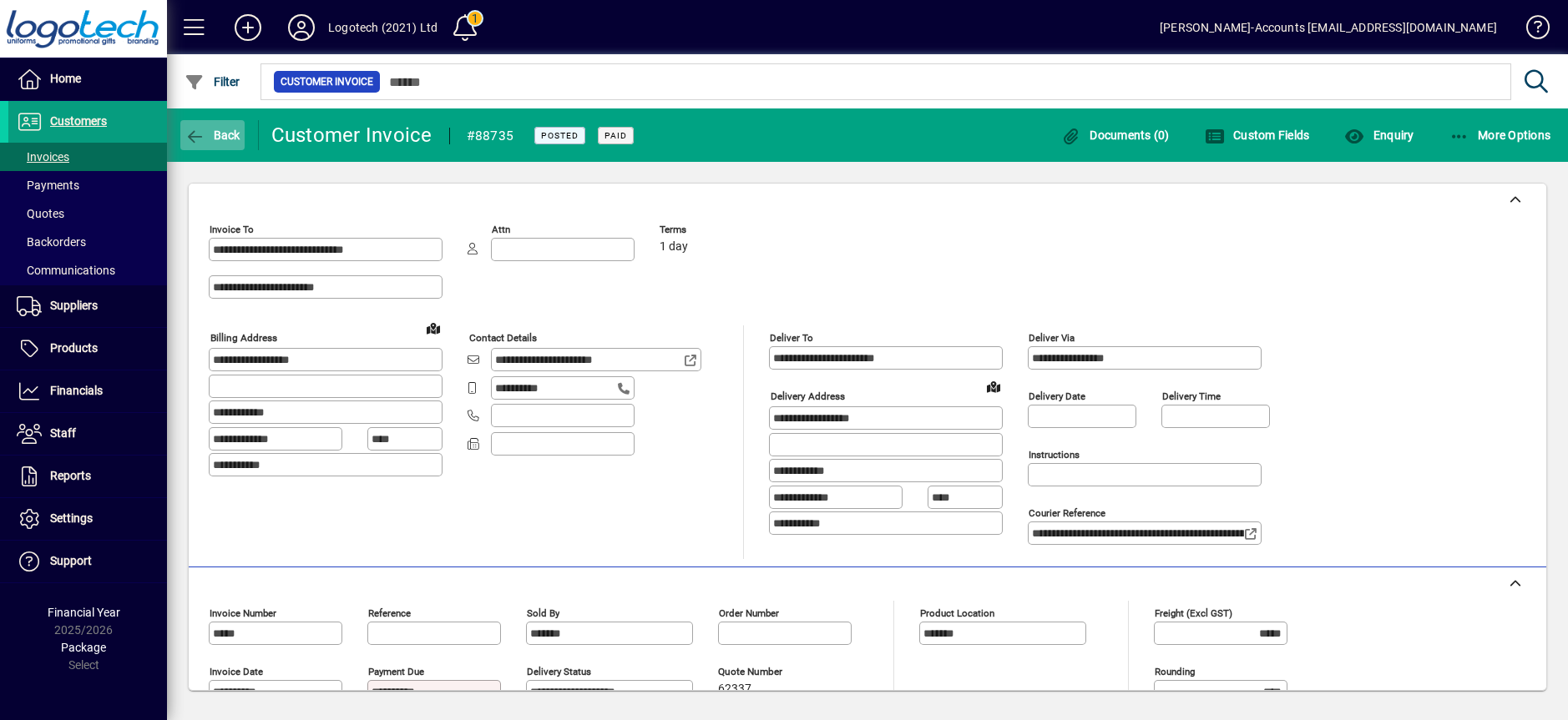
click at [224, 136] on span "Back" at bounding box center [212, 135] width 56 height 13
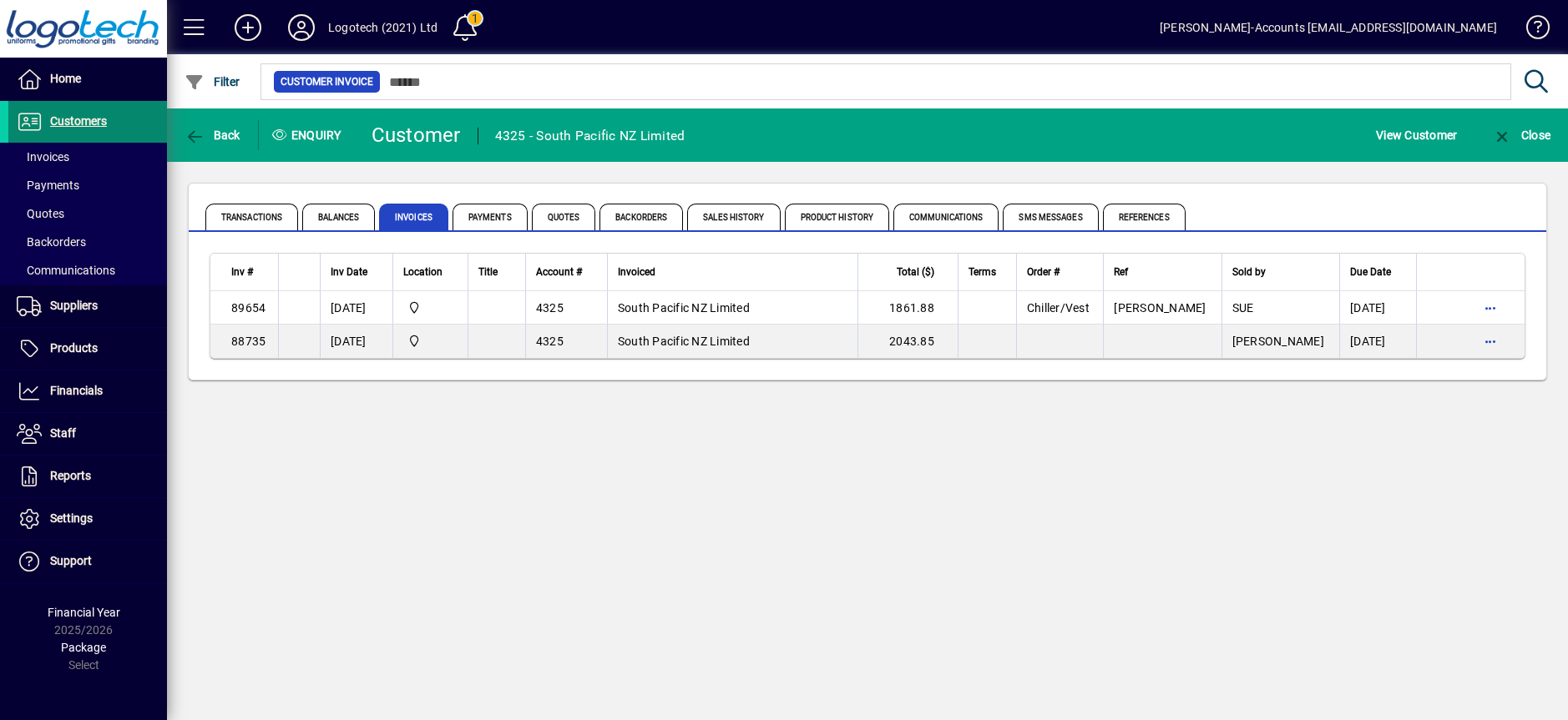
click at [83, 118] on span "Customers" at bounding box center [78, 121] width 57 height 13
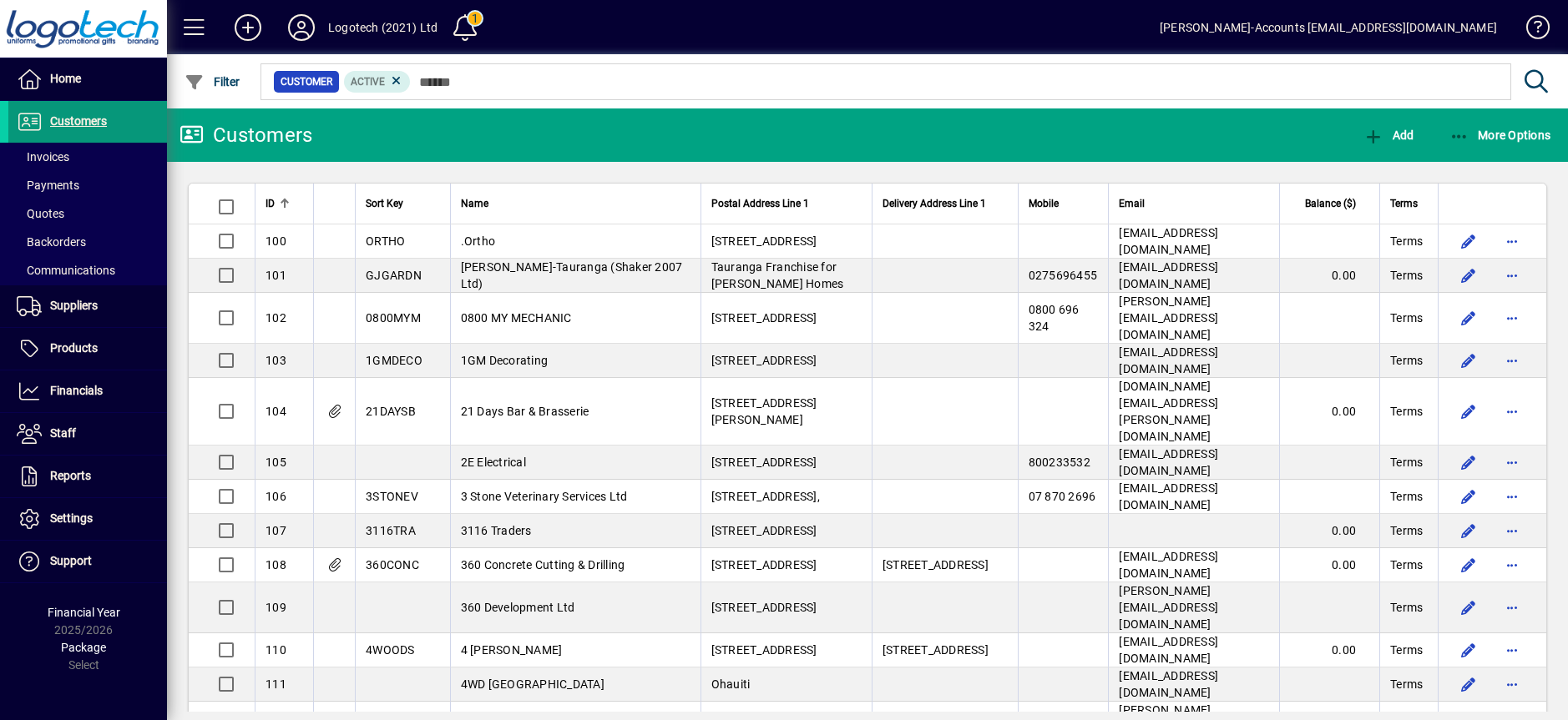
click at [83, 120] on span "Customers" at bounding box center [78, 121] width 57 height 13
click at [70, 124] on span "Customers" at bounding box center [78, 121] width 57 height 13
click at [1485, 129] on span "More Options" at bounding box center [1500, 135] width 102 height 13
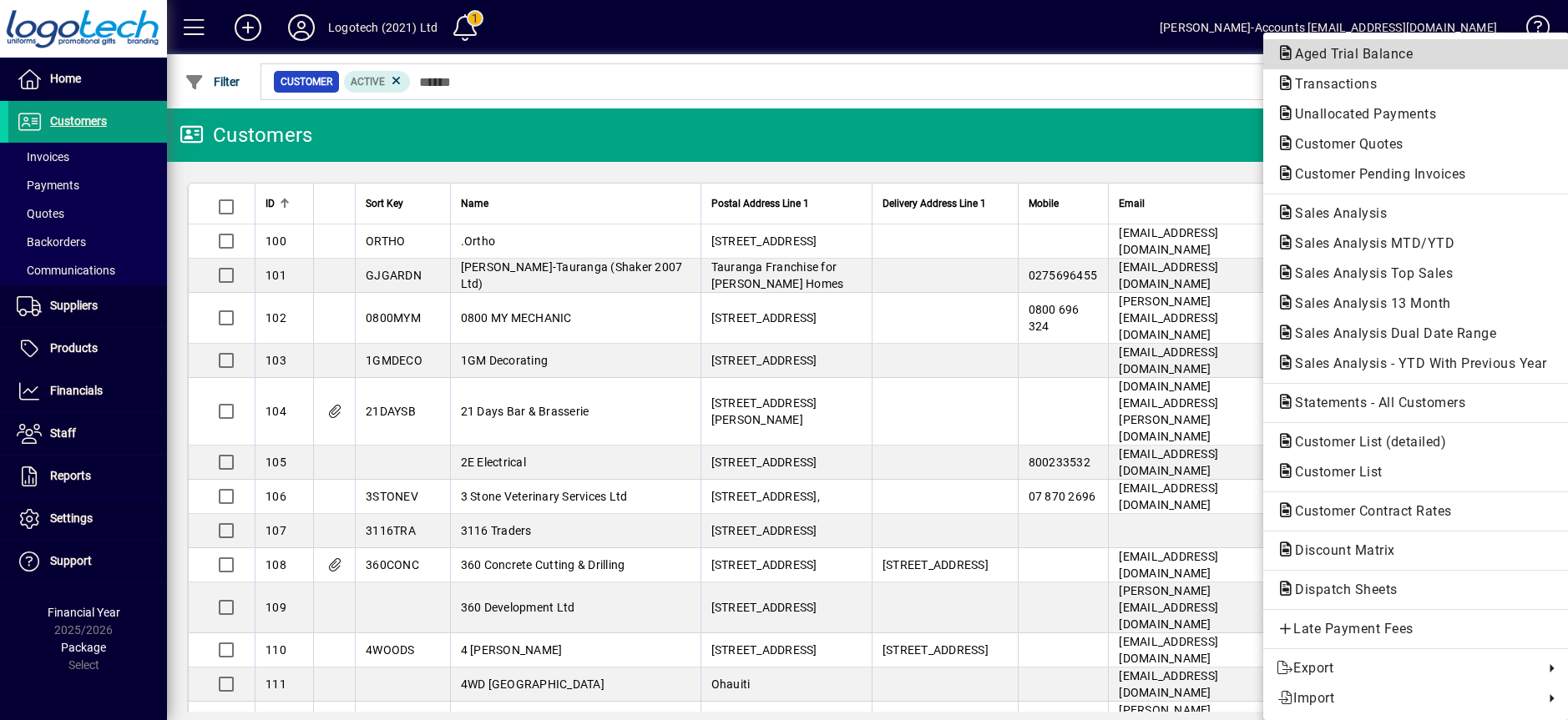
click at [1370, 54] on span "Aged Trial Balance" at bounding box center [1348, 54] width 145 height 16
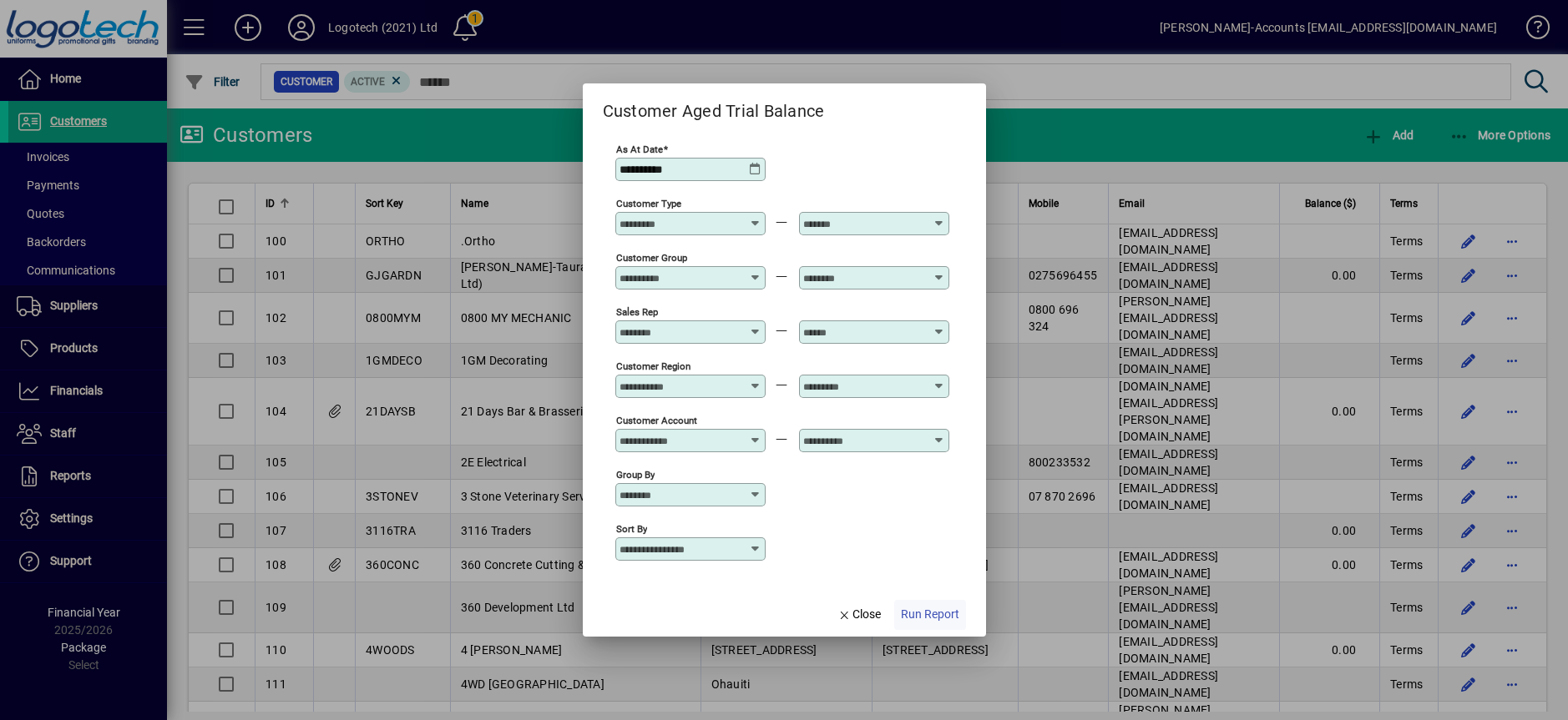
click at [918, 616] on span "Run Report" at bounding box center [930, 615] width 59 height 18
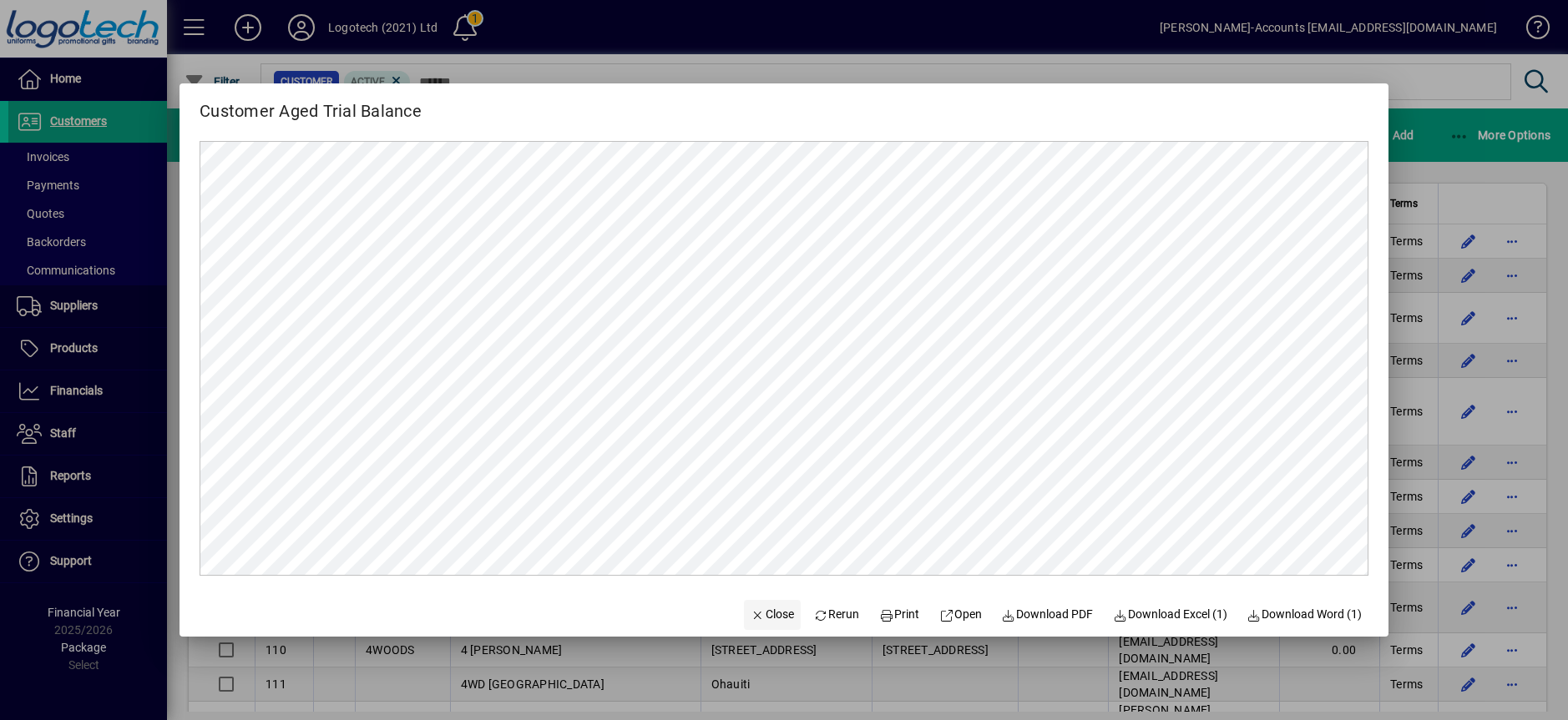
click at [760, 615] on span "Close" at bounding box center [772, 615] width 44 height 18
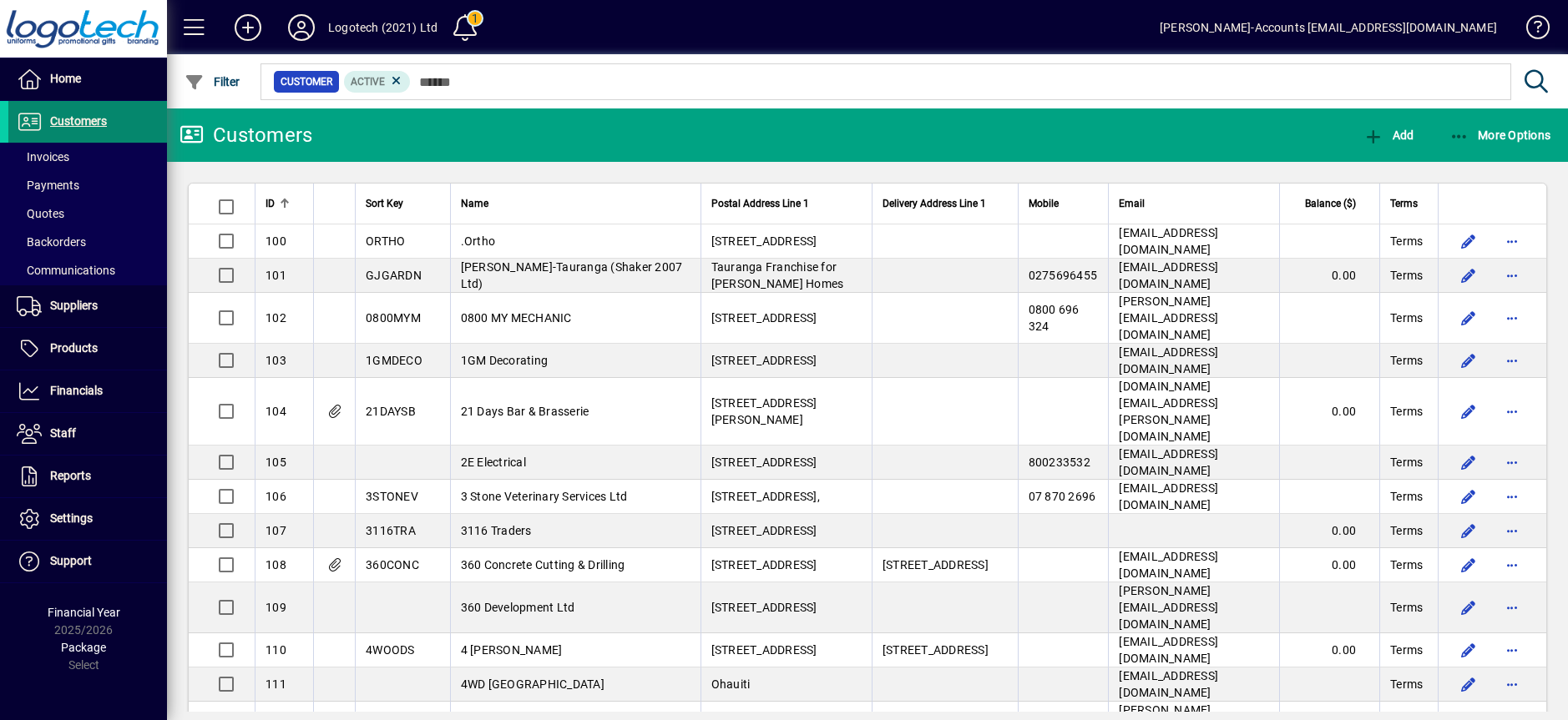
click at [58, 132] on span at bounding box center [87, 122] width 159 height 40
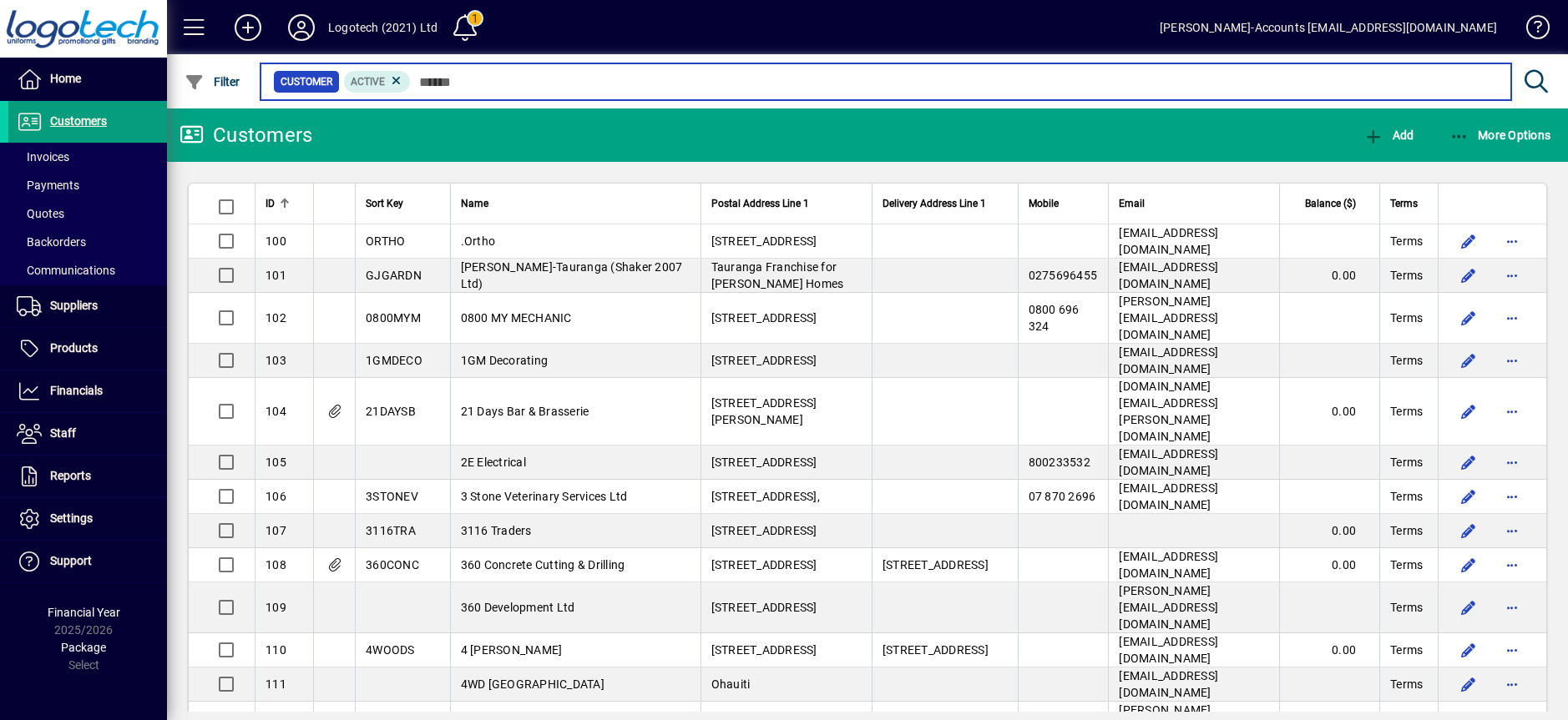
click at [464, 82] on input "text" at bounding box center [954, 82] width 1087 height 23
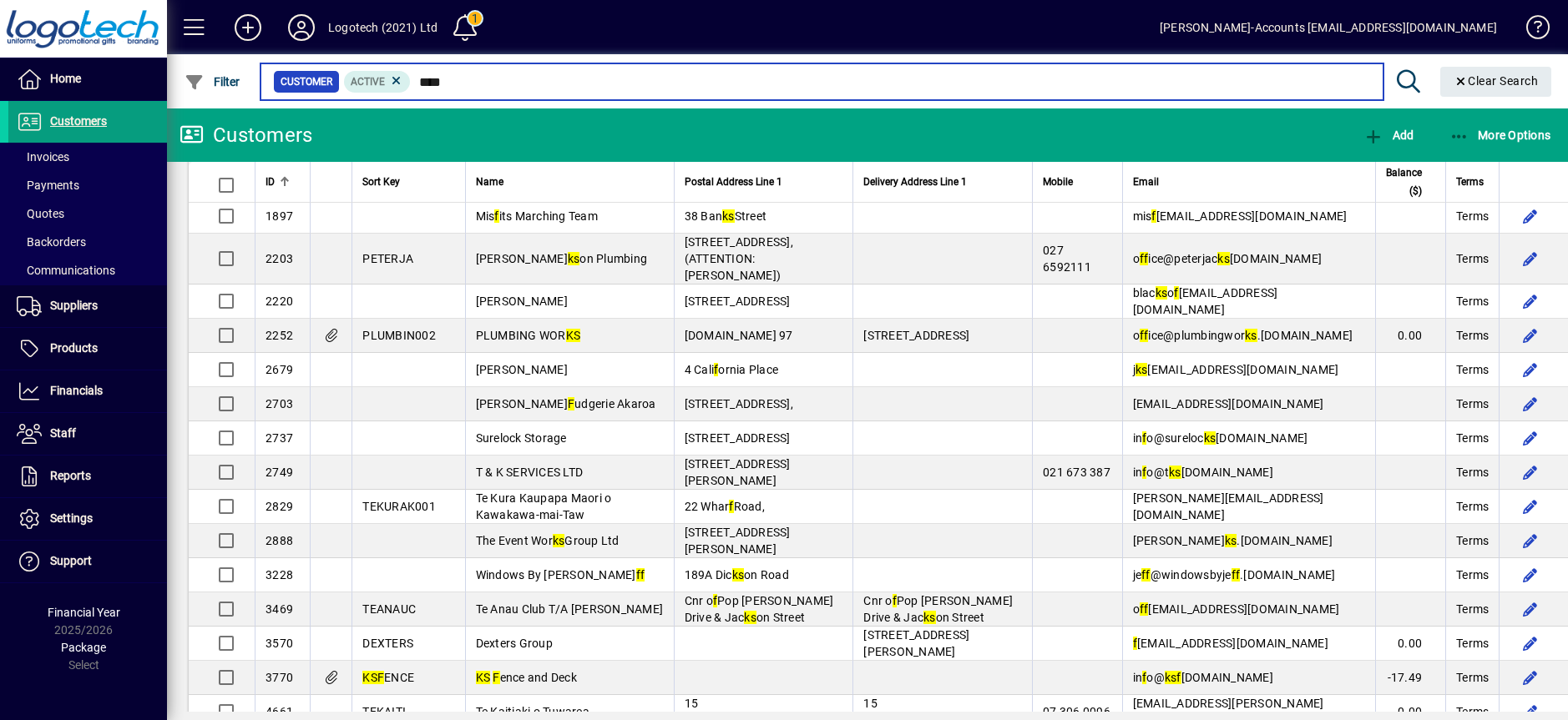
scroll to position [676, 0]
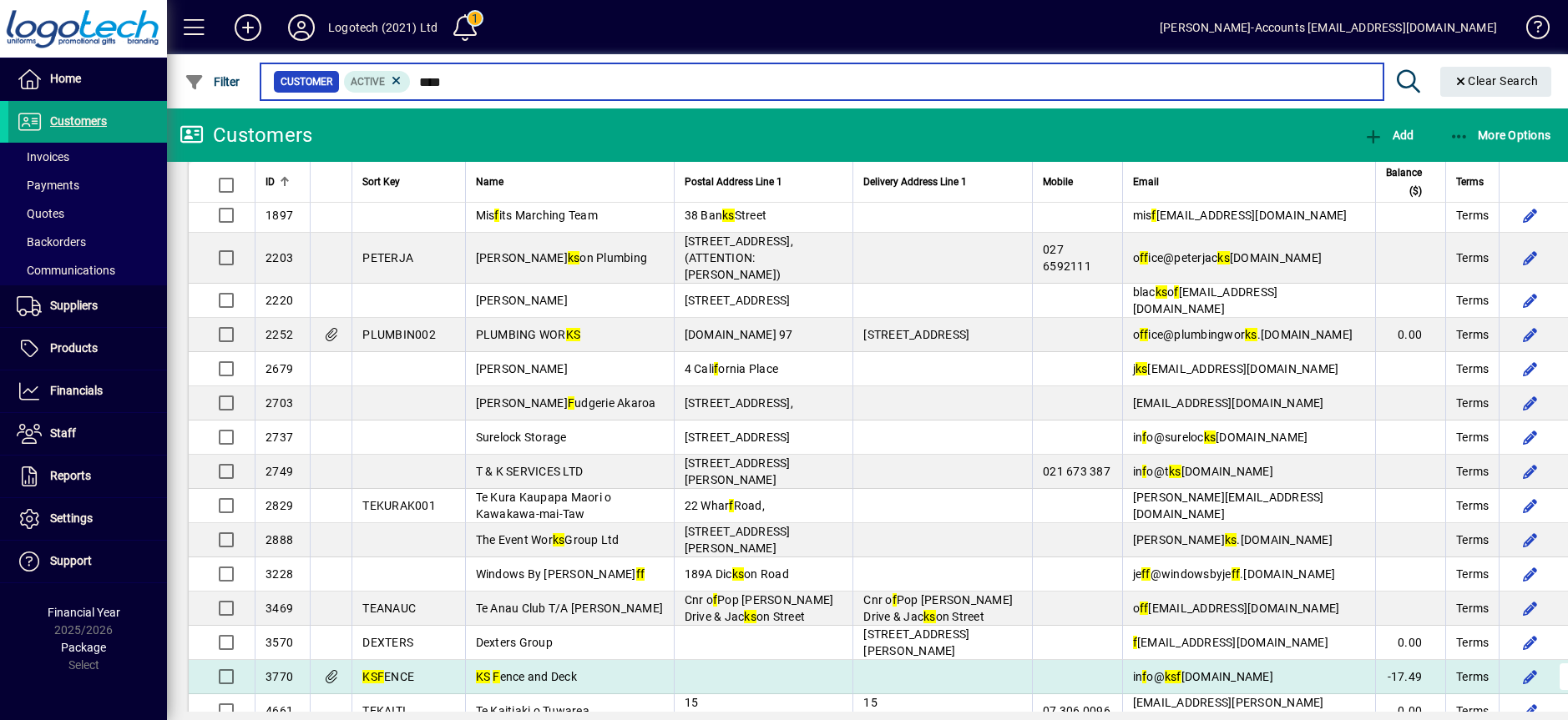
type input "****"
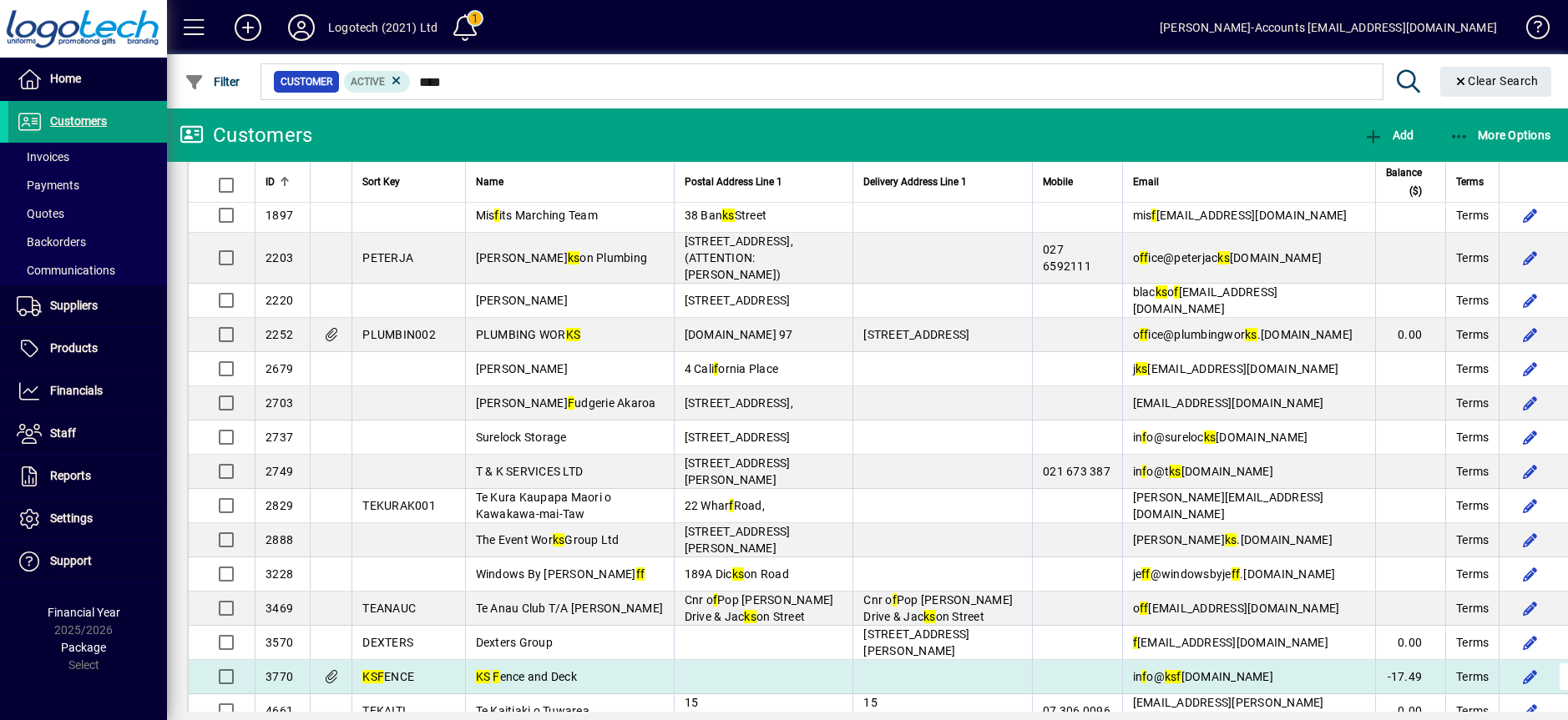
click at [1553, 661] on span "button" at bounding box center [1572, 676] width 40 height 40
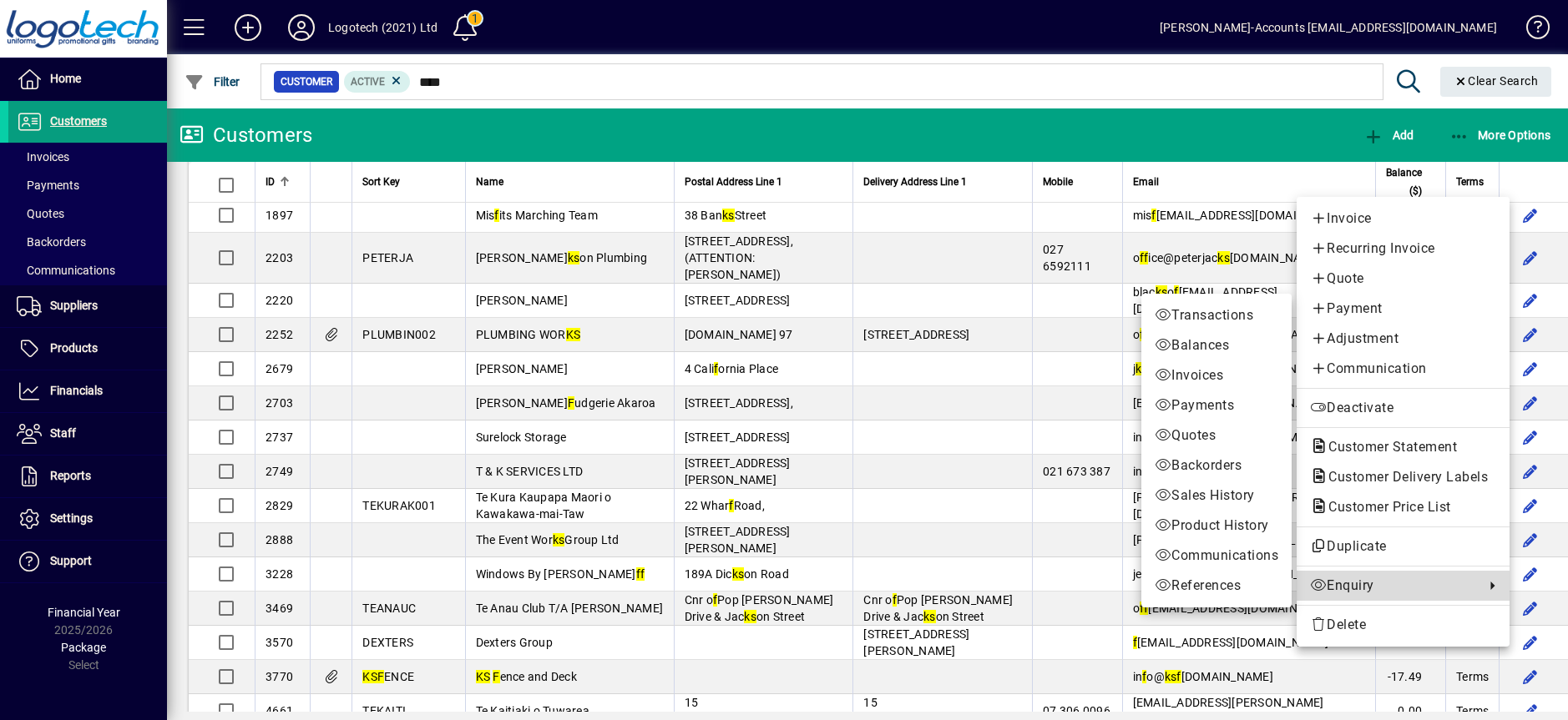
click at [1353, 585] on span "Enquiry" at bounding box center [1392, 586] width 166 height 20
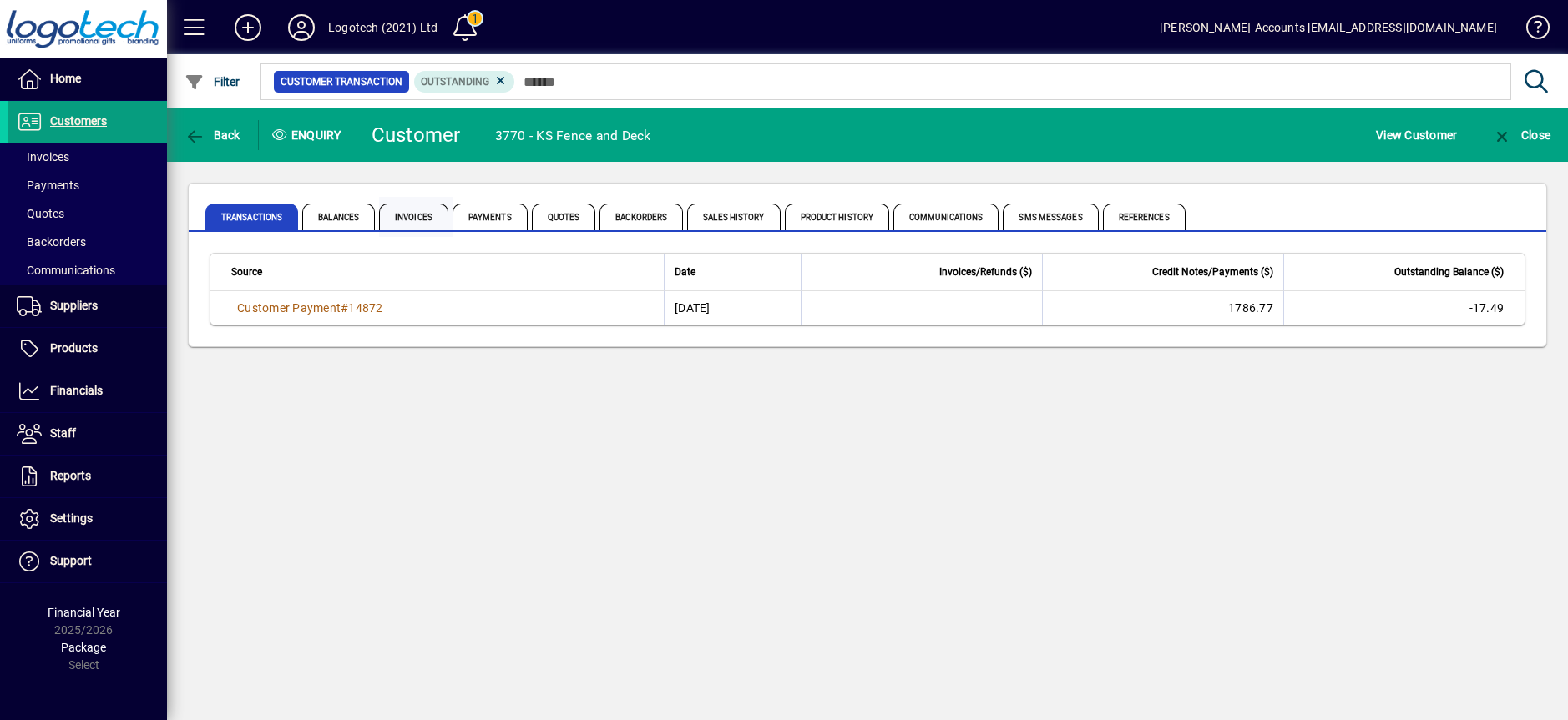
click at [413, 214] on span "Invoices" at bounding box center [414, 217] width 69 height 27
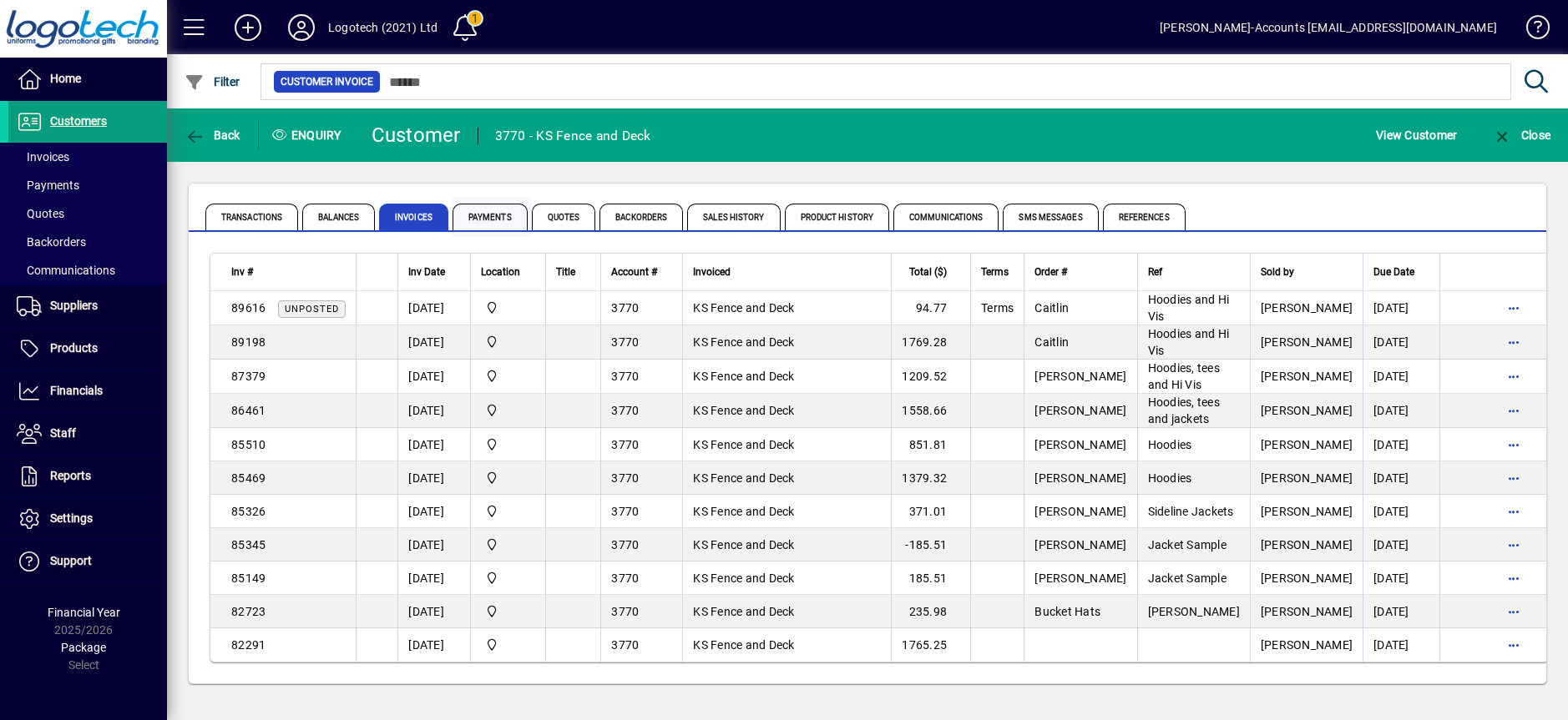
click at [481, 216] on span "Payments" at bounding box center [490, 217] width 75 height 27
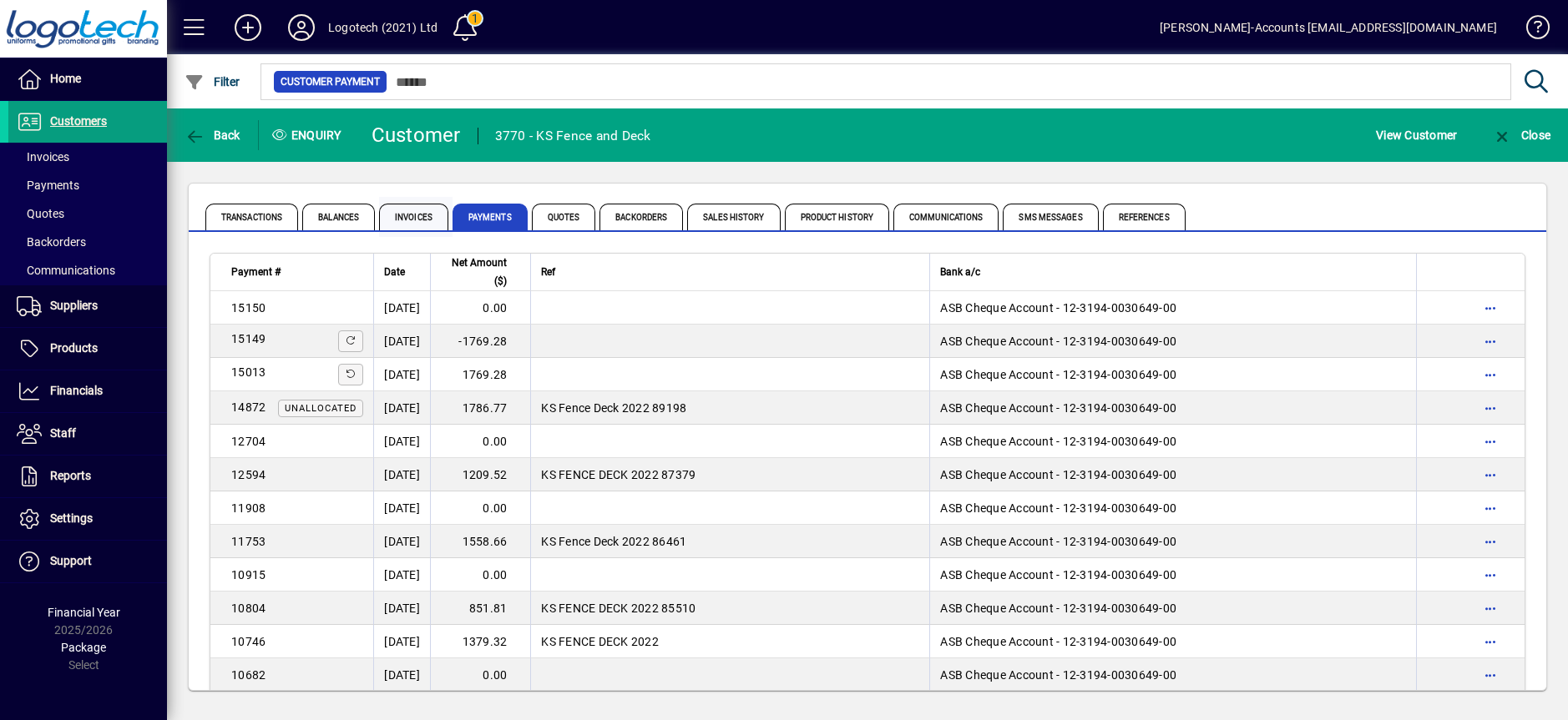
click at [412, 210] on span "Invoices" at bounding box center [414, 217] width 69 height 27
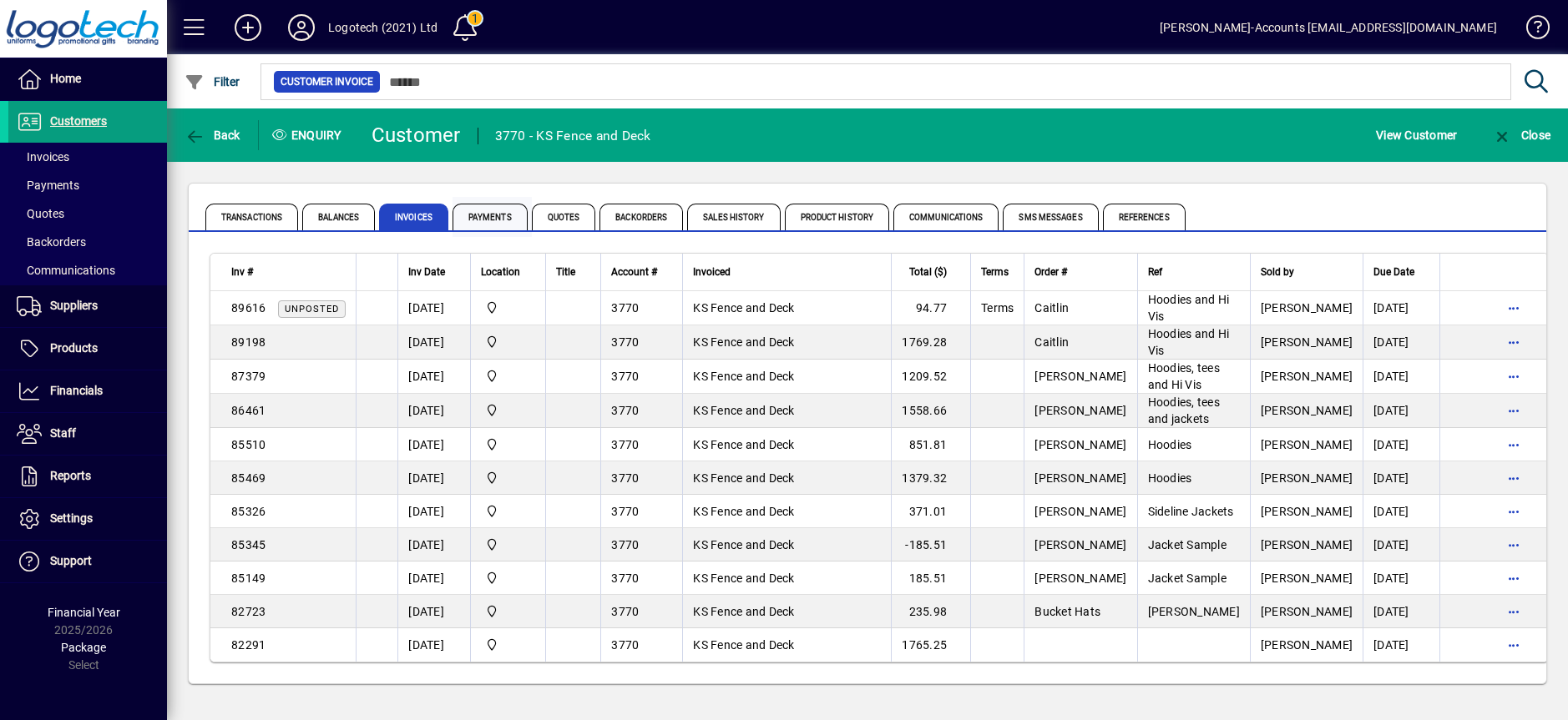
click at [486, 210] on span "Payments" at bounding box center [490, 217] width 75 height 27
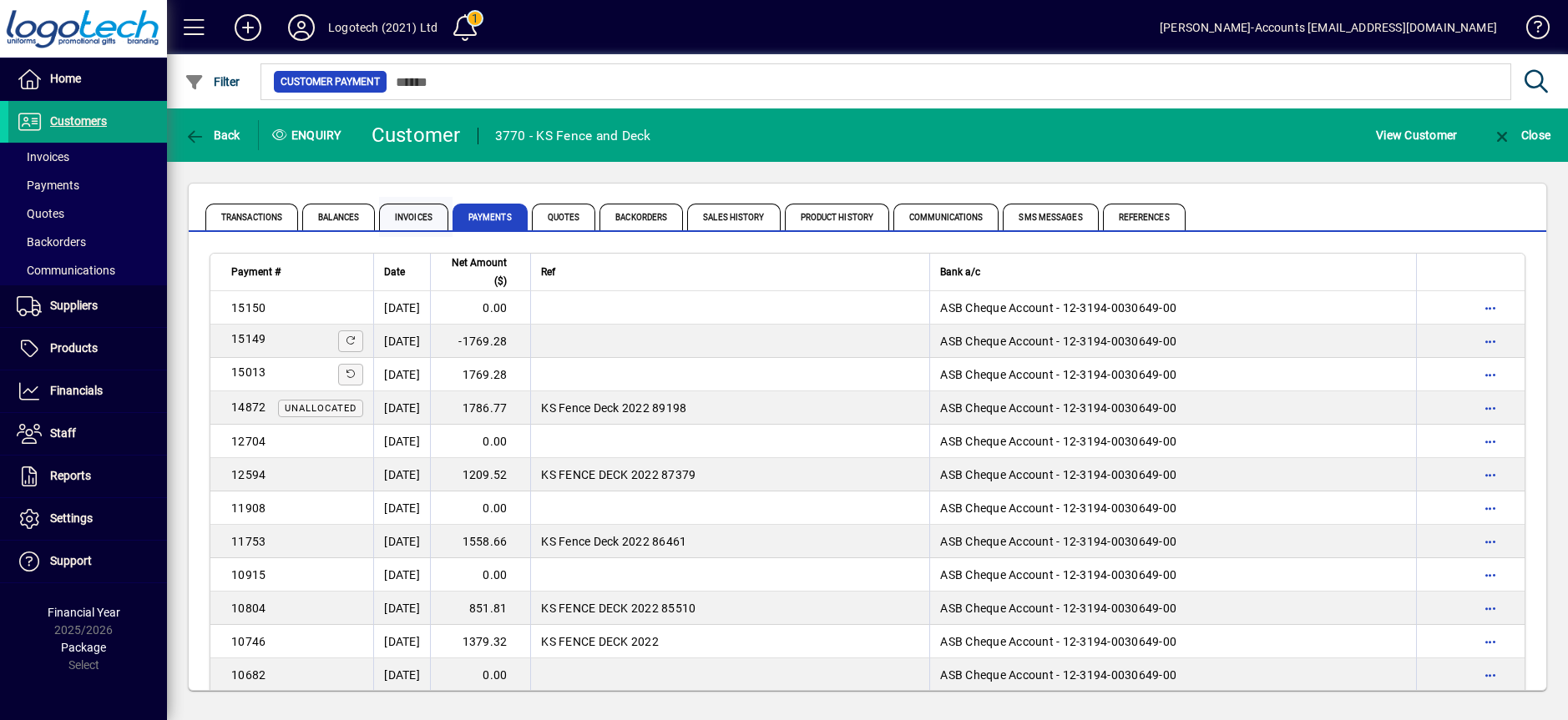
click at [422, 218] on span "Invoices" at bounding box center [414, 217] width 69 height 27
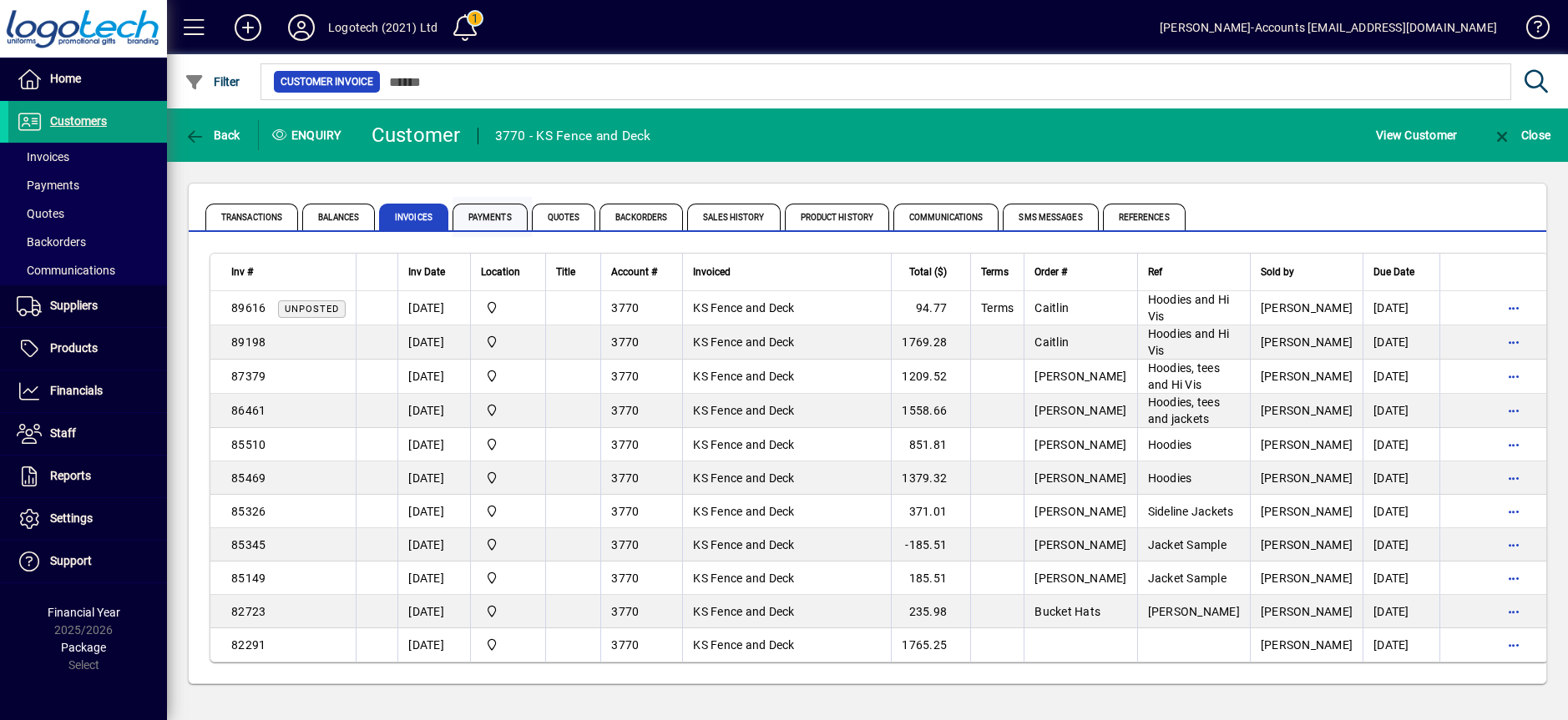
click at [481, 217] on span "Payments" at bounding box center [490, 217] width 75 height 27
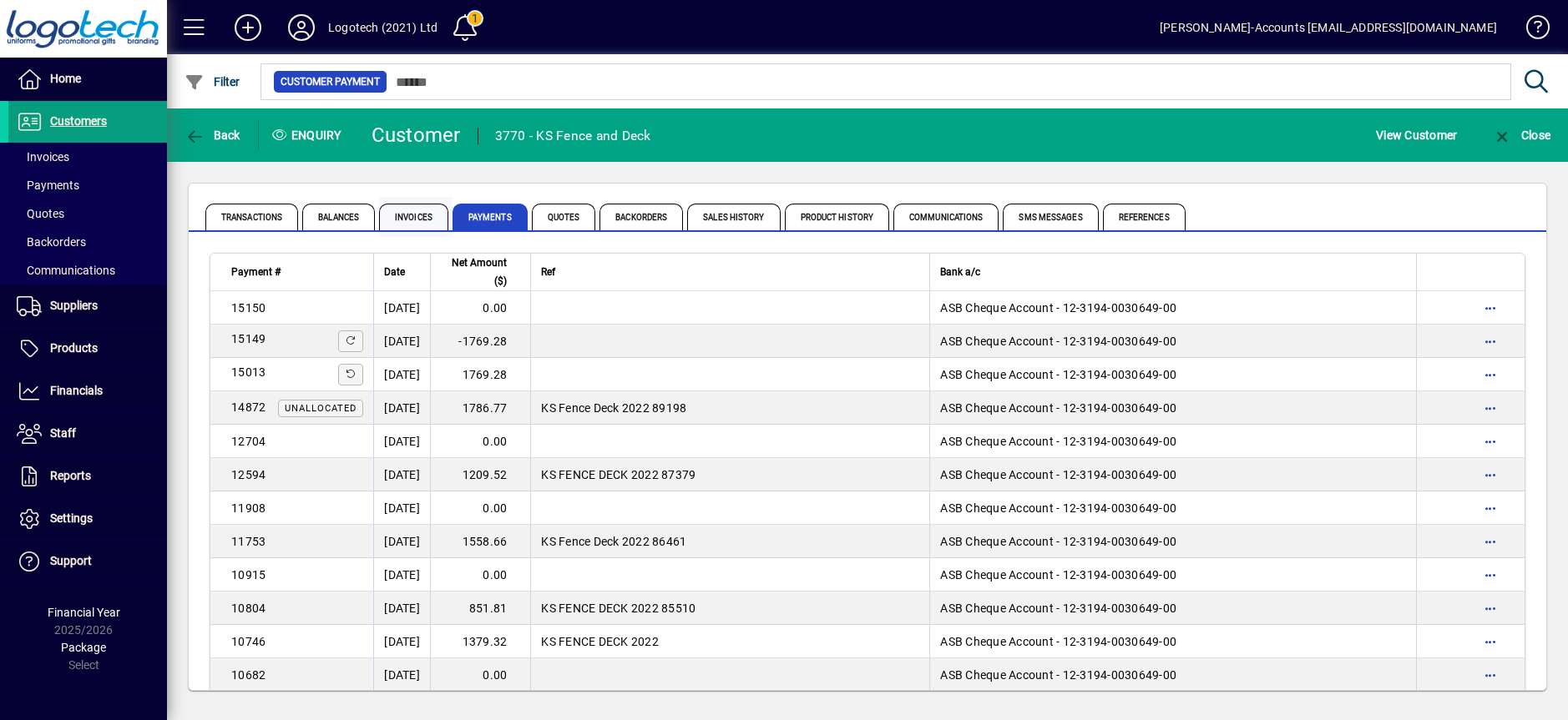
click at [411, 217] on span "Invoices" at bounding box center [414, 217] width 69 height 27
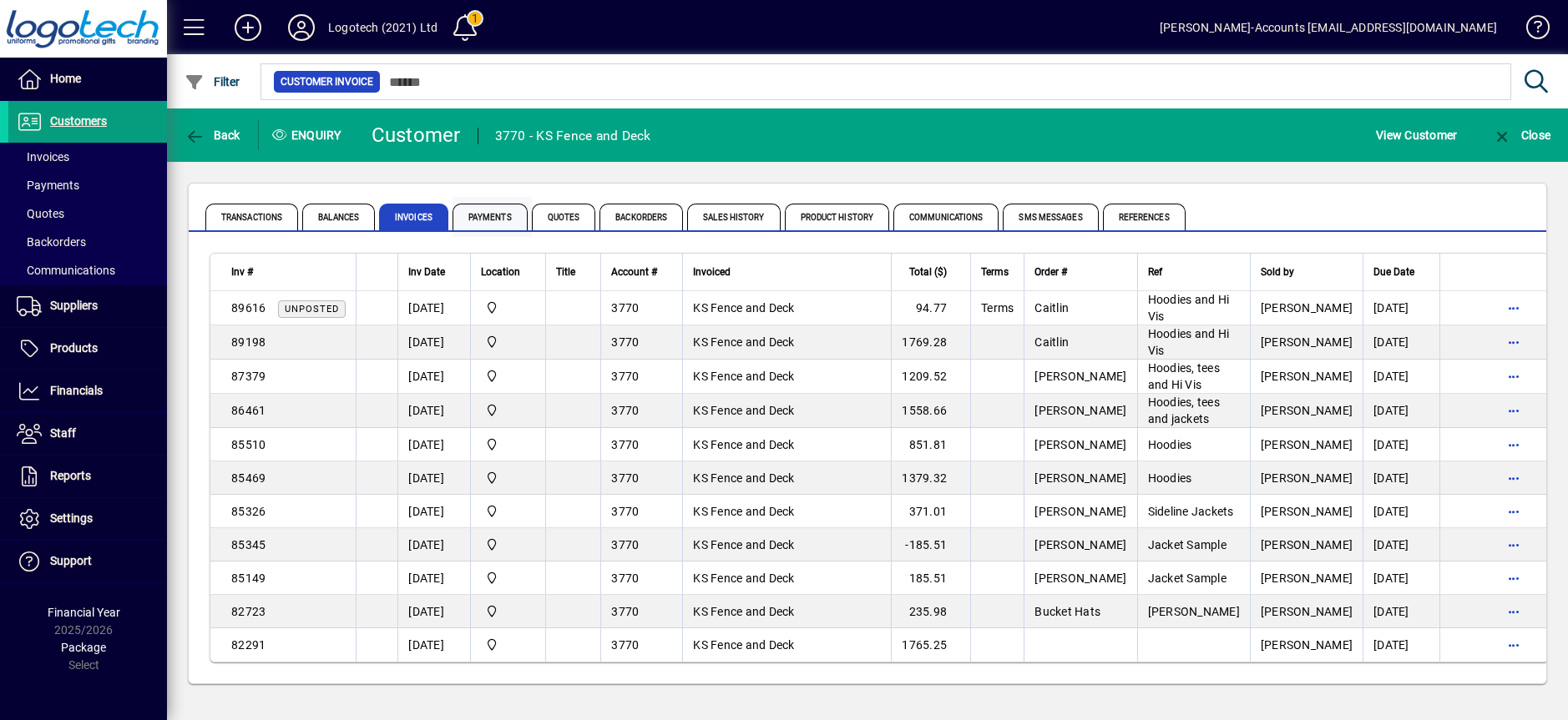
click at [487, 216] on span "Payments" at bounding box center [490, 217] width 75 height 27
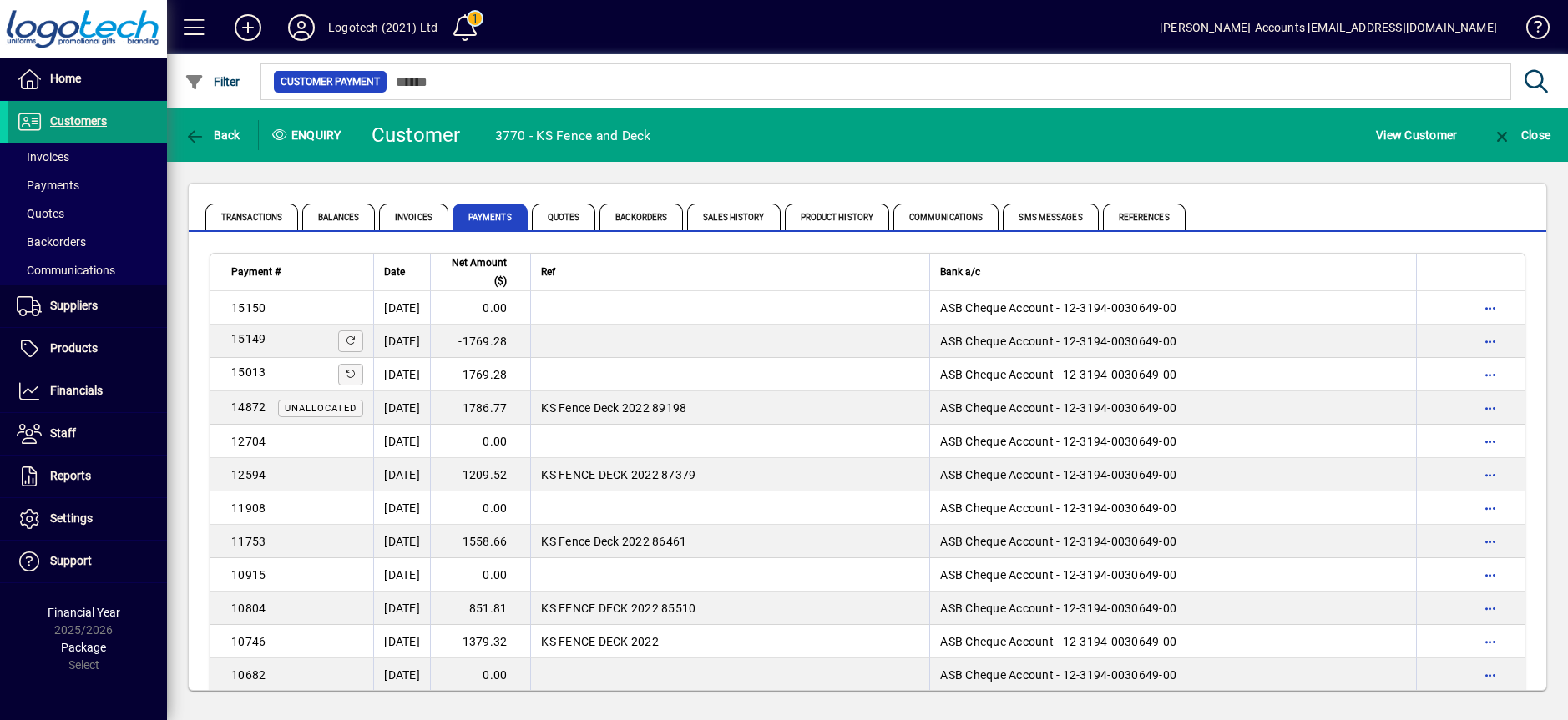
click at [84, 120] on span "Customers" at bounding box center [78, 121] width 57 height 13
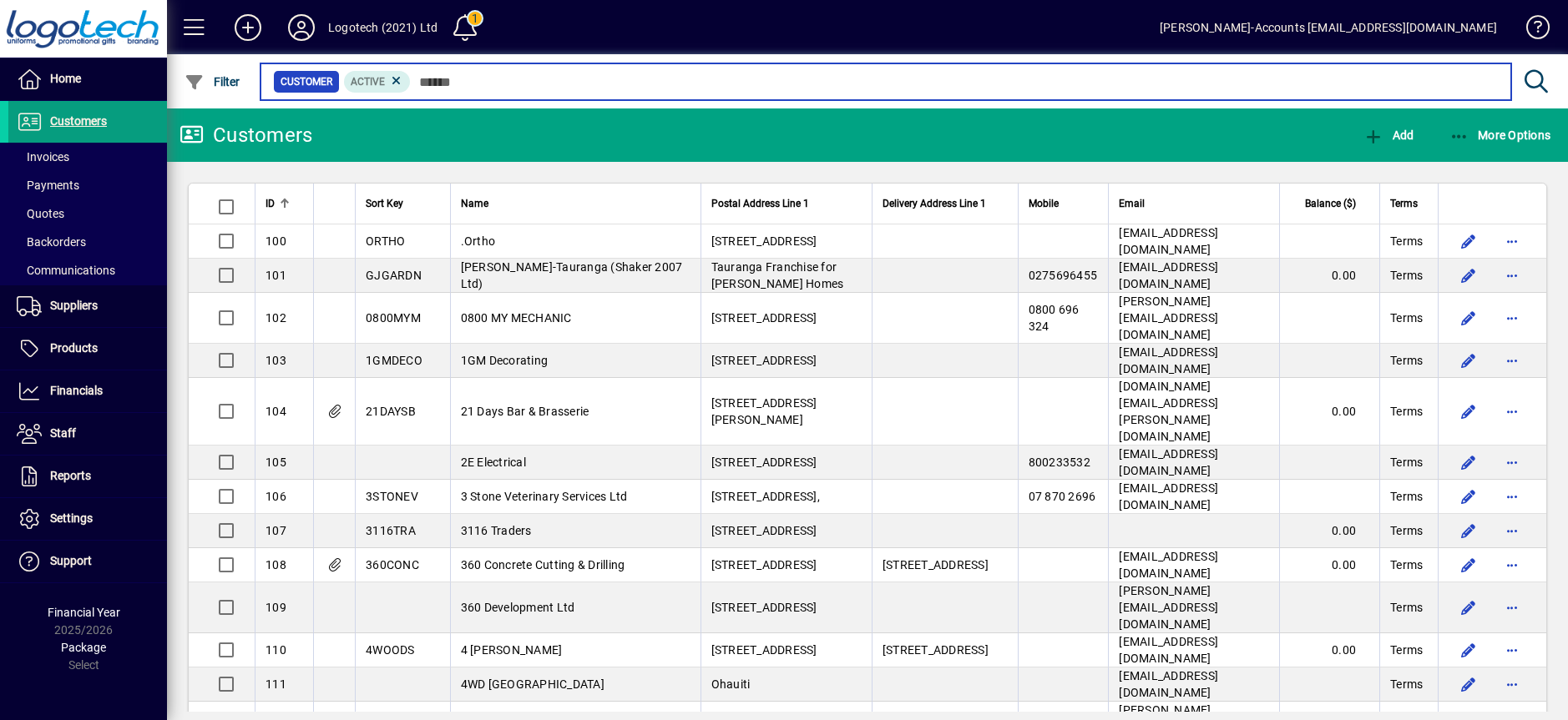
click at [440, 78] on input "text" at bounding box center [954, 82] width 1087 height 23
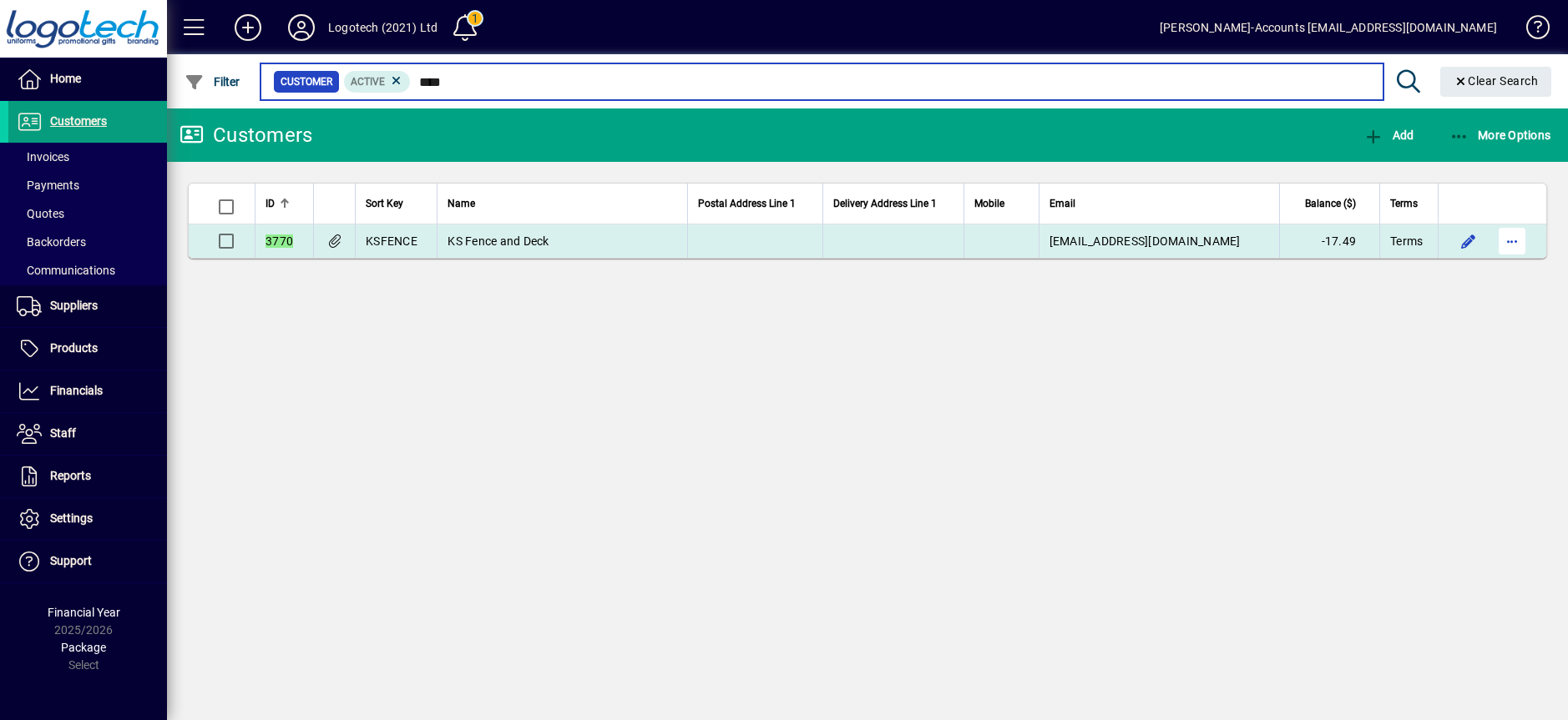
type input "****"
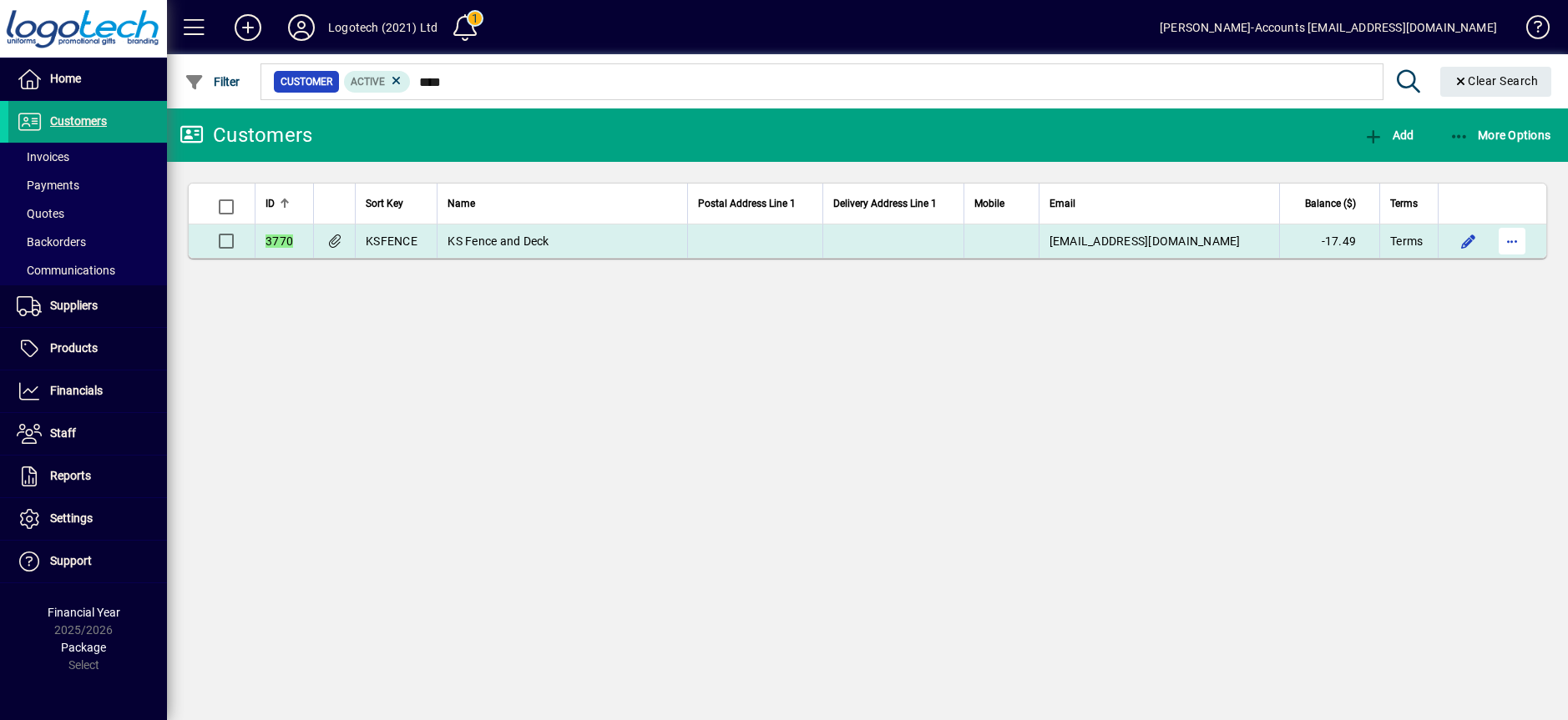
click at [1513, 235] on span "button" at bounding box center [1511, 241] width 40 height 40
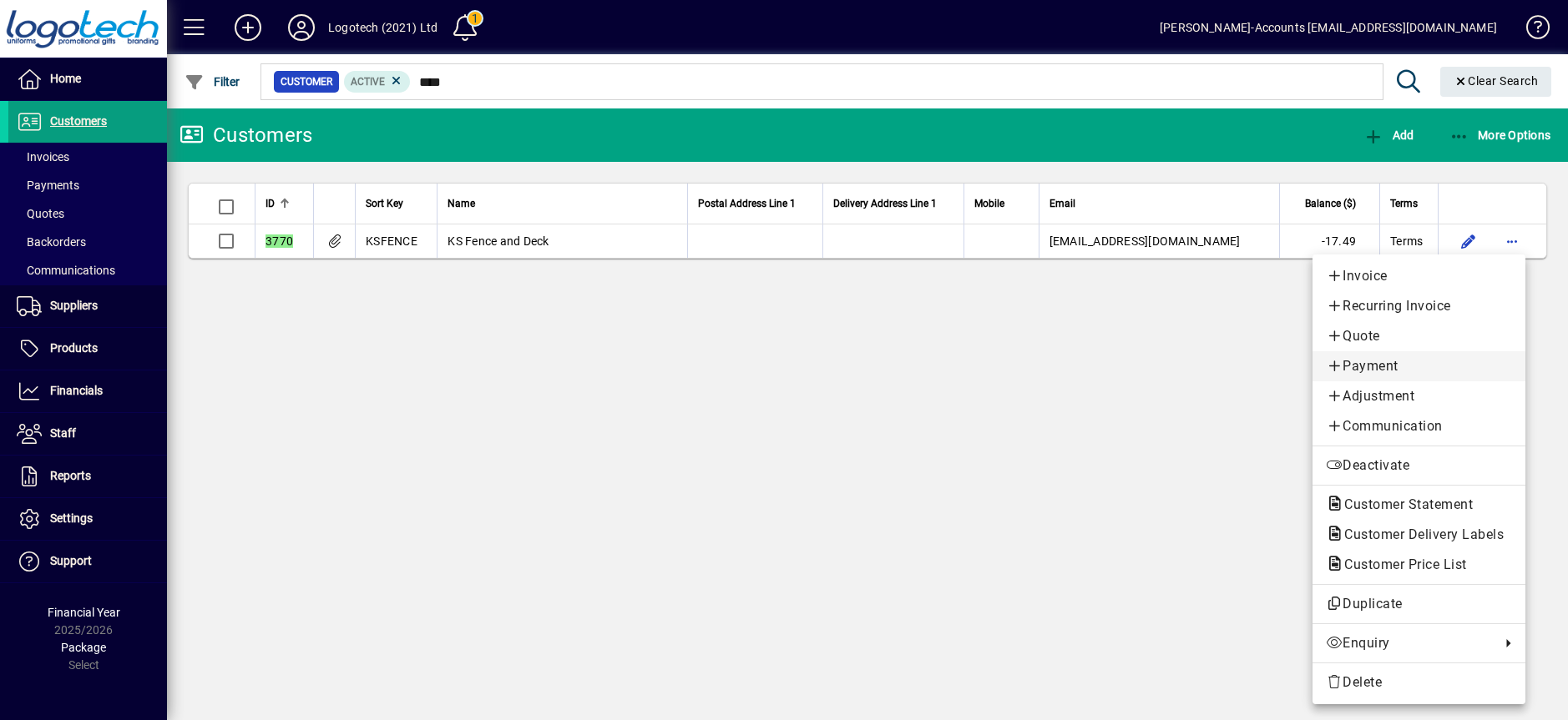
click at [1388, 365] on span "Payment" at bounding box center [1419, 366] width 186 height 20
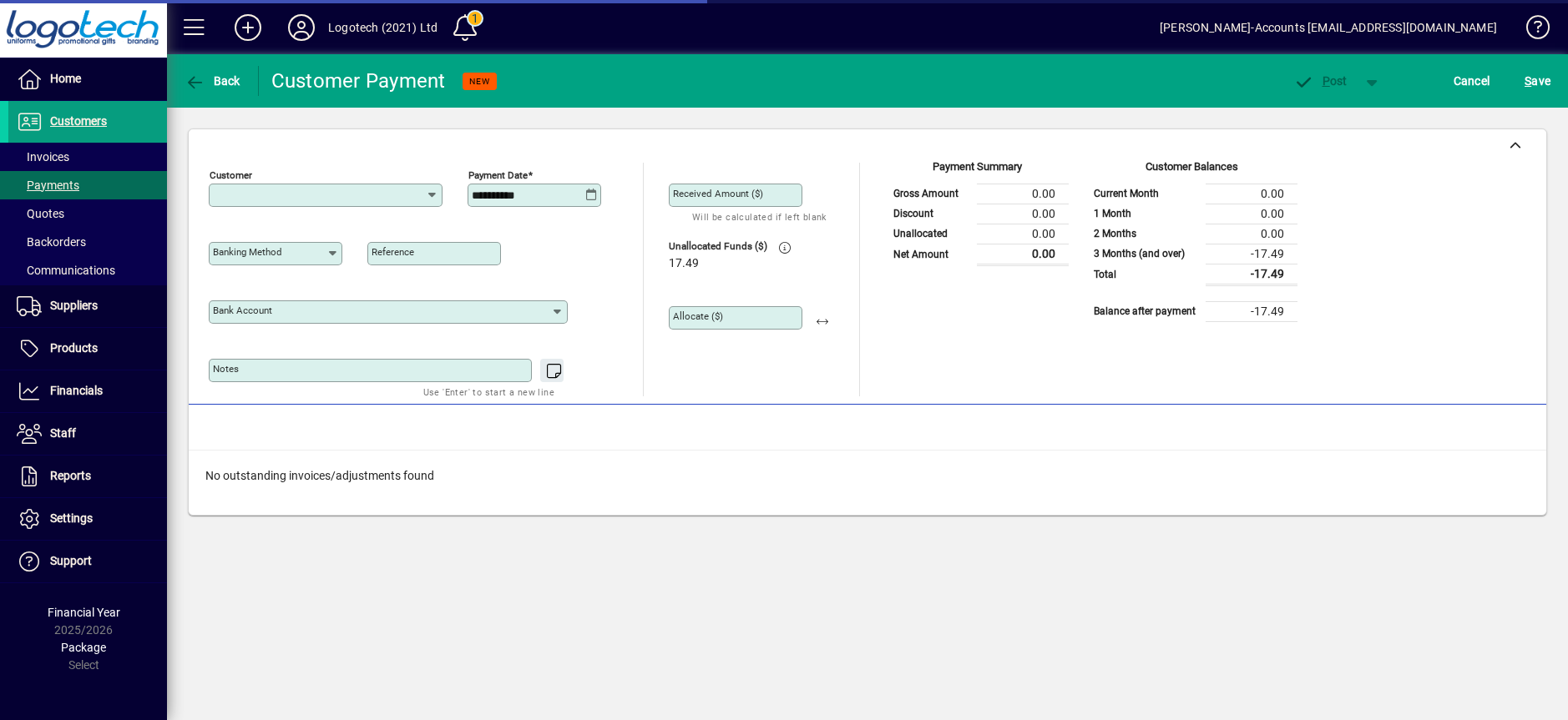
type input "**********"
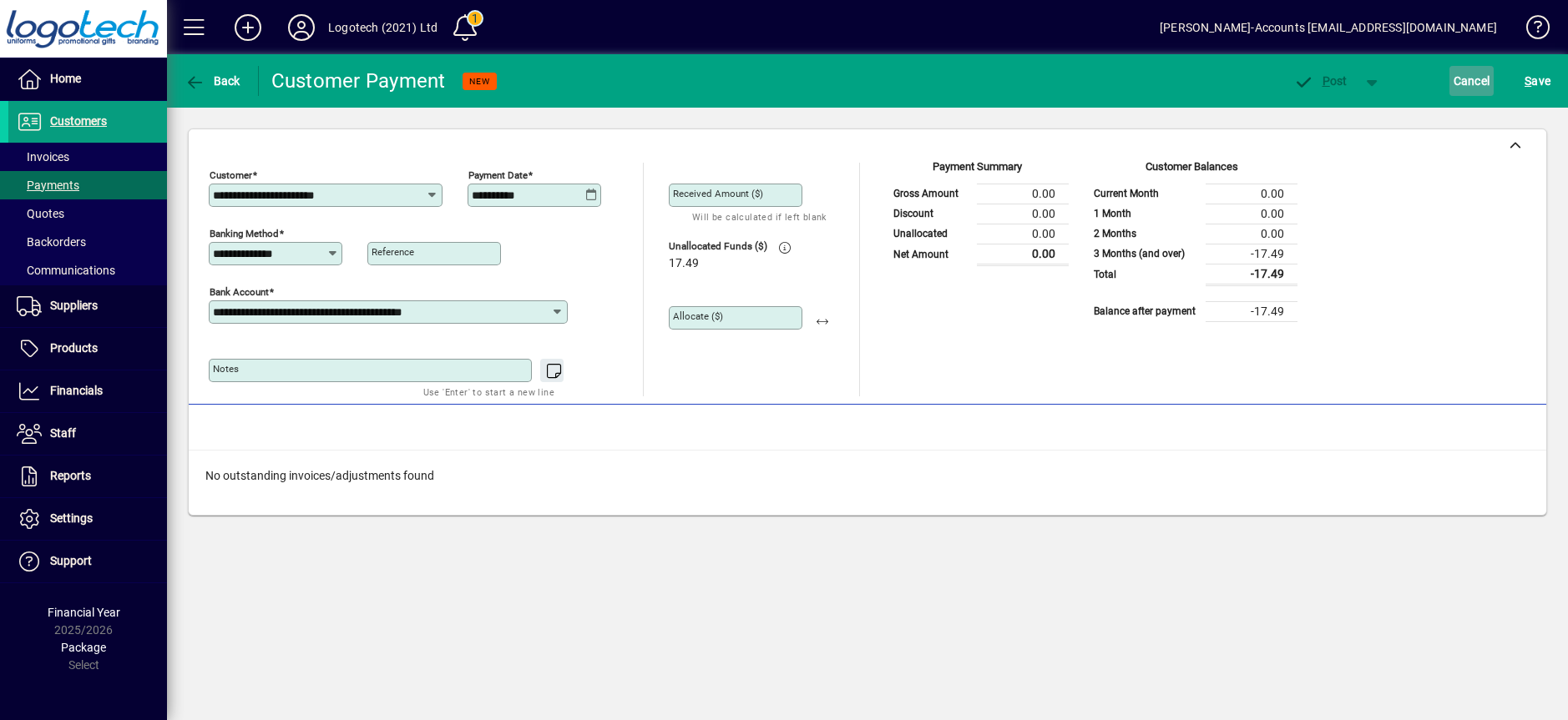
click at [1468, 81] on span "Cancel" at bounding box center [1471, 81] width 36 height 27
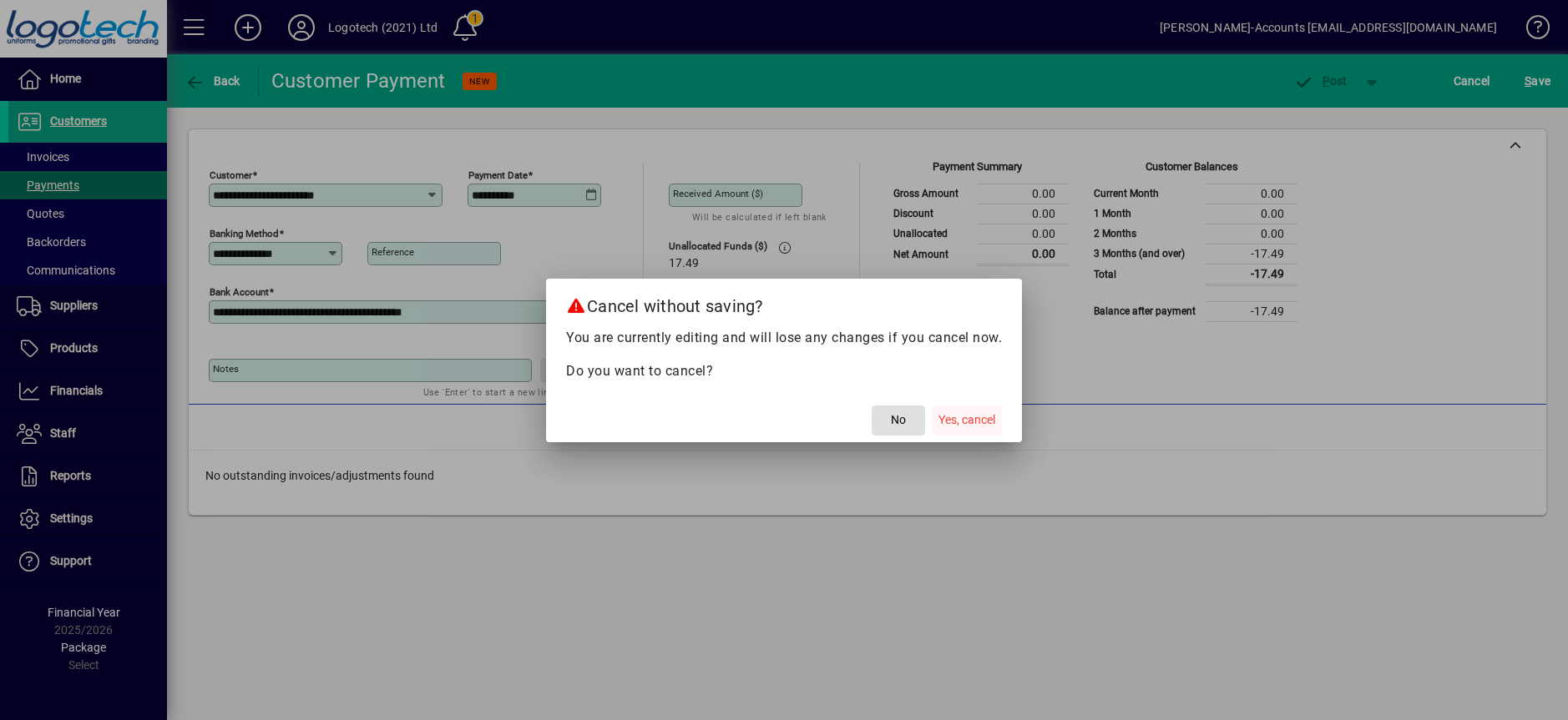
click at [963, 425] on span "Yes, cancel" at bounding box center [967, 420] width 57 height 18
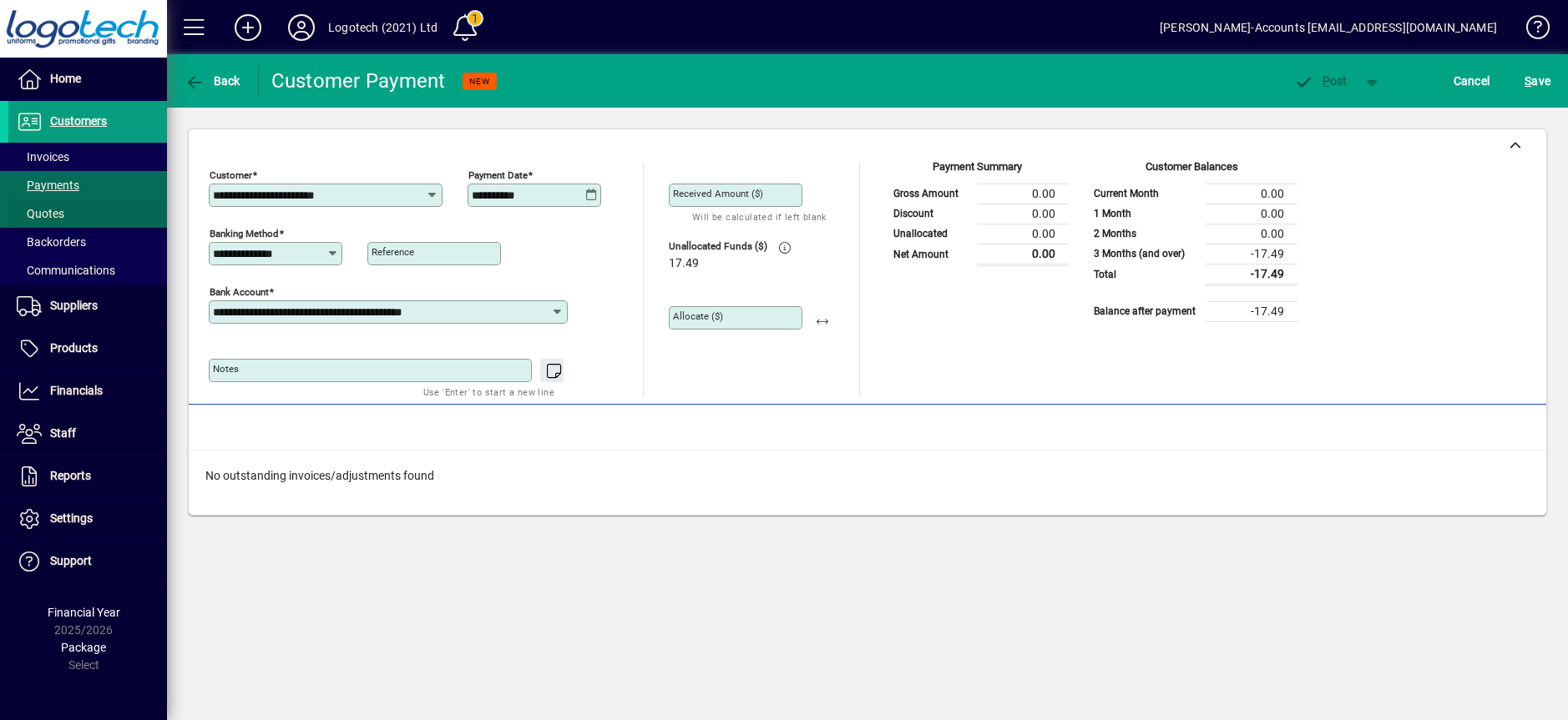
type input "****"
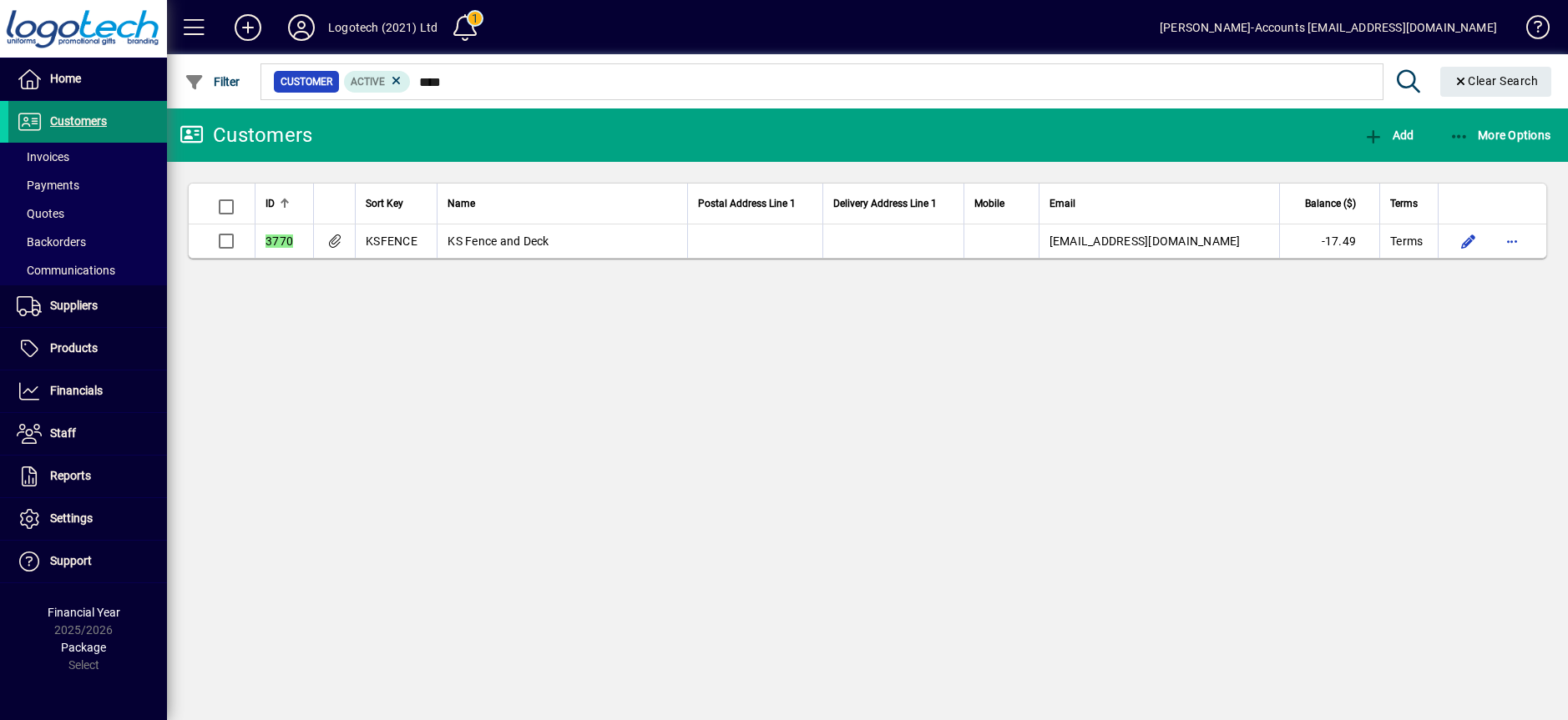
click at [100, 116] on span "Customers" at bounding box center [78, 121] width 57 height 13
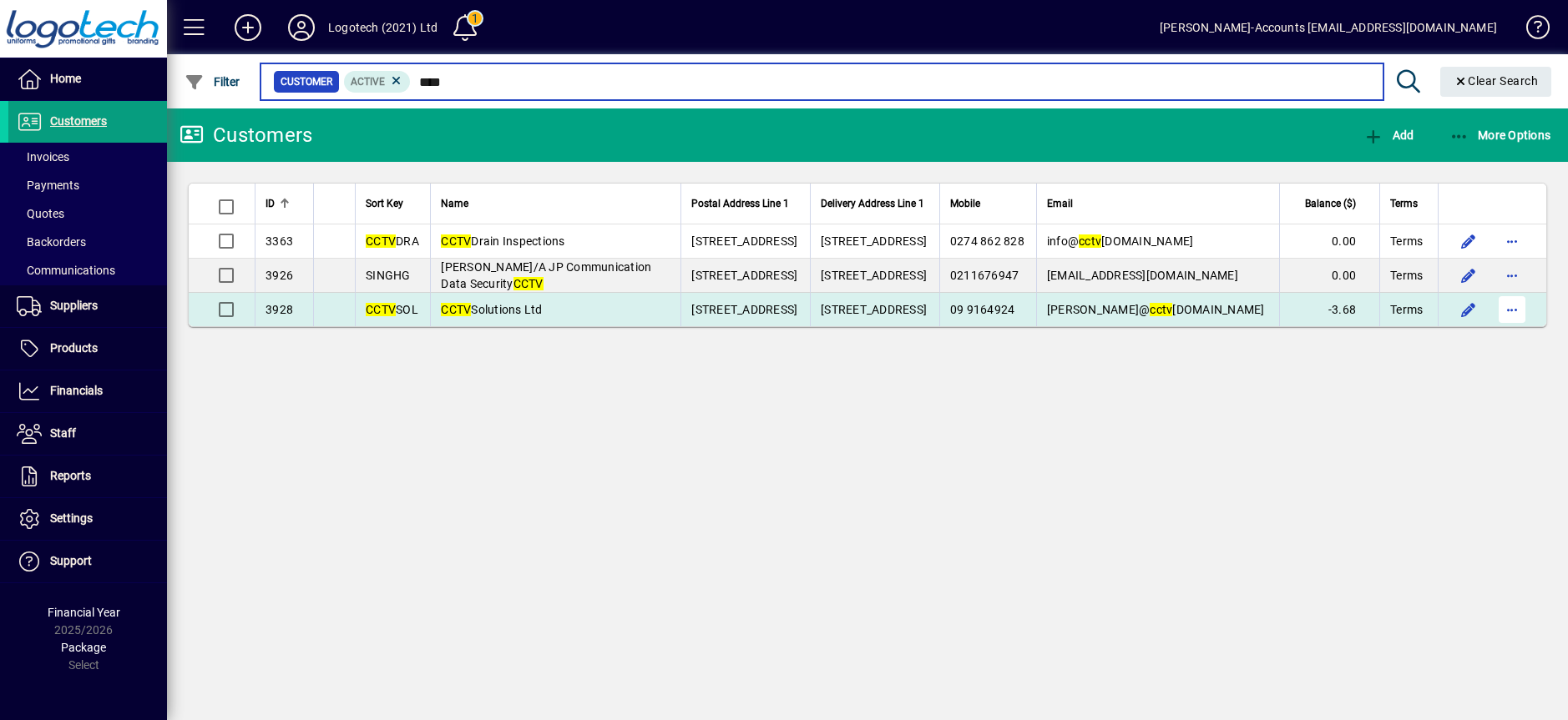
type input "****"
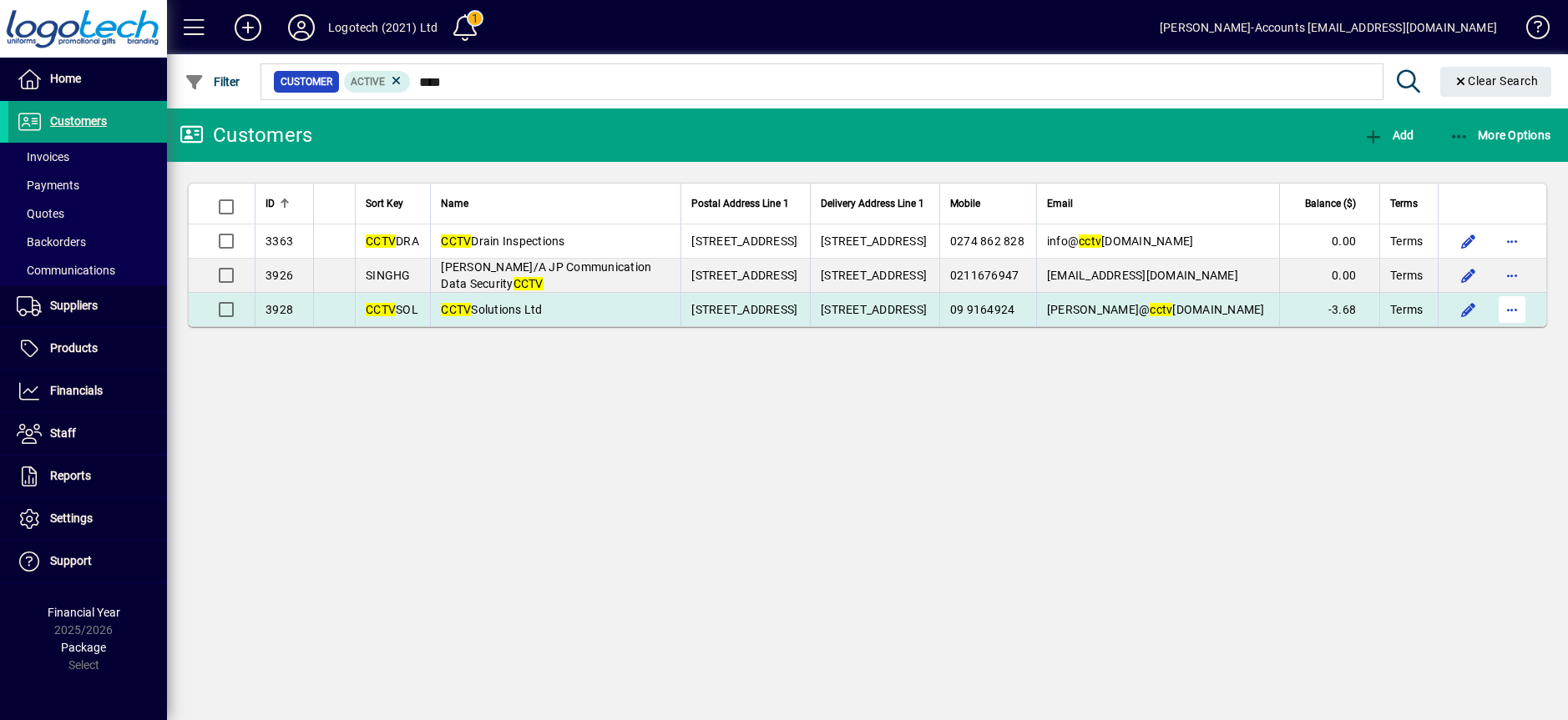
click at [1511, 316] on span "button" at bounding box center [1511, 309] width 40 height 40
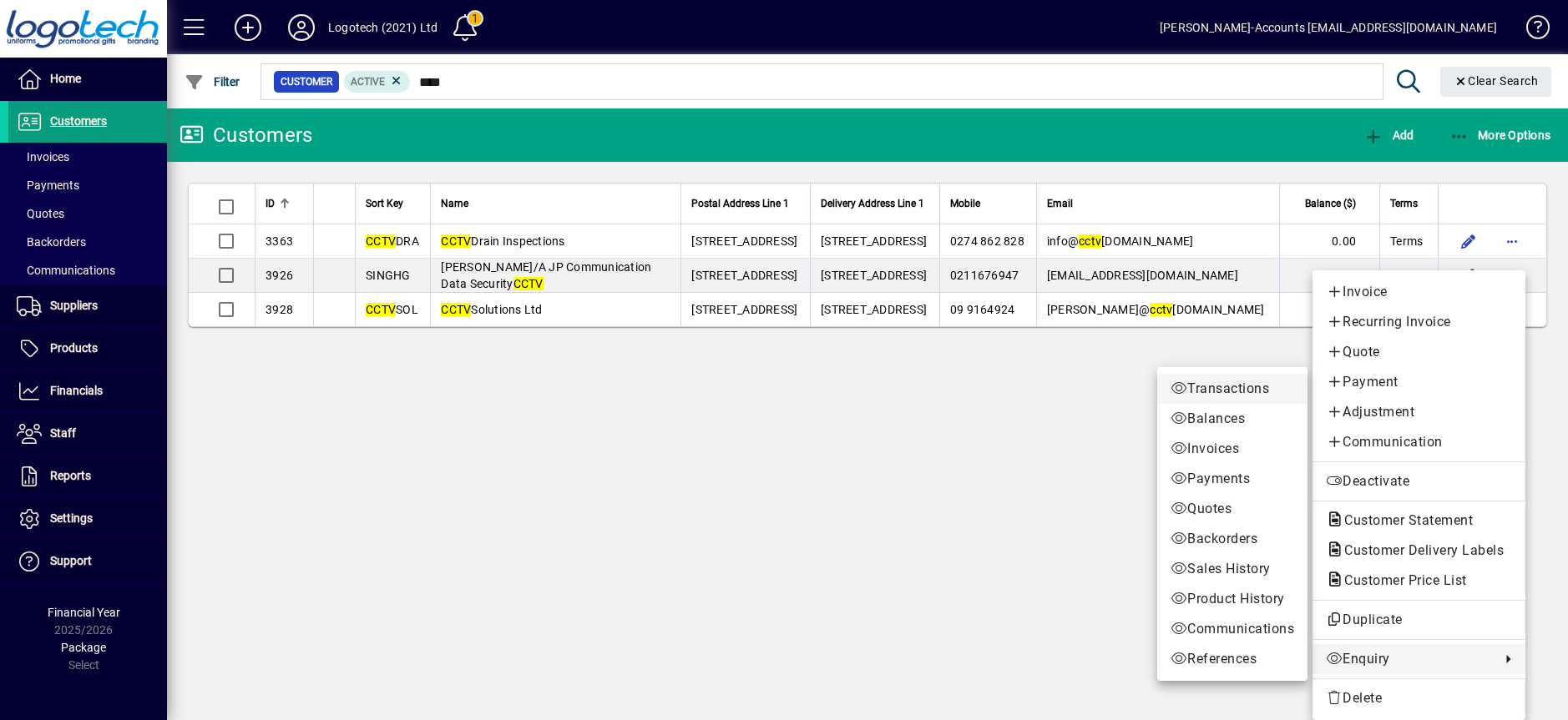
click at [1208, 389] on span "Transactions" at bounding box center [1231, 389] width 123 height 20
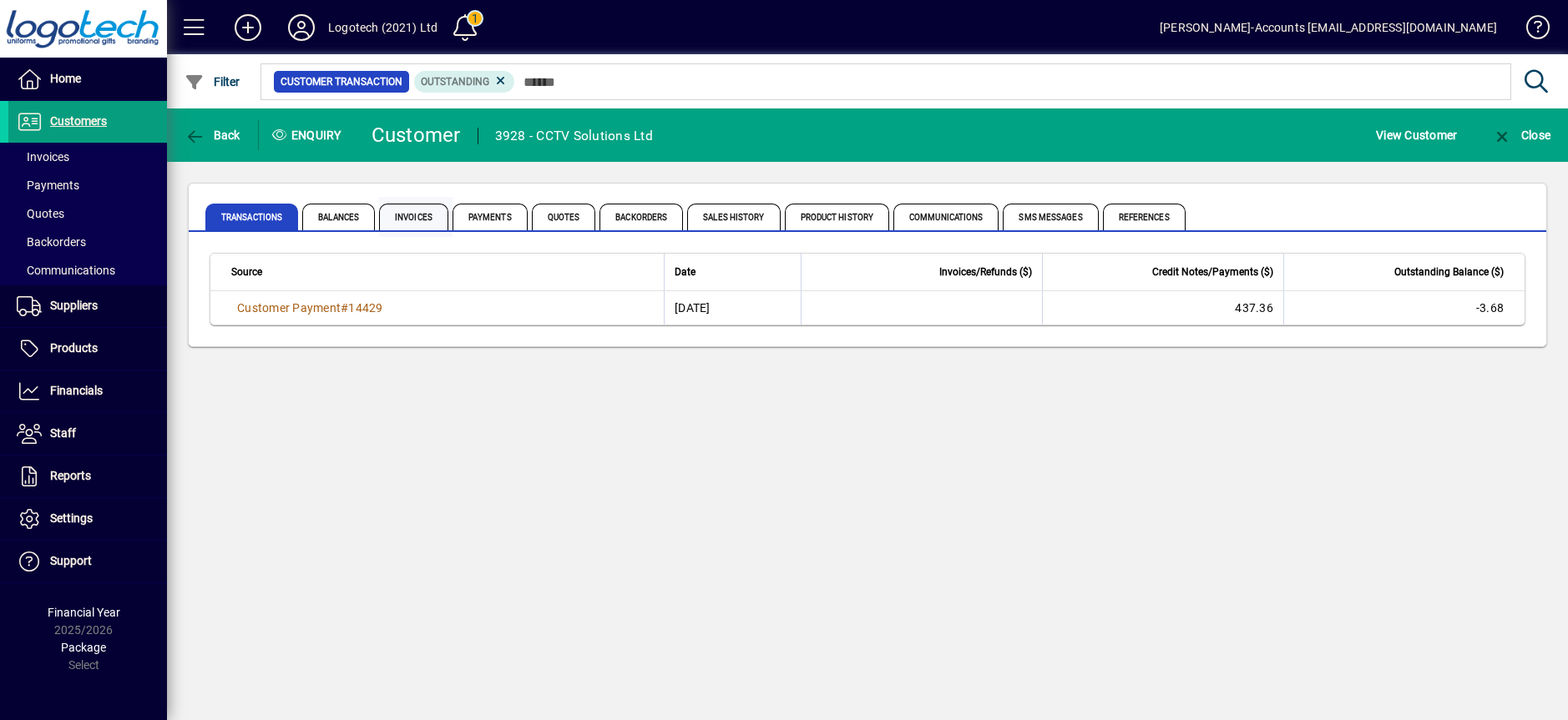
click at [410, 223] on span "Invoices" at bounding box center [414, 217] width 69 height 27
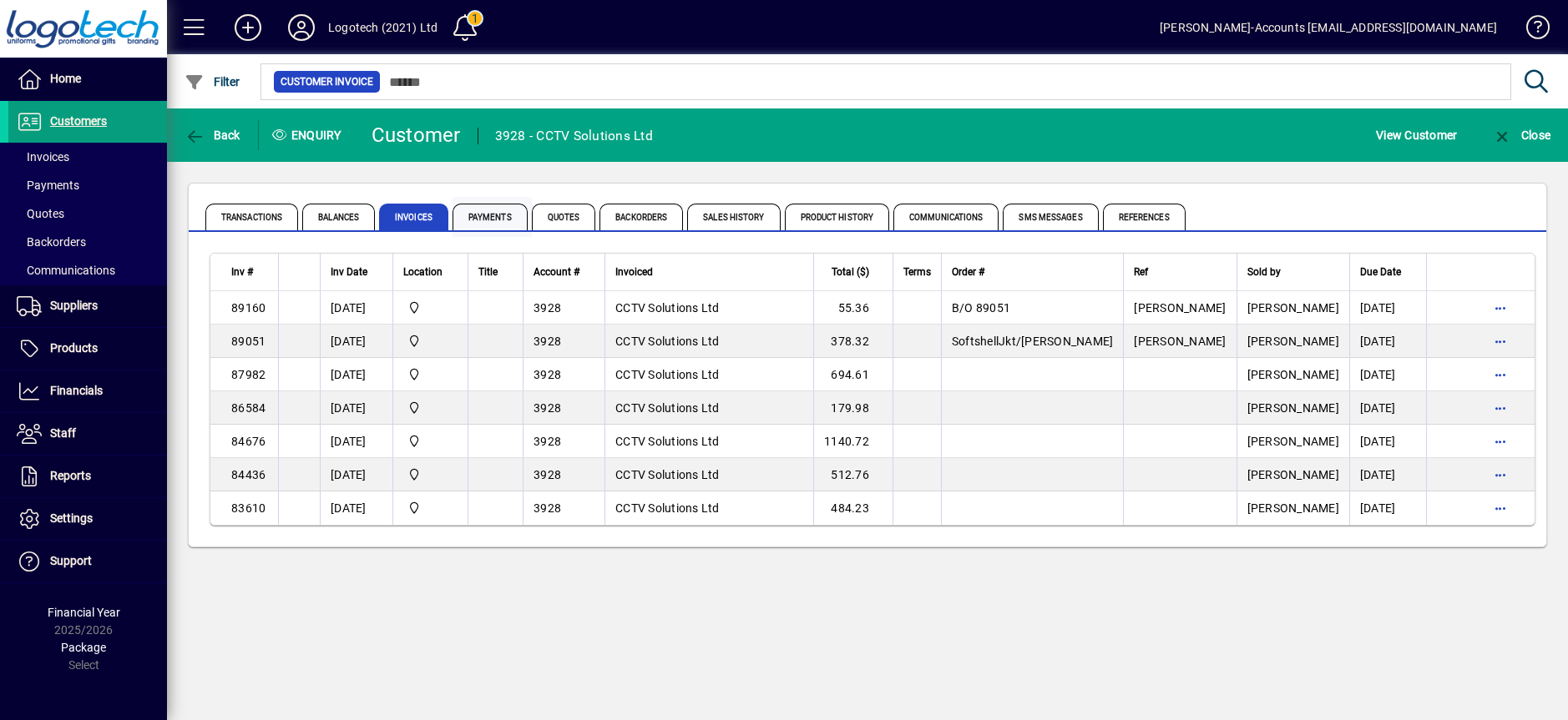
click at [495, 216] on span "Payments" at bounding box center [490, 217] width 75 height 27
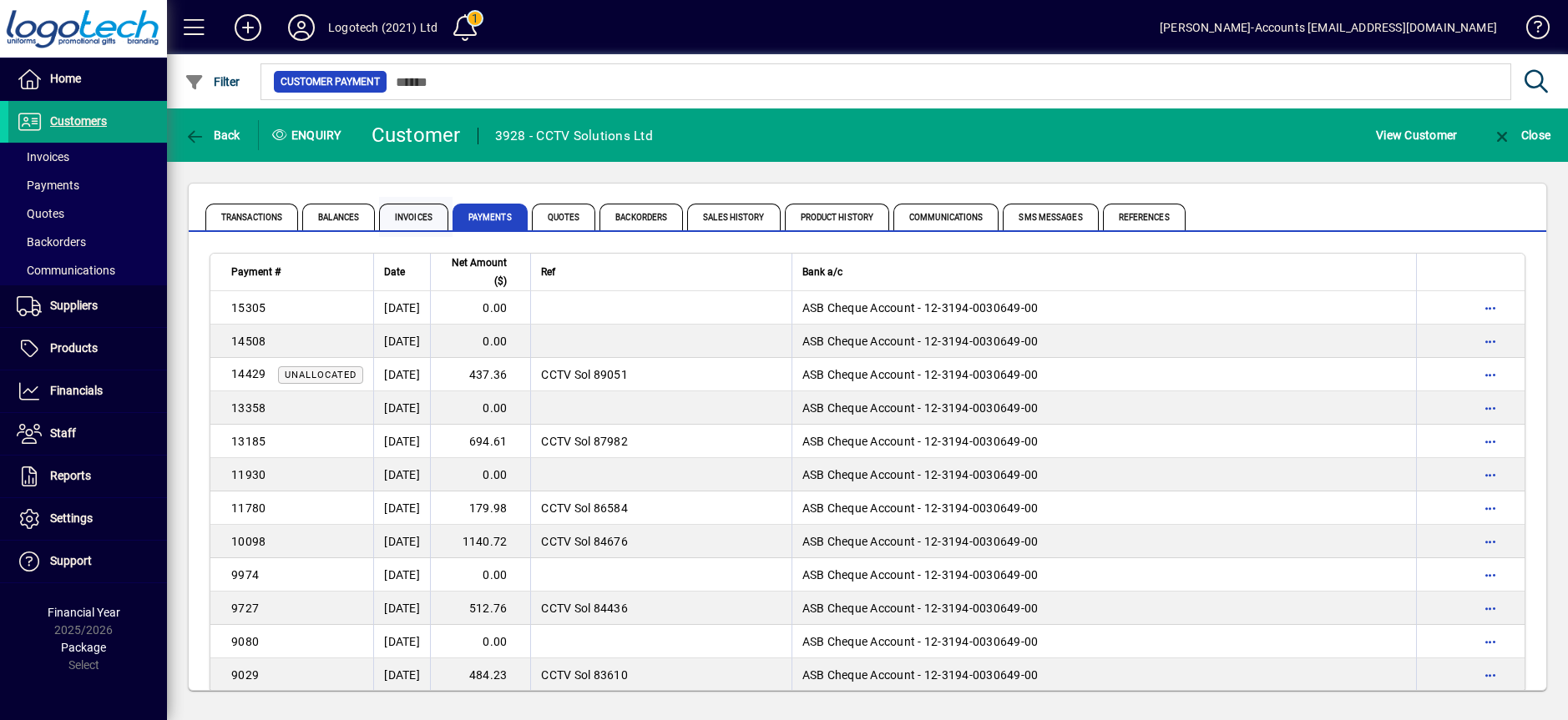
click at [408, 214] on span "Invoices" at bounding box center [414, 217] width 69 height 27
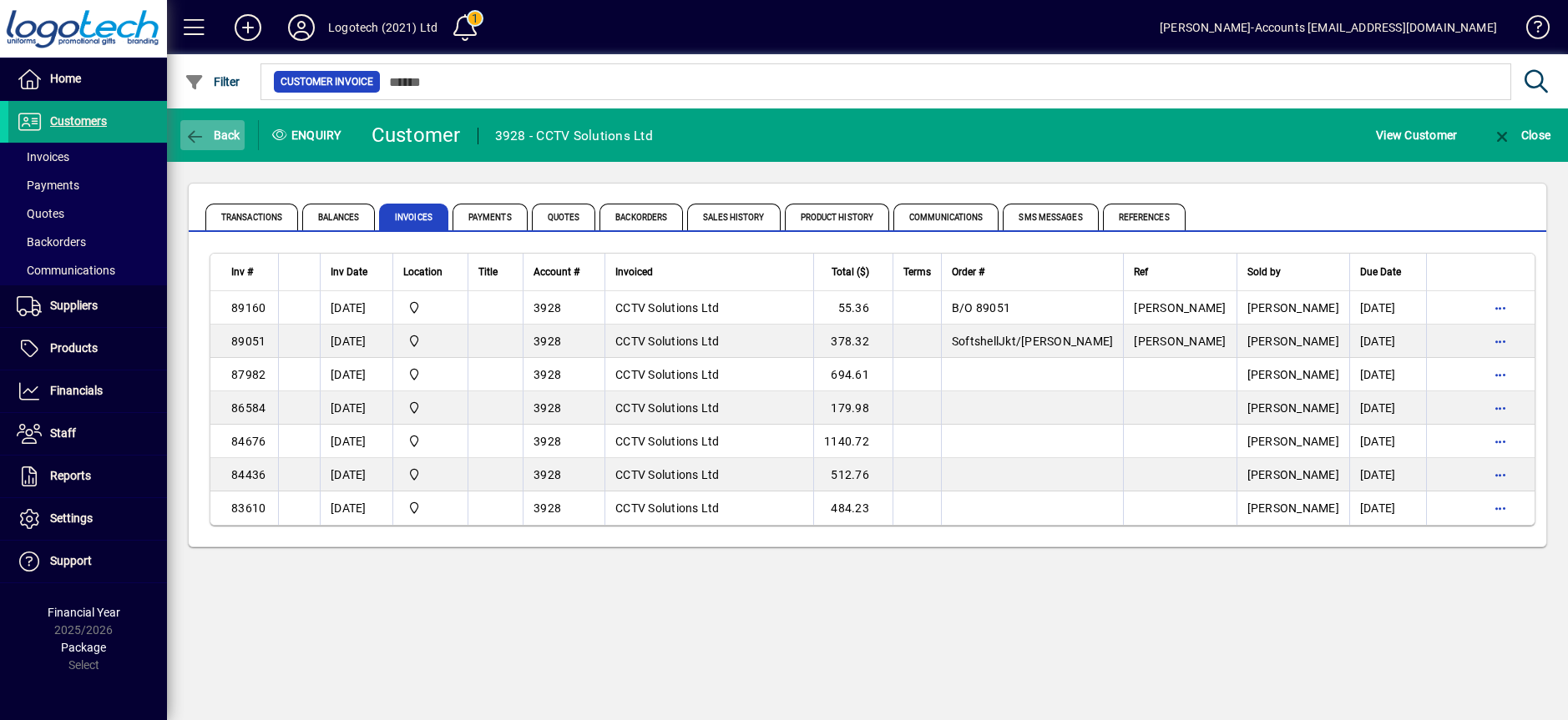
click at [230, 135] on span "Back" at bounding box center [212, 135] width 56 height 13
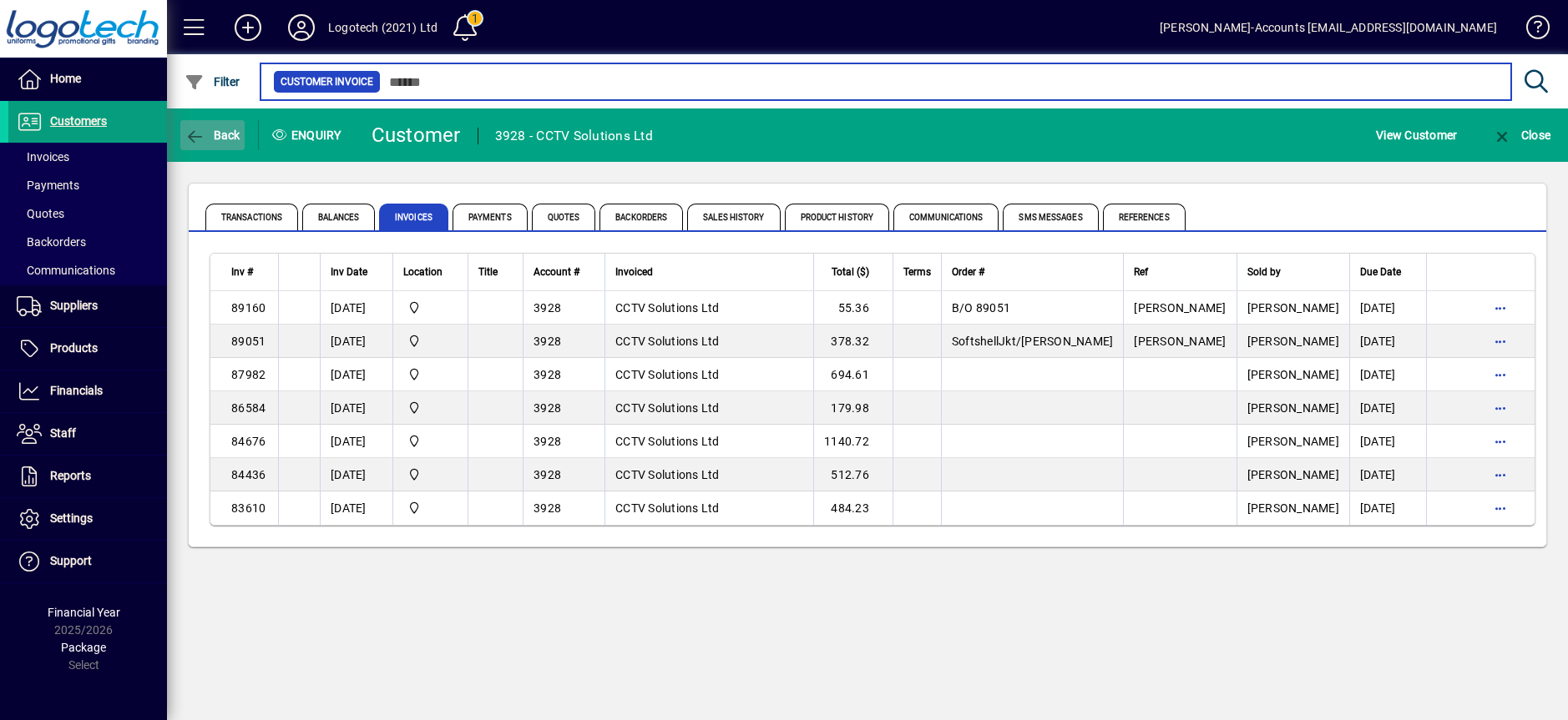
type input "****"
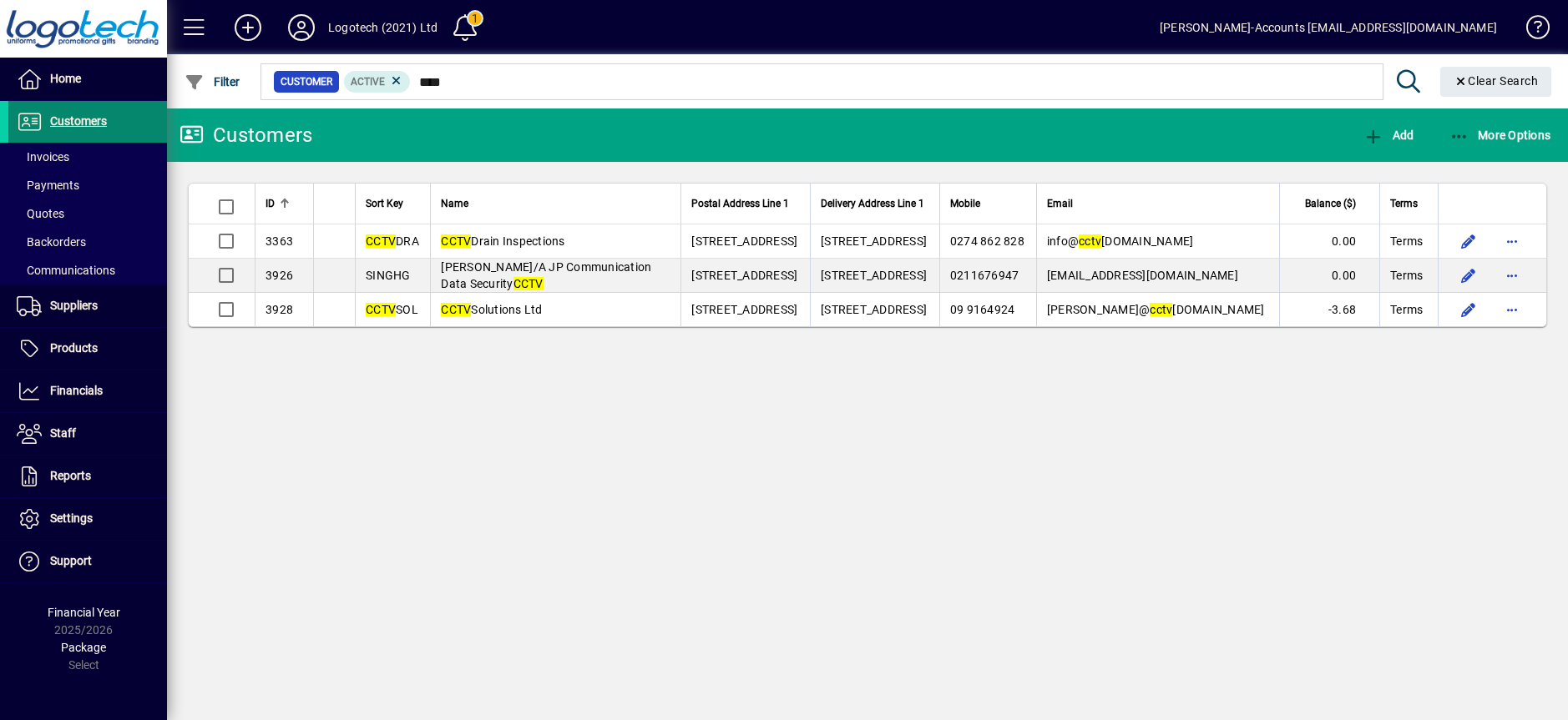
click at [75, 118] on span "Customers" at bounding box center [78, 121] width 57 height 13
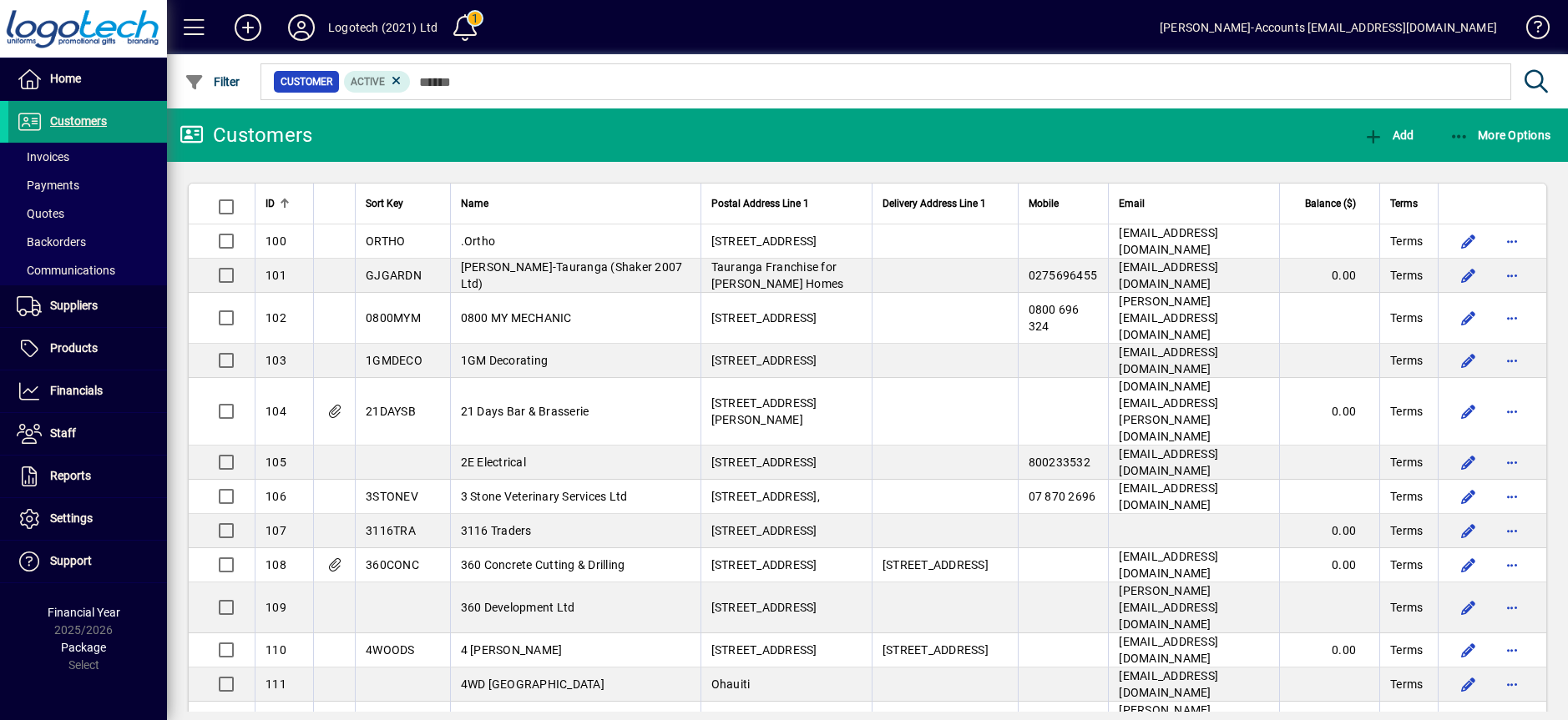
click at [86, 124] on span "Customers" at bounding box center [78, 121] width 57 height 13
click at [1486, 129] on span "More Options" at bounding box center [1500, 135] width 102 height 13
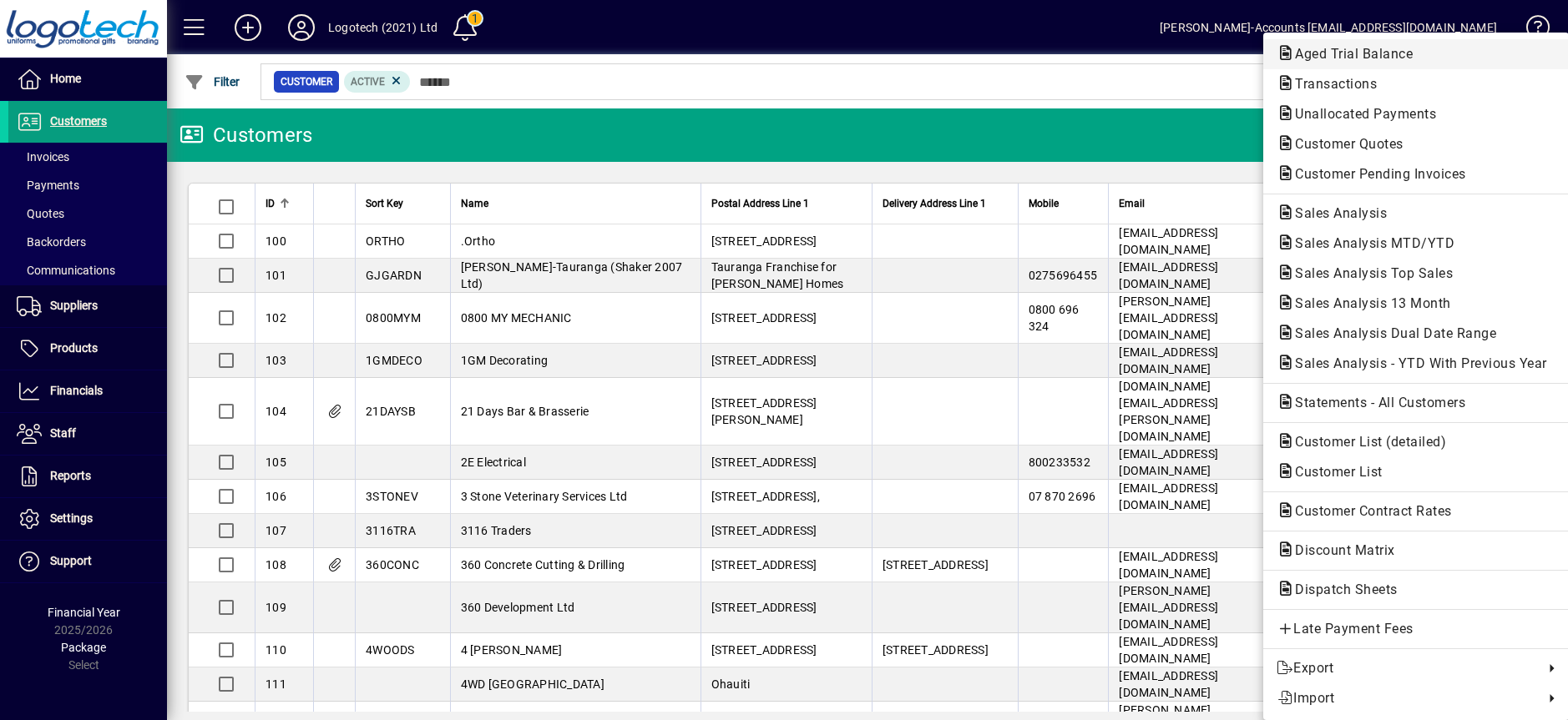
click at [1368, 56] on span "Aged Trial Balance" at bounding box center [1348, 54] width 145 height 16
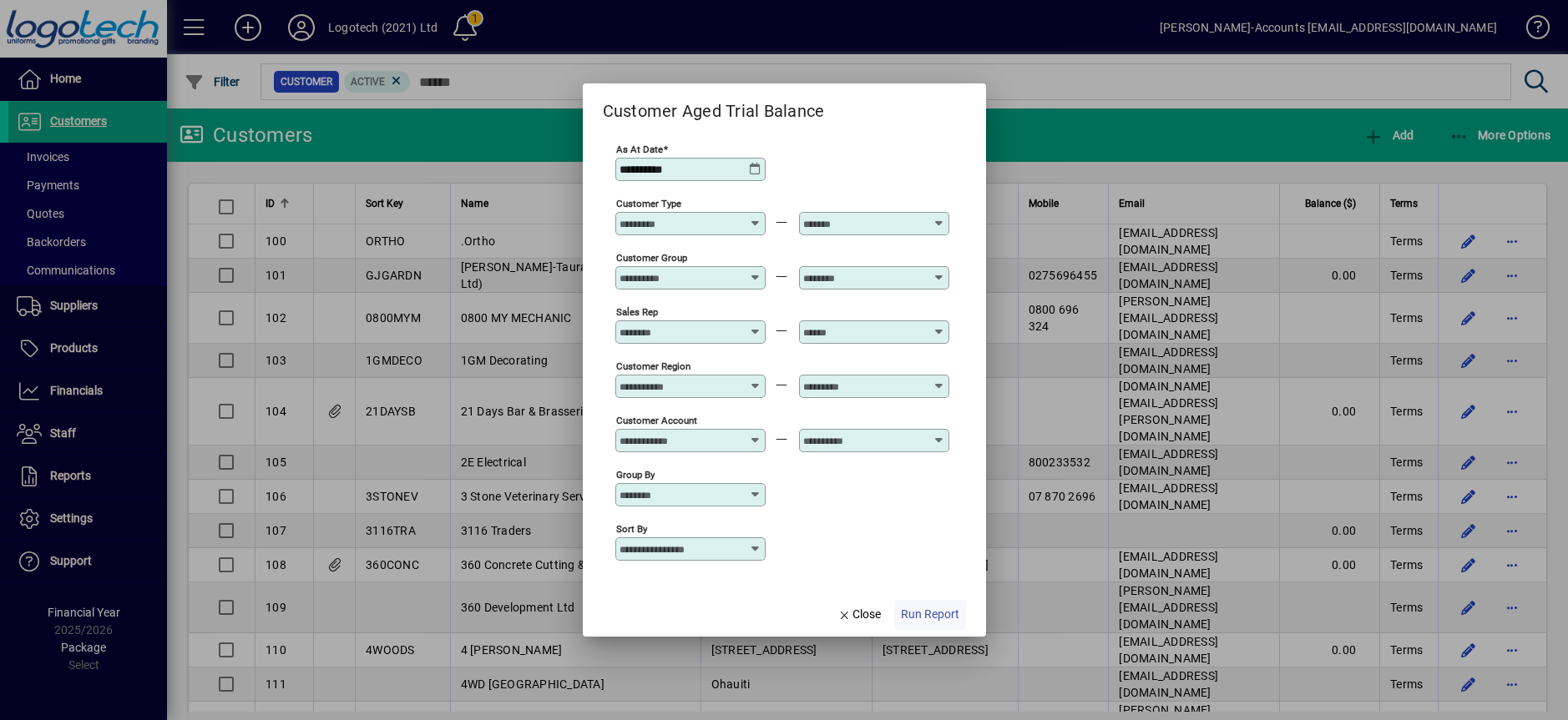
click at [915, 613] on span "Run Report" at bounding box center [930, 615] width 59 height 18
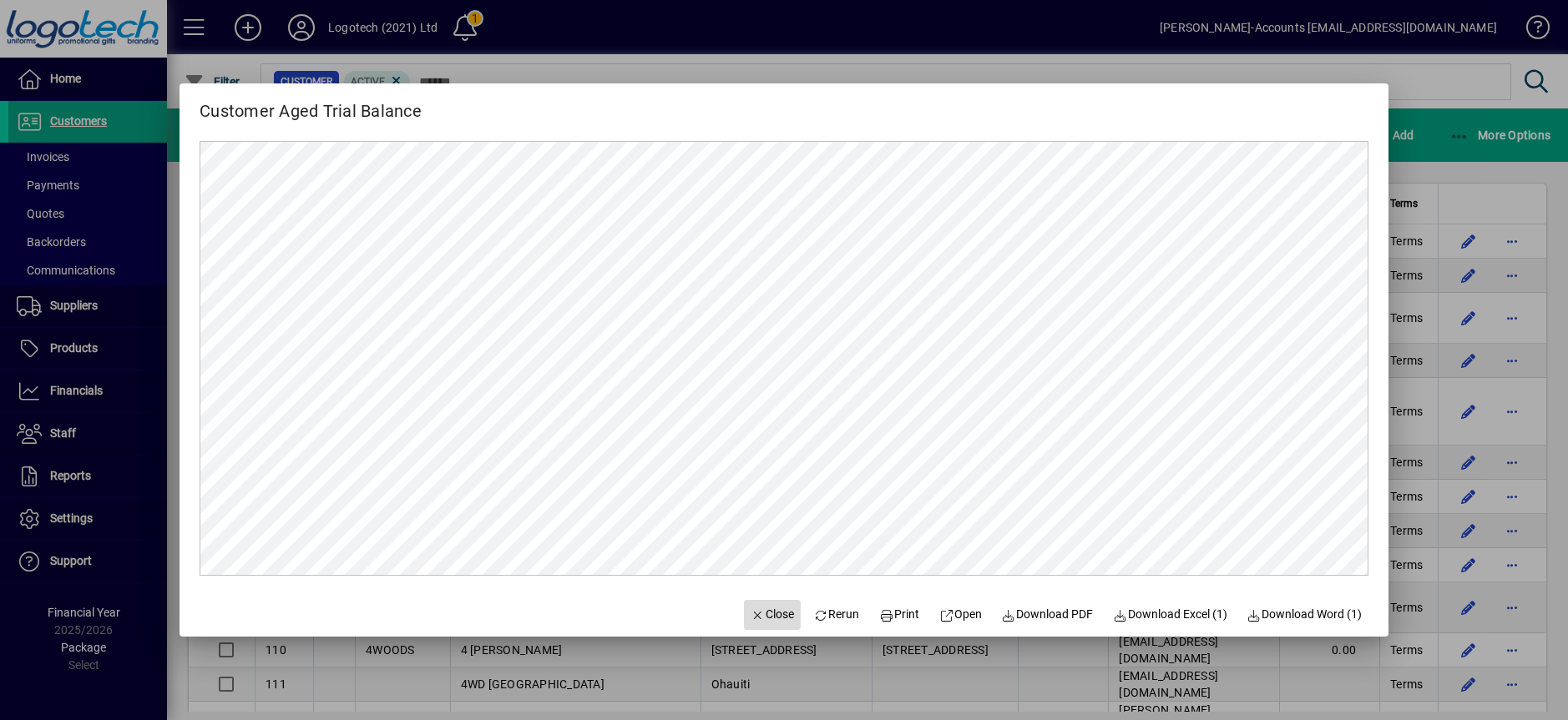
click at [764, 606] on span "Close" at bounding box center [772, 615] width 44 height 18
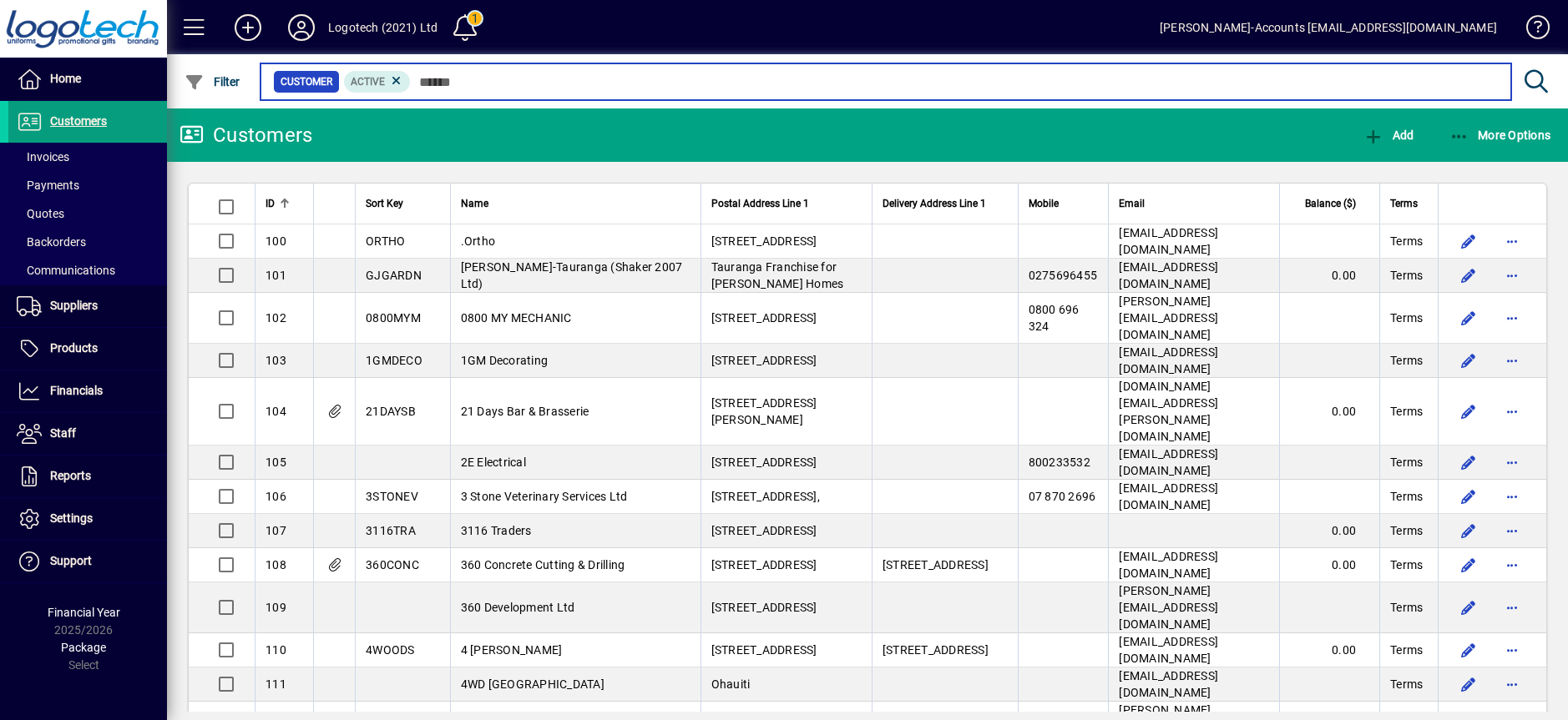
click at [529, 78] on input "text" at bounding box center [954, 82] width 1087 height 23
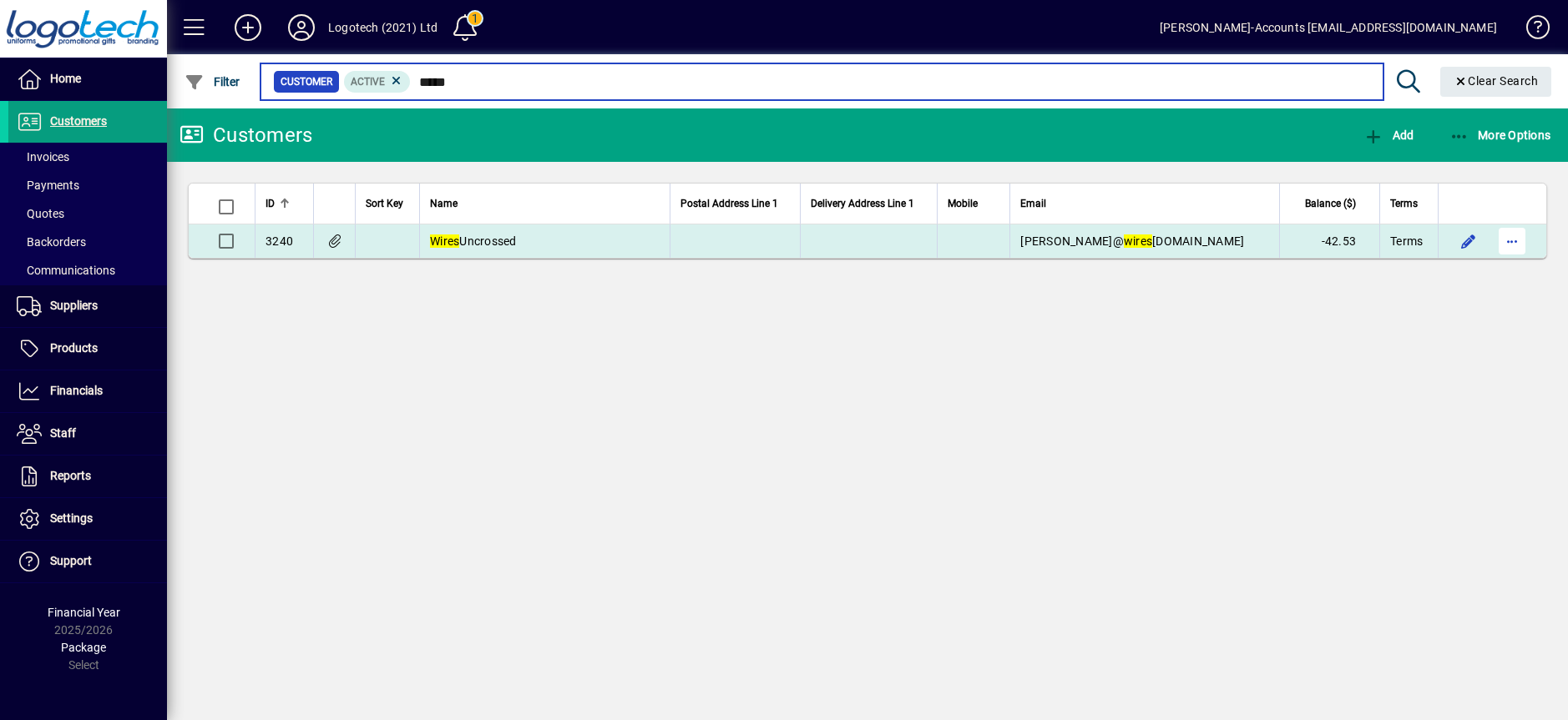
type input "*****"
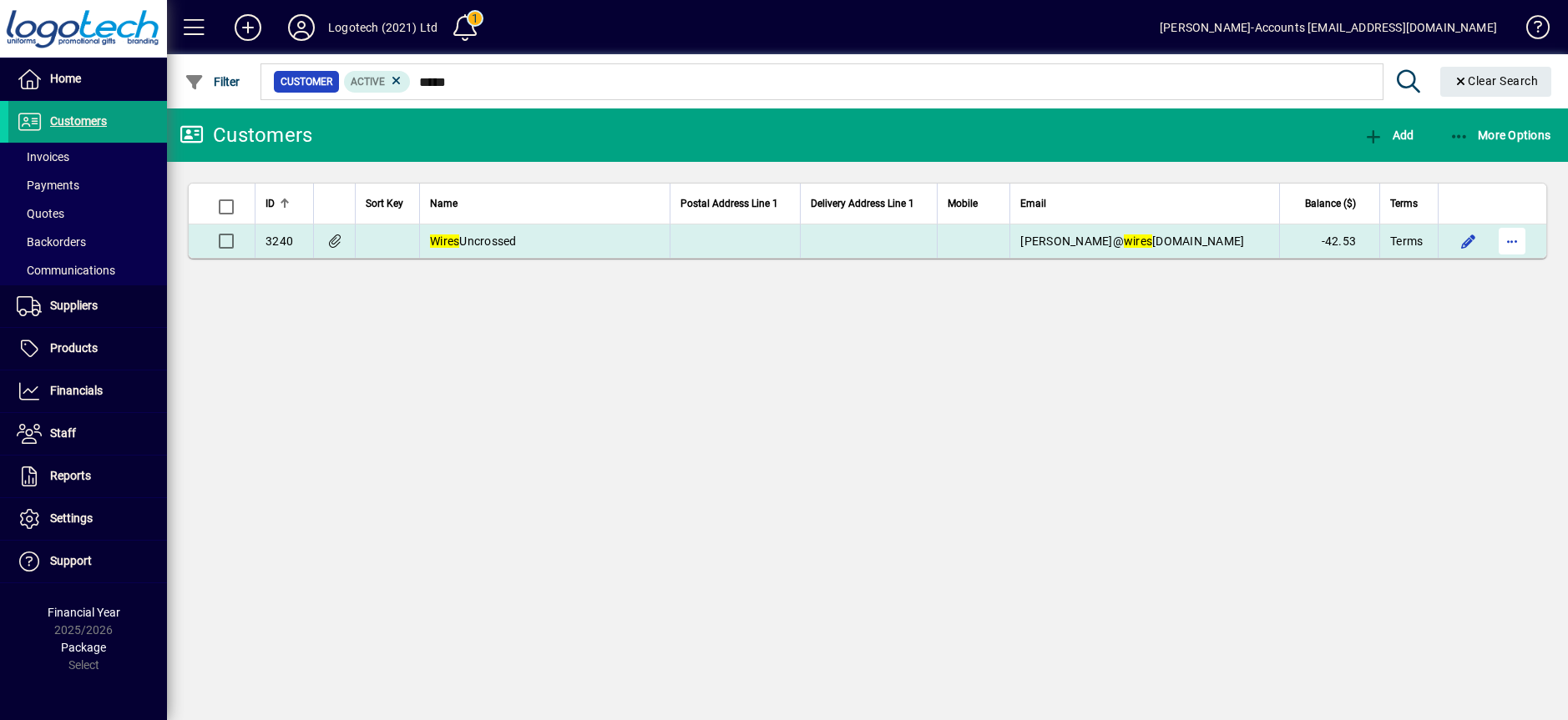
click at [1509, 239] on span "button" at bounding box center [1511, 241] width 40 height 40
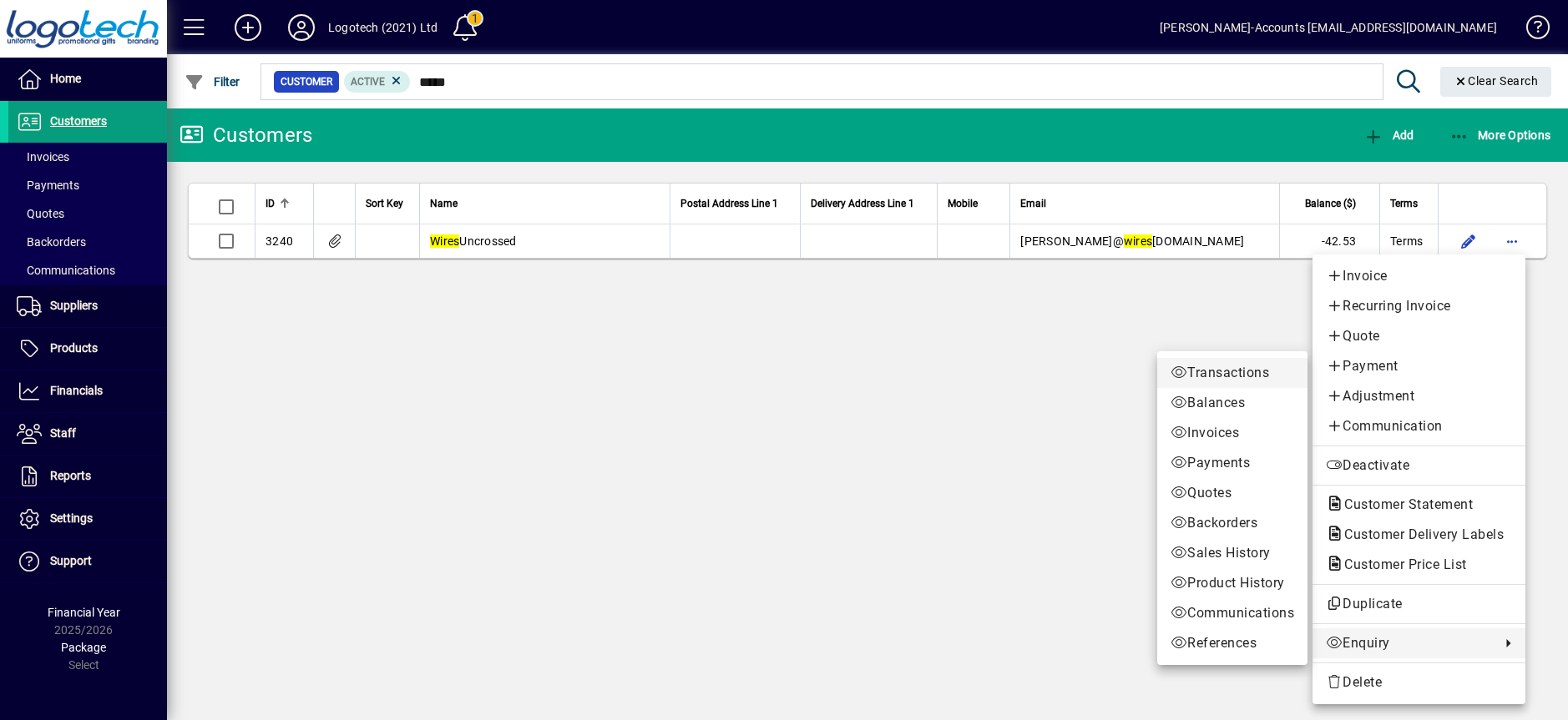
click at [1220, 372] on span "Transactions" at bounding box center [1231, 373] width 123 height 20
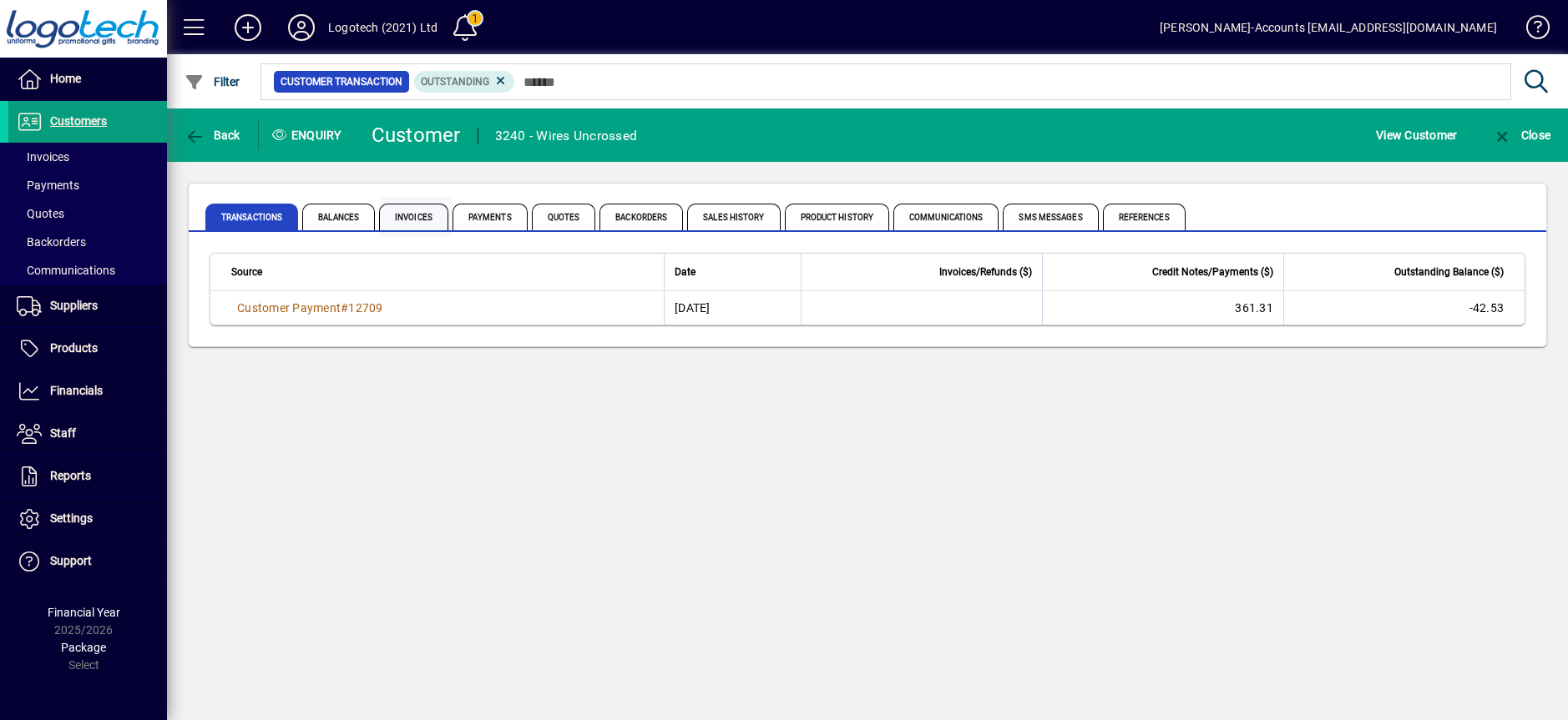
click at [412, 215] on span "Invoices" at bounding box center [414, 217] width 69 height 27
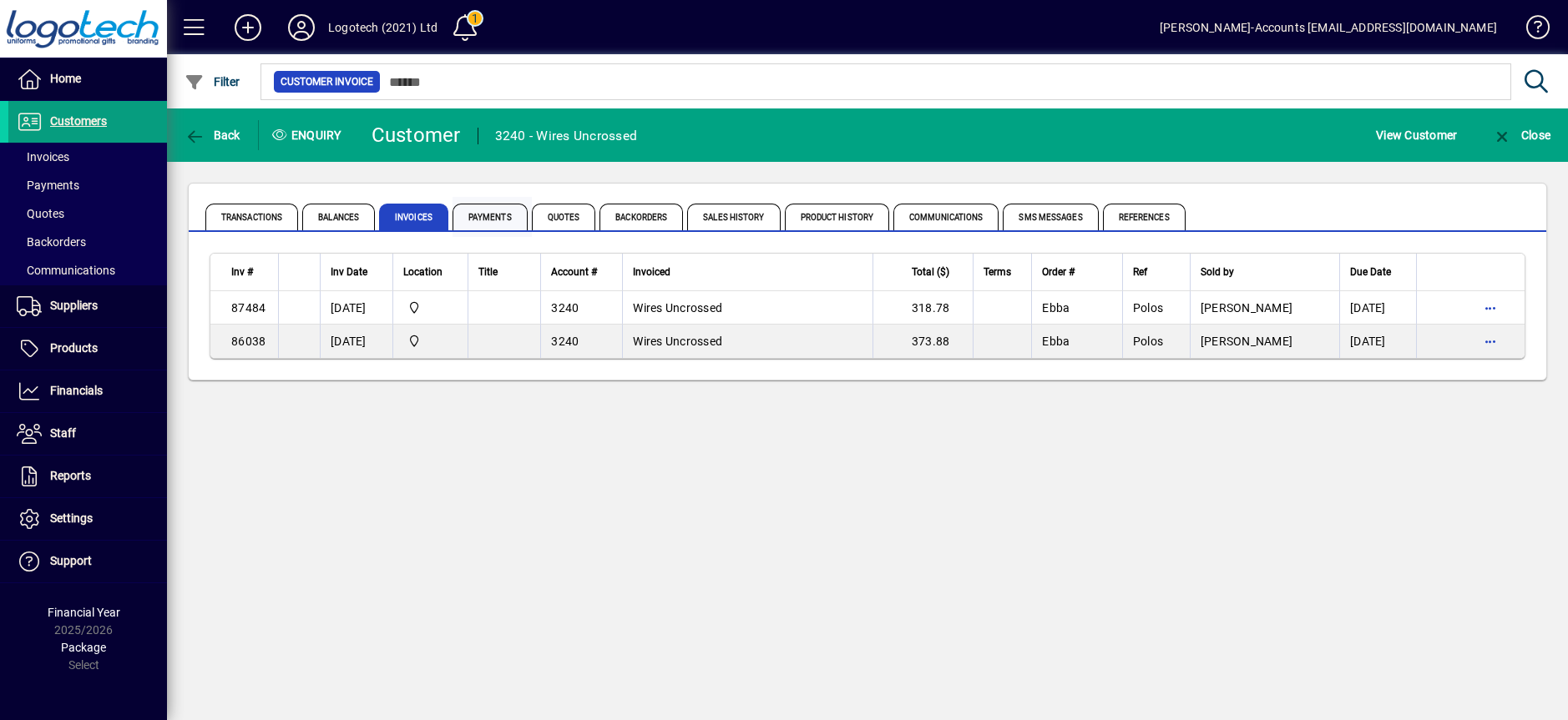
click at [481, 216] on span "Payments" at bounding box center [490, 217] width 75 height 27
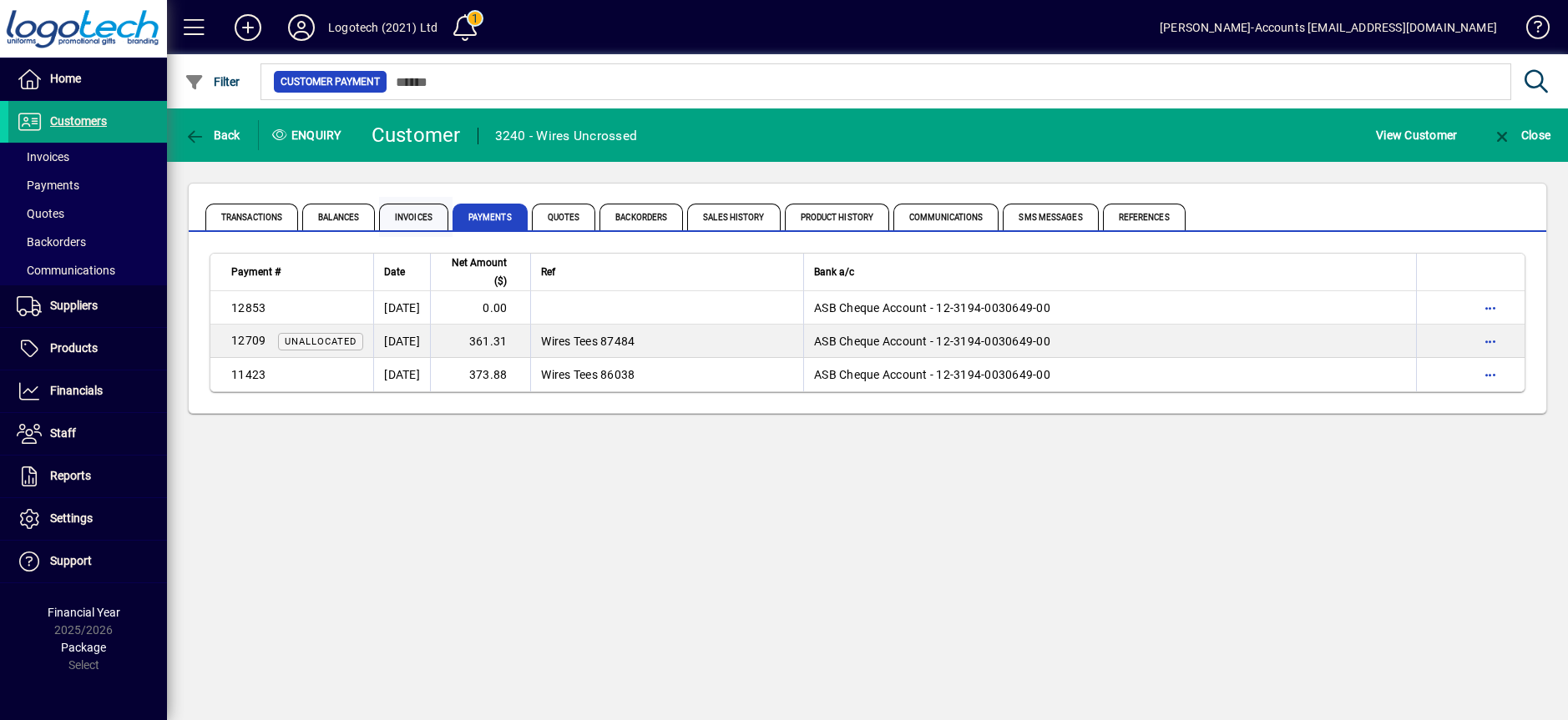
click at [417, 212] on span "Invoices" at bounding box center [414, 217] width 69 height 27
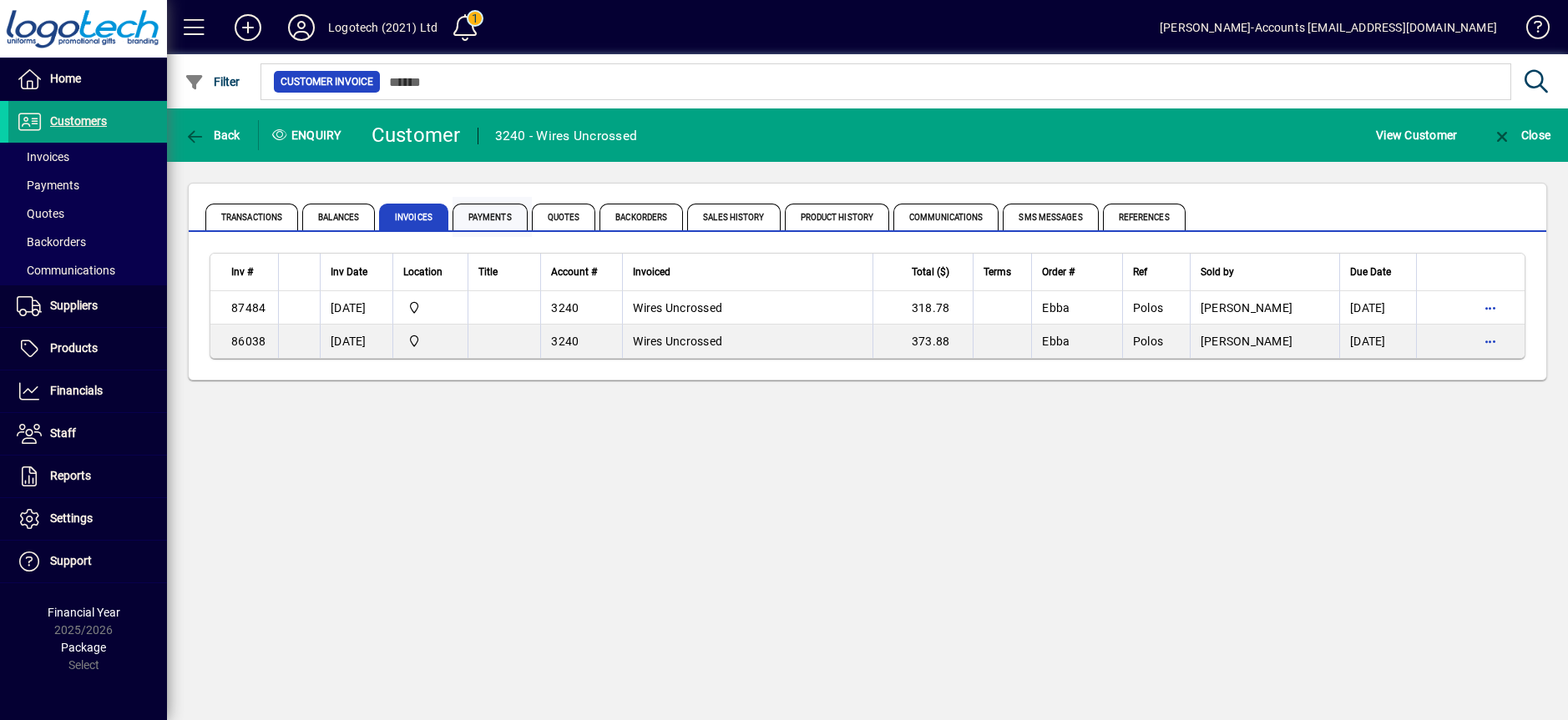
click at [492, 214] on span "Payments" at bounding box center [490, 217] width 75 height 27
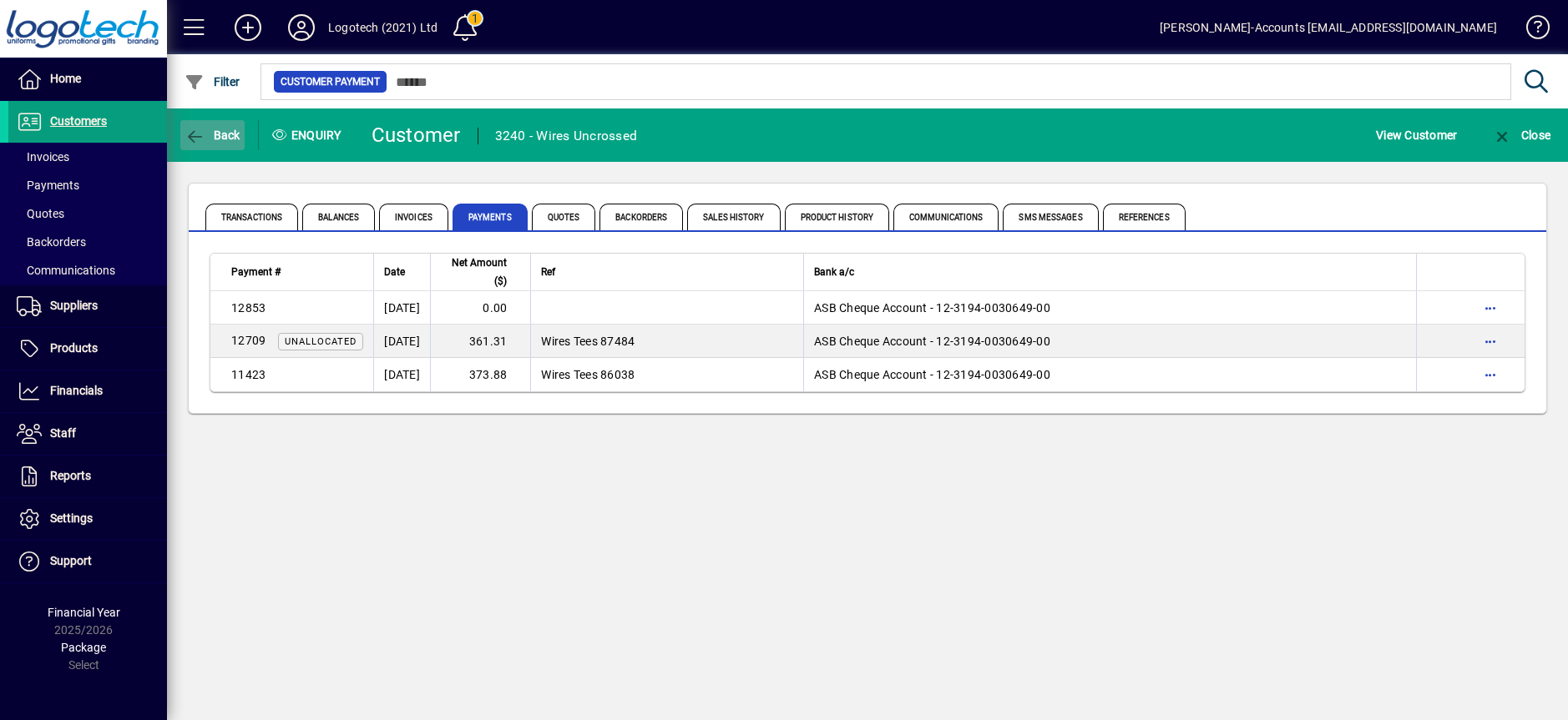
click at [226, 137] on span "Back" at bounding box center [212, 135] width 56 height 13
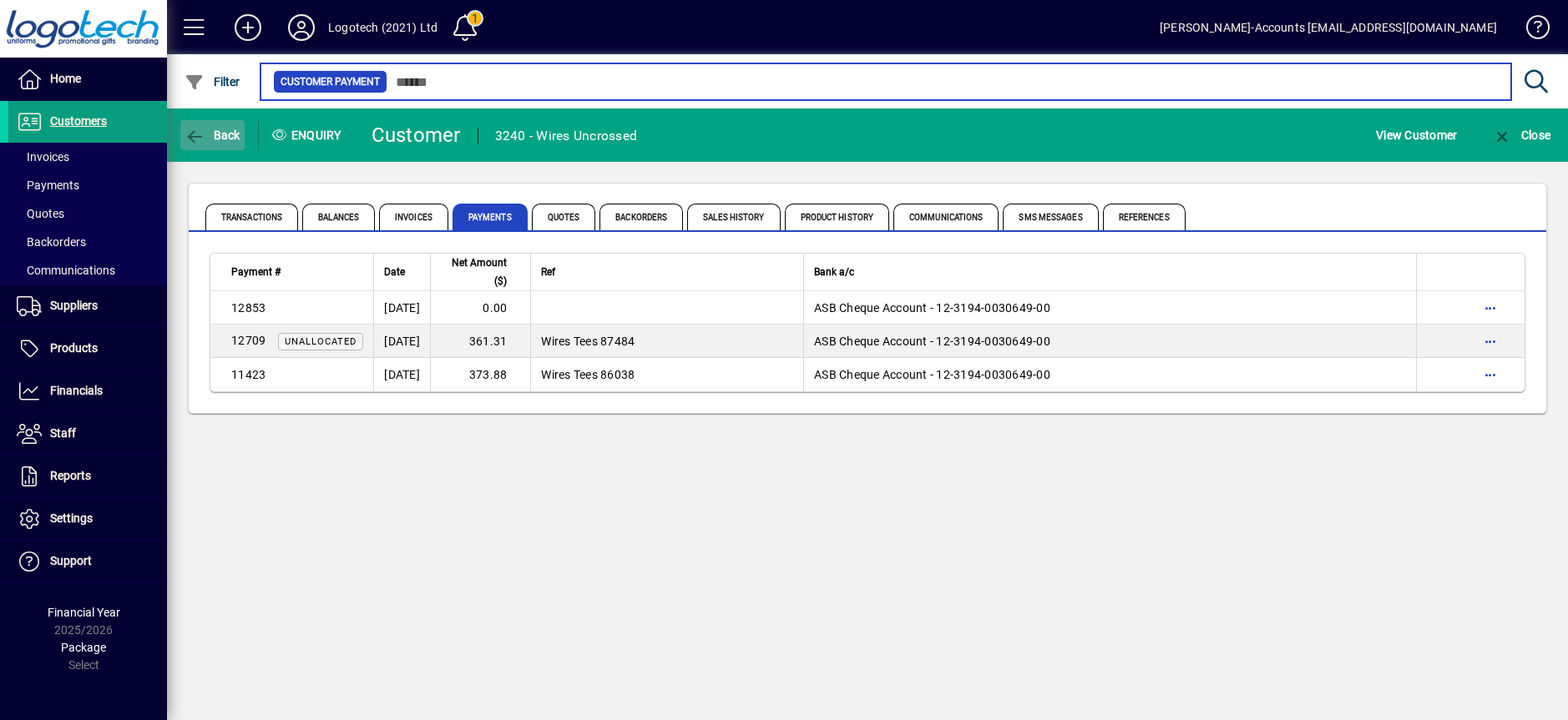
type input "*****"
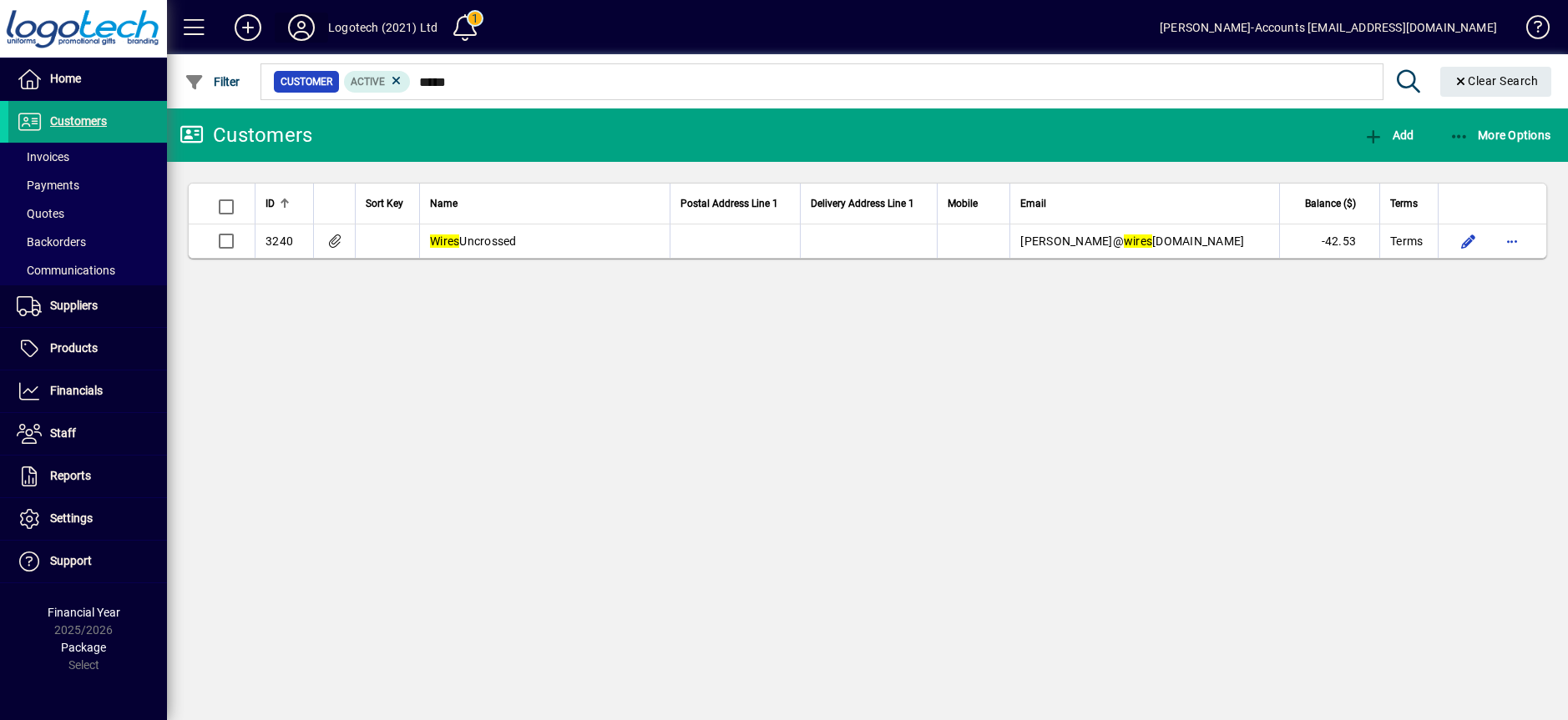
click at [306, 23] on icon at bounding box center [302, 28] width 34 height 27
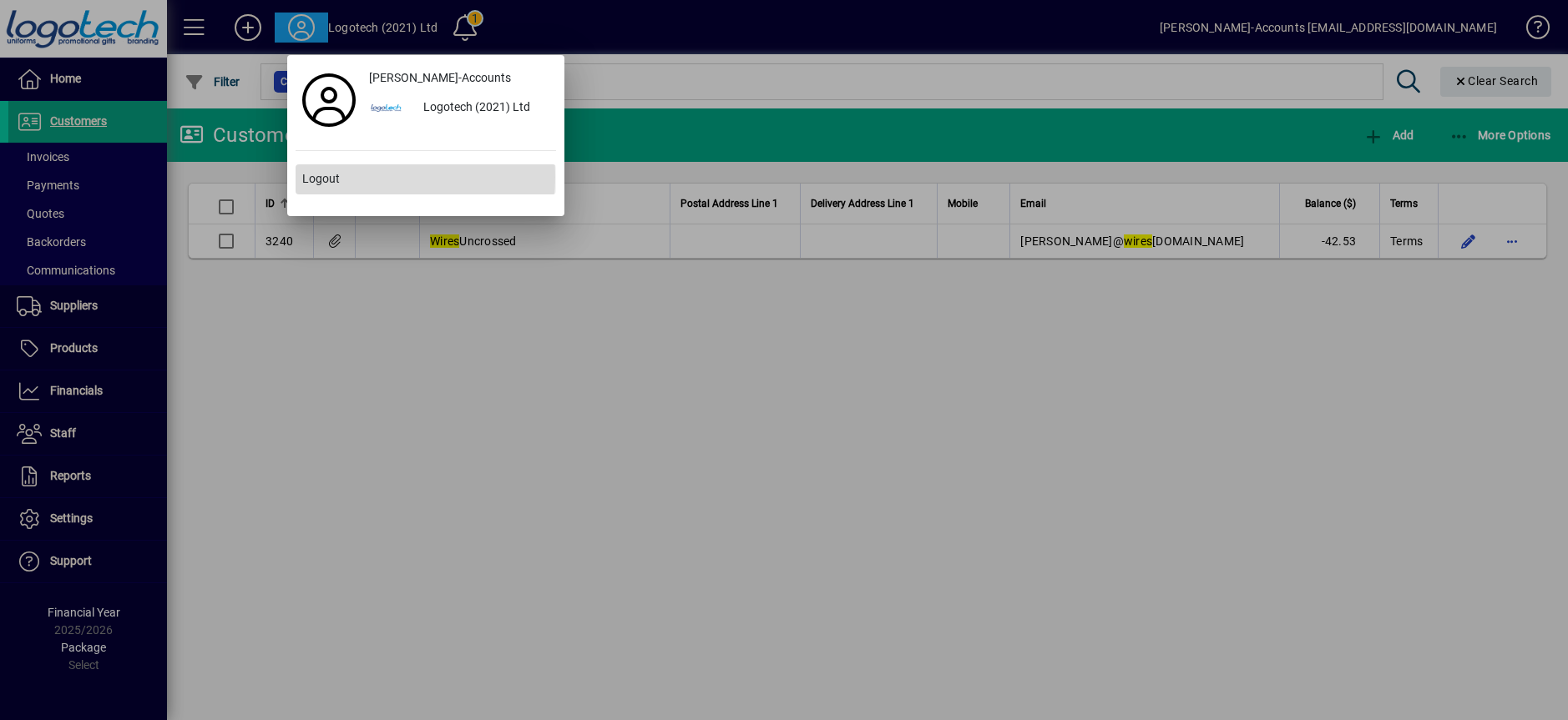
click at [314, 177] on span "Logout" at bounding box center [321, 179] width 37 height 18
